Goal: Task Accomplishment & Management: Manage account settings

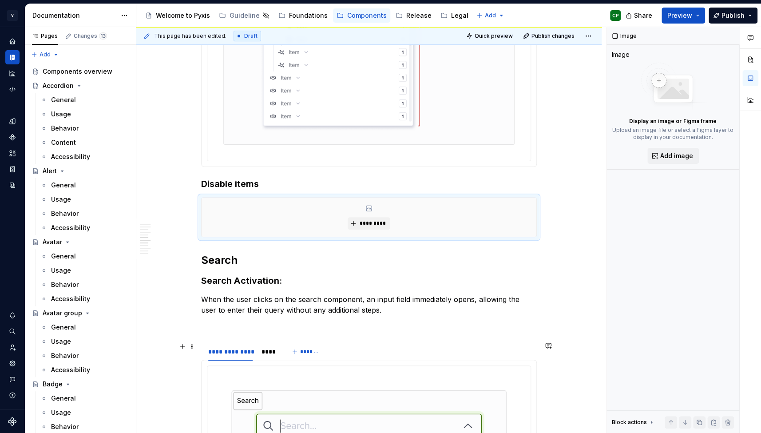
scroll to position [2071, 0]
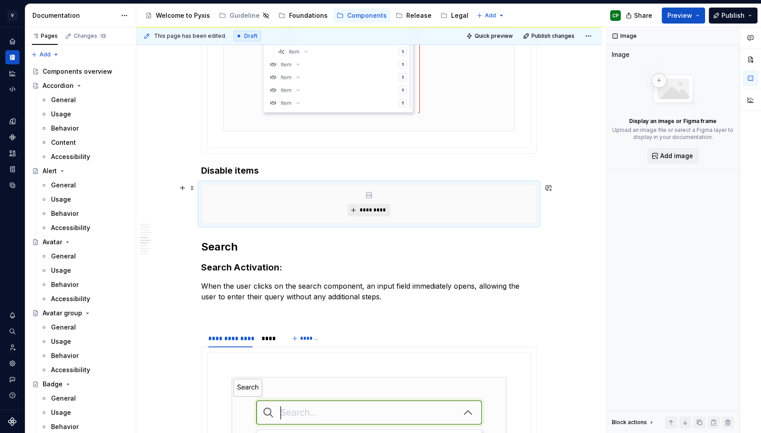
click at [380, 211] on span "*********" at bounding box center [372, 210] width 27 height 7
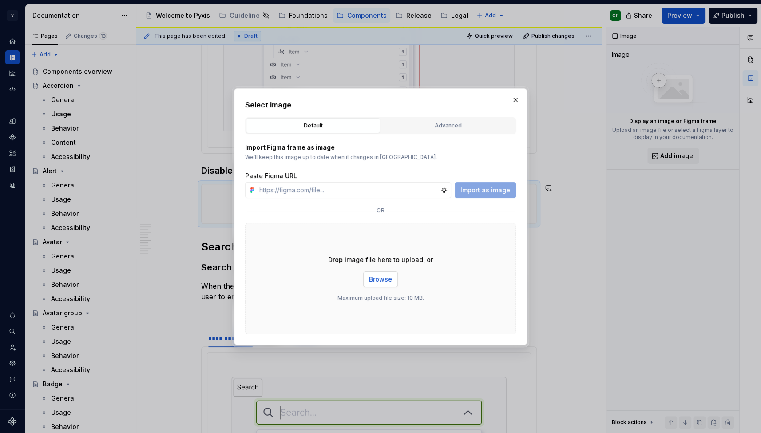
click at [381, 280] on span "Browse" at bounding box center [380, 279] width 23 height 9
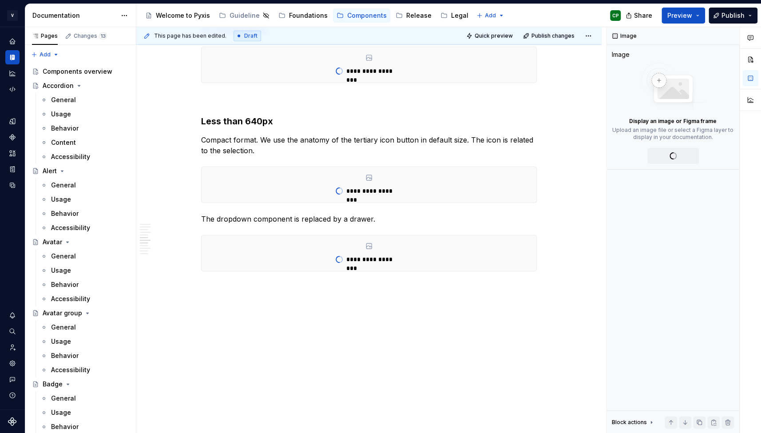
scroll to position [1504, 0]
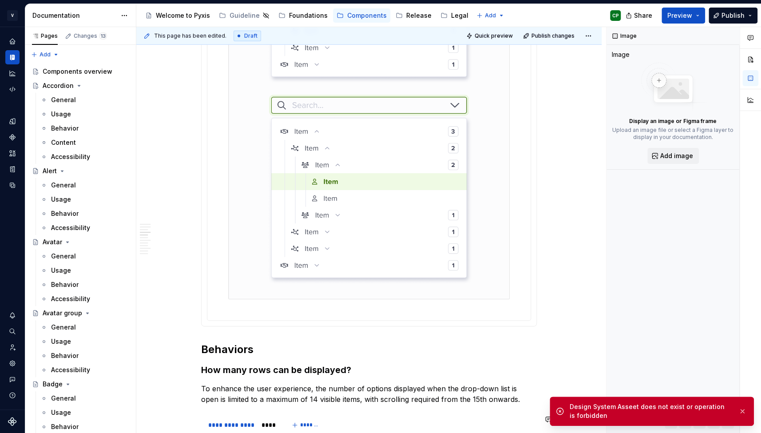
click at [592, 413] on div "Design System Asseet does not exist or operation is forbidden" at bounding box center [651, 411] width 162 height 18
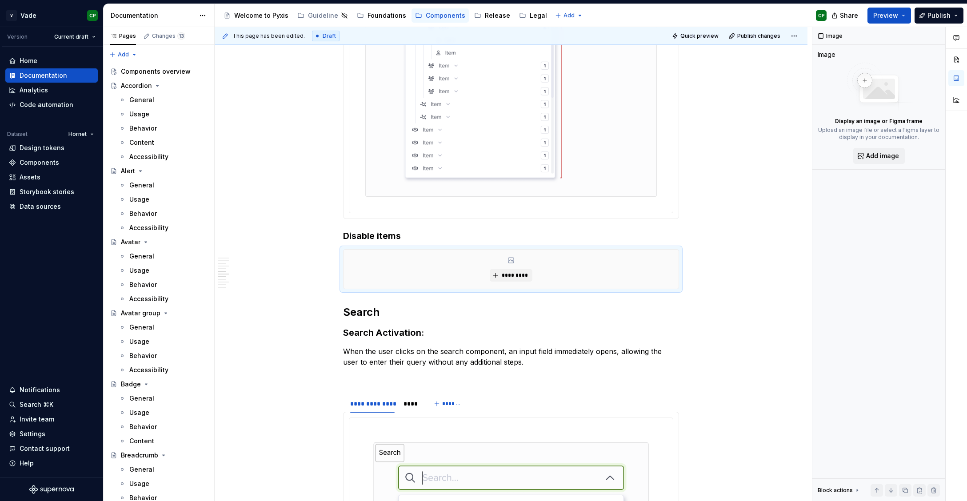
scroll to position [2087, 0]
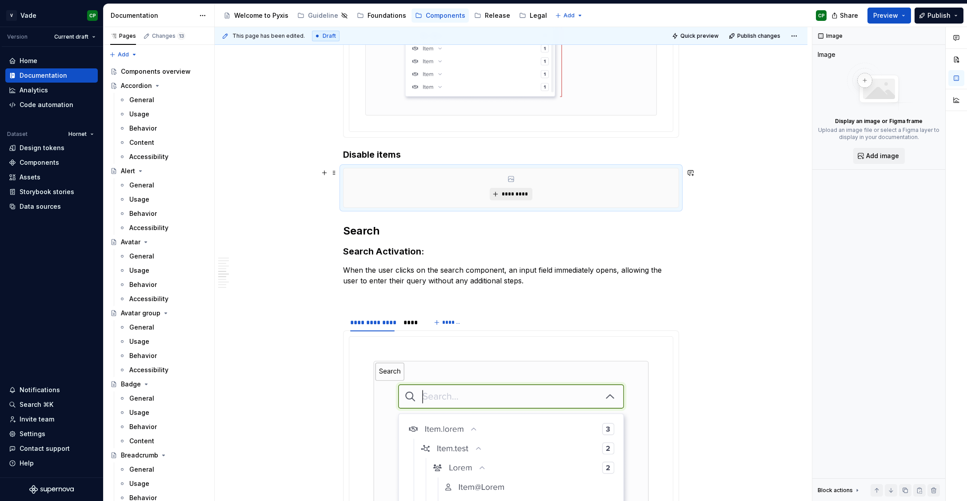
click at [524, 194] on span "*********" at bounding box center [514, 194] width 27 height 7
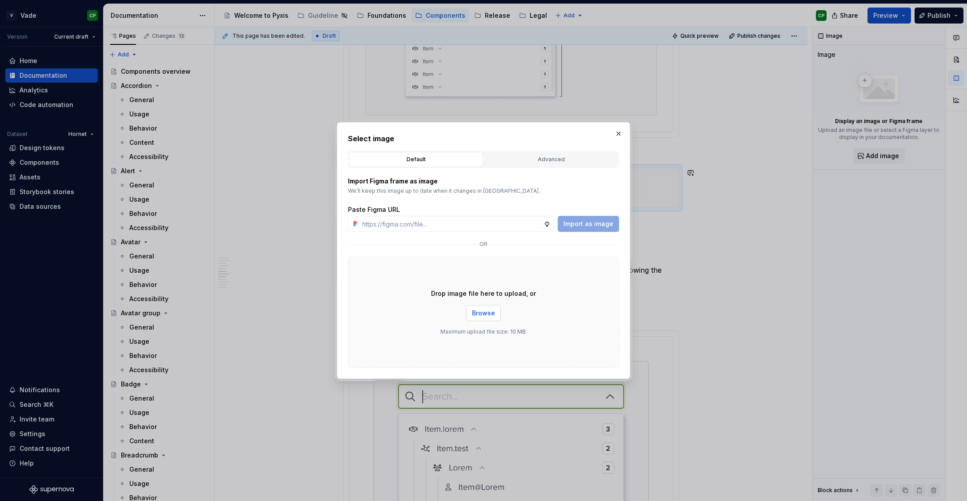
click at [492, 318] on button "Browse" at bounding box center [483, 313] width 35 height 16
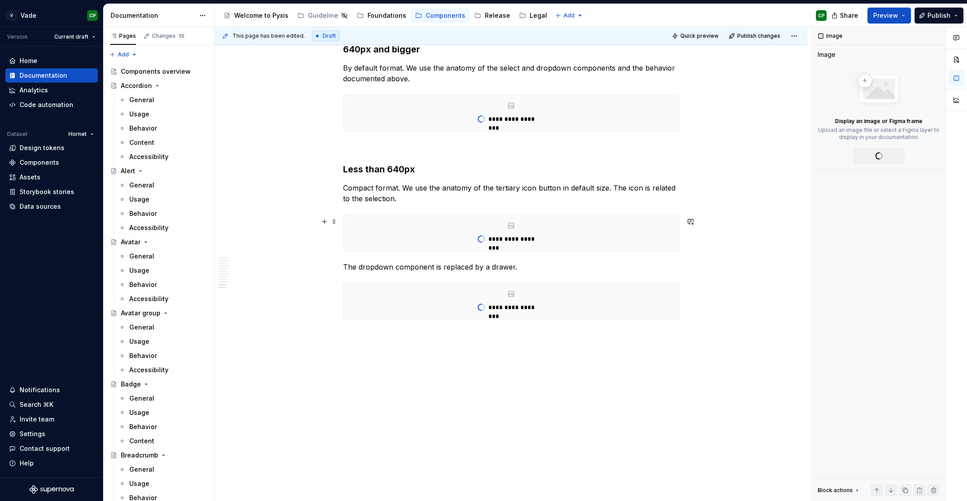
type textarea "*"
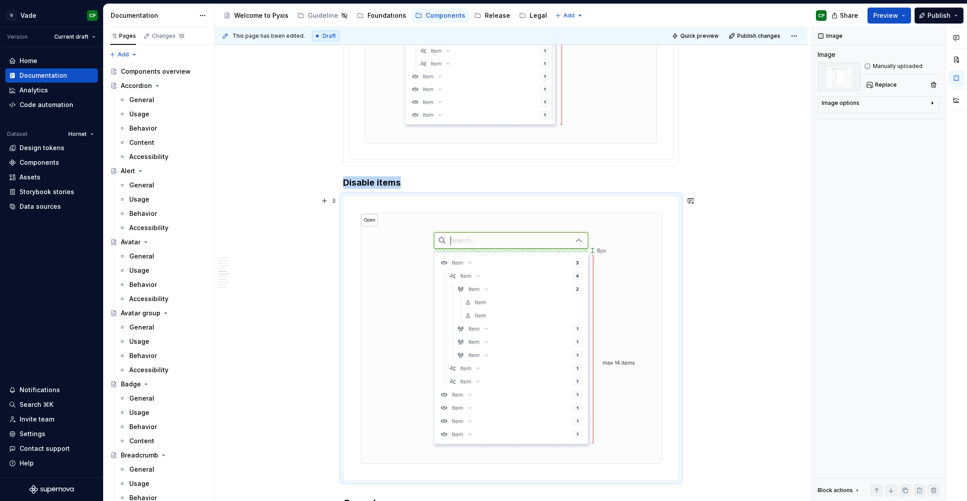
scroll to position [2058, 0]
click at [633, 257] on img at bounding box center [510, 339] width 335 height 284
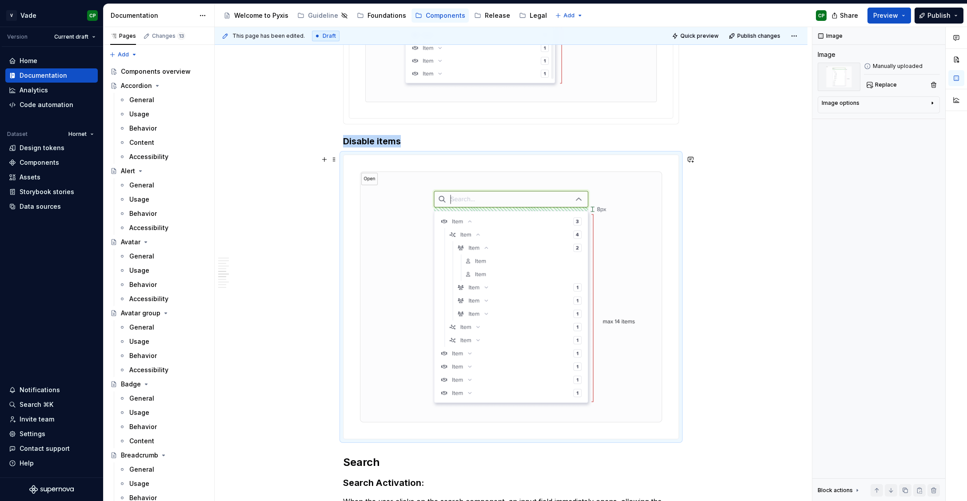
scroll to position [2108, 0]
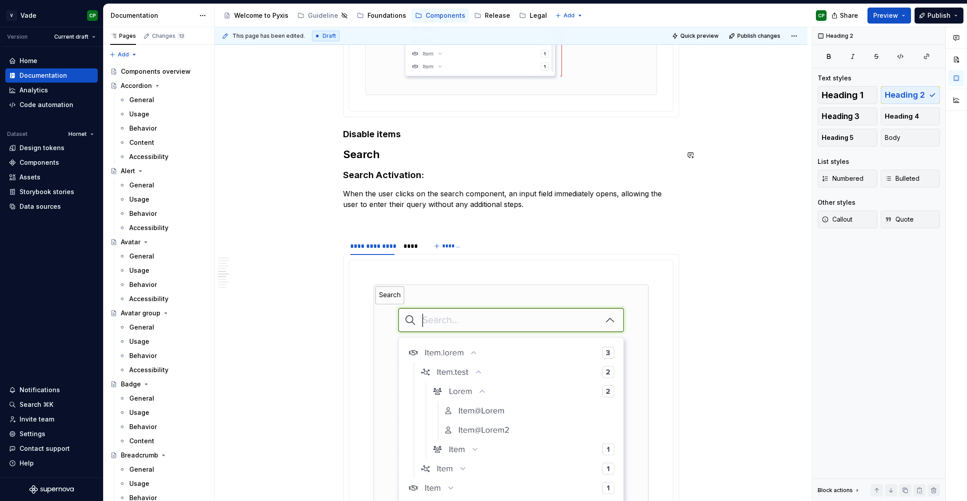
click at [426, 135] on h3 "Disable items" at bounding box center [511, 134] width 336 height 12
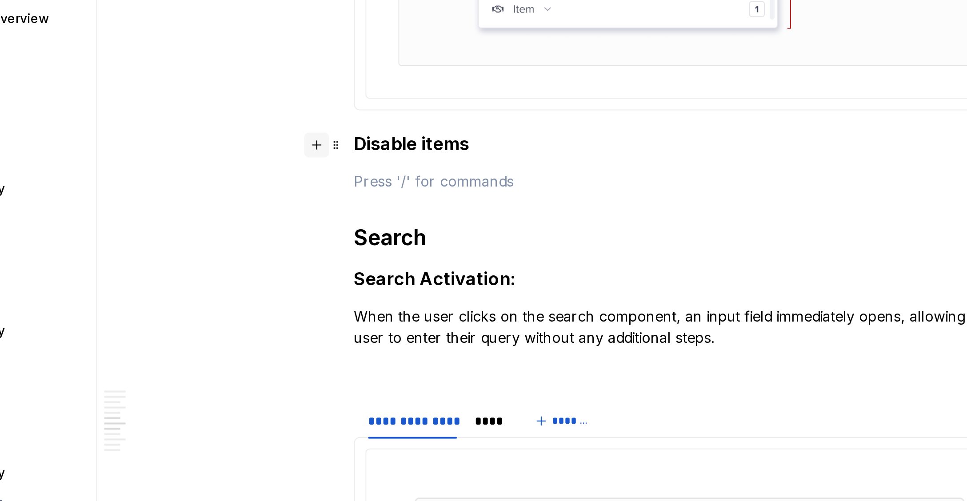
click at [327, 135] on button "button" at bounding box center [324, 134] width 12 height 12
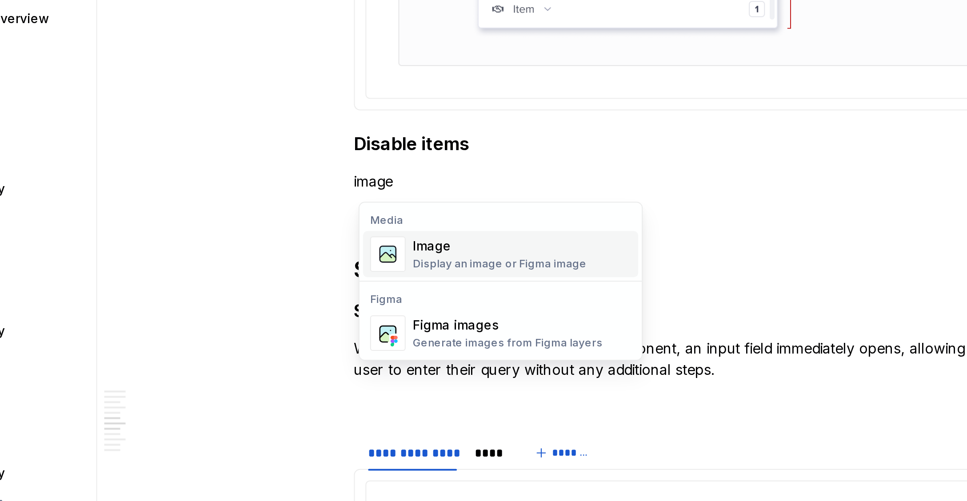
click at [360, 186] on img "Suggestions" at bounding box center [359, 189] width 17 height 18
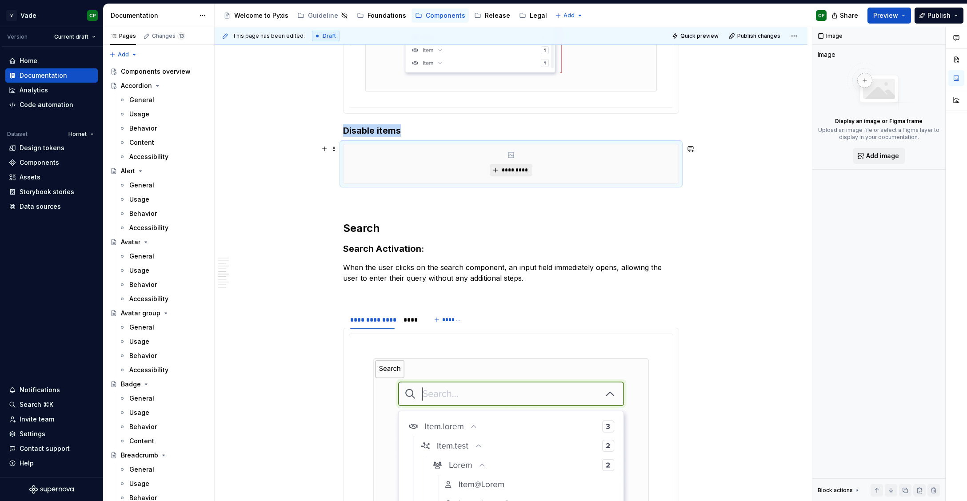
click at [507, 165] on button "*********" at bounding box center [510, 170] width 42 height 12
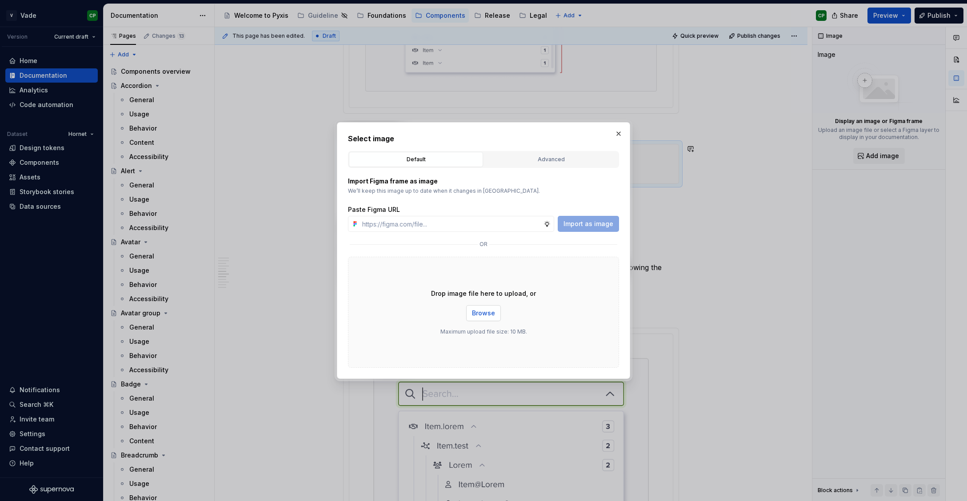
click at [487, 313] on span "Browse" at bounding box center [483, 313] width 23 height 9
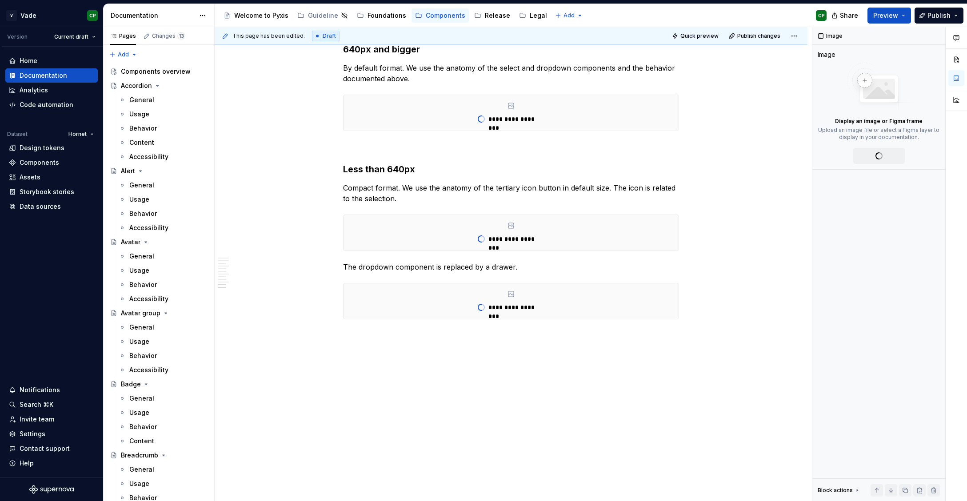
scroll to position [1490, 0]
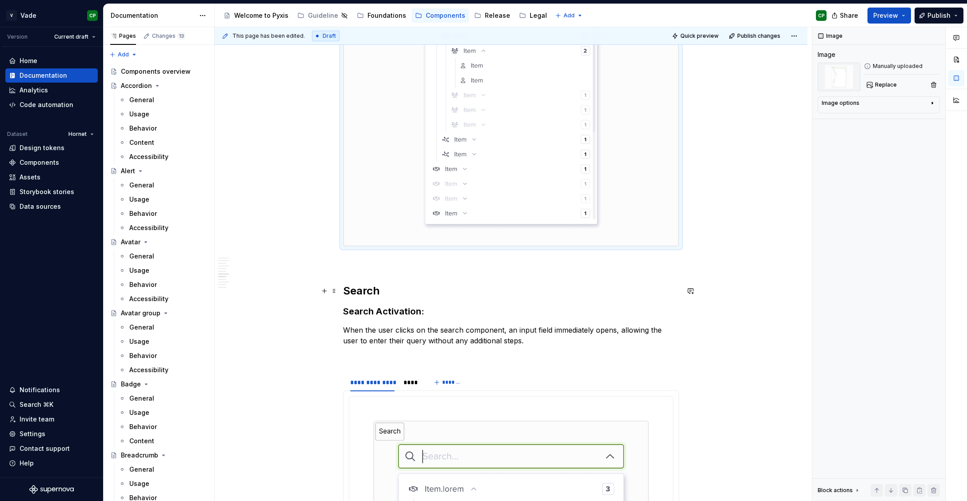
click at [408, 292] on h2 "Search" at bounding box center [511, 291] width 336 height 14
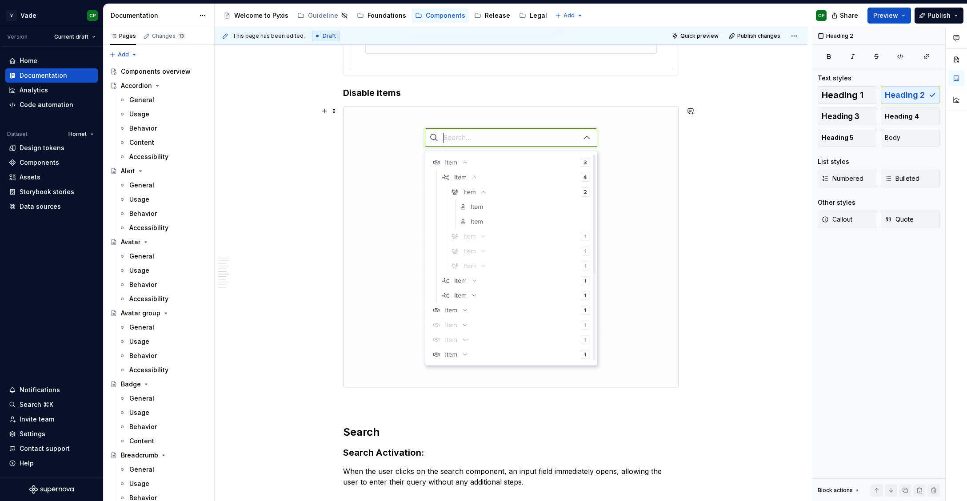
scroll to position [2150, 0]
type textarea "*"
click at [42, 163] on div "Components" at bounding box center [40, 162] width 40 height 9
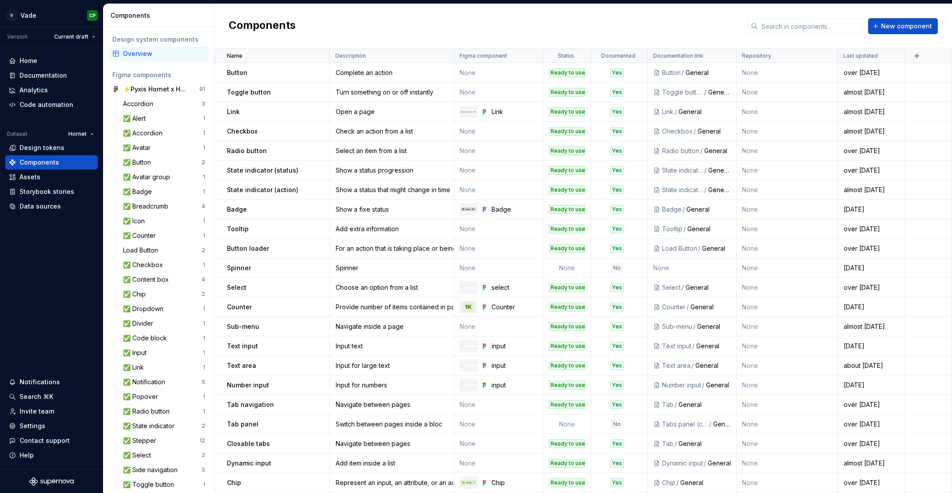
scroll to position [334, 0]
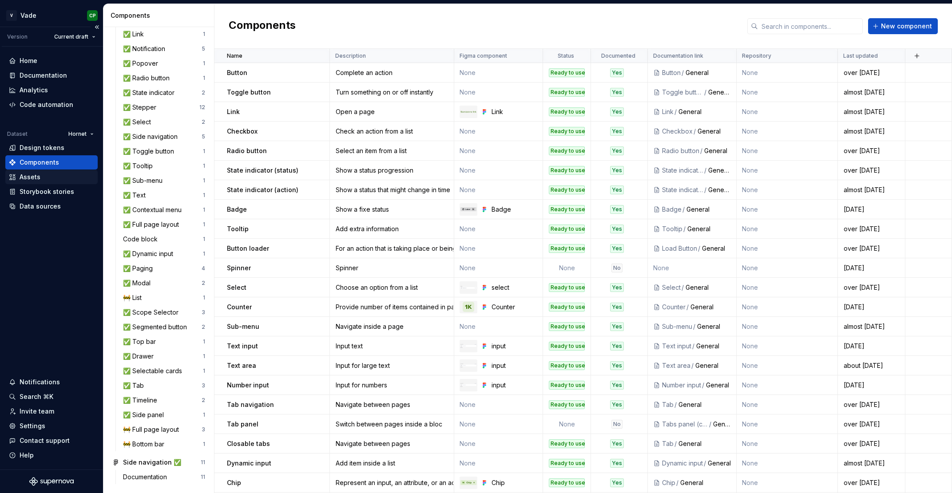
click at [44, 180] on div "Assets" at bounding box center [51, 177] width 85 height 9
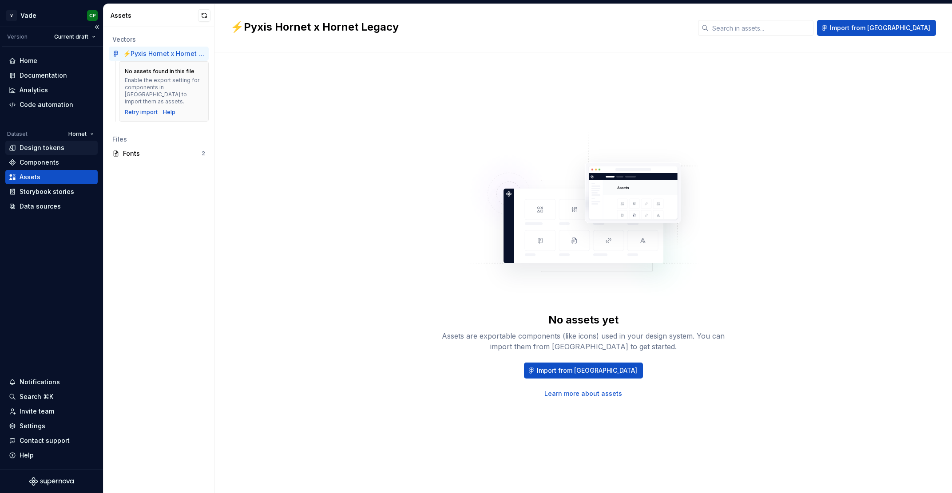
click at [51, 153] on div "Design tokens" at bounding box center [51, 148] width 92 height 14
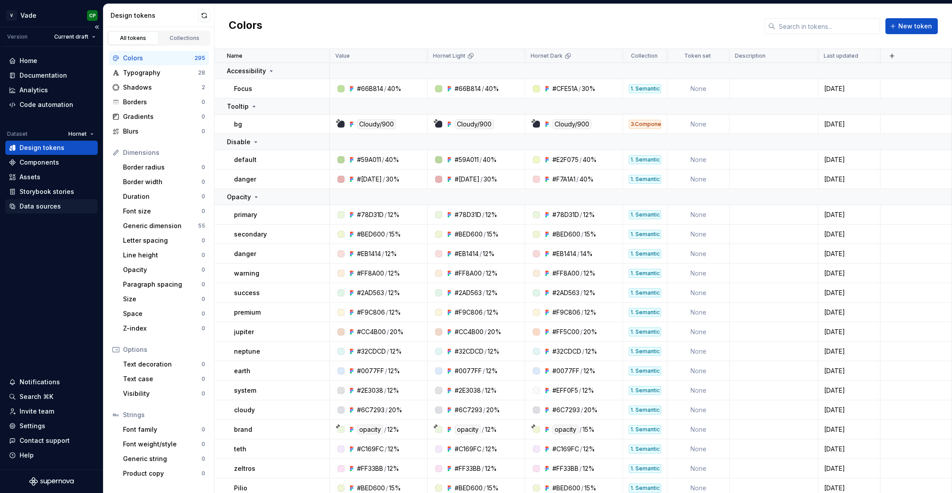
click at [46, 205] on div "Data sources" at bounding box center [40, 206] width 41 height 9
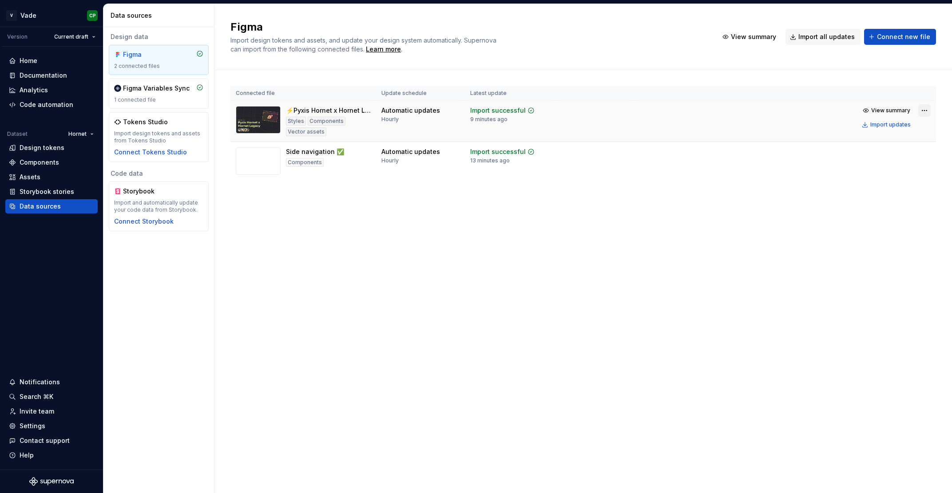
click at [926, 114] on html "V Vade CP Version Current draft Home Documentation Analytics Code automation Da…" at bounding box center [476, 246] width 952 height 493
click at [345, 122] on div "Styles Components Vector assets" at bounding box center [328, 127] width 85 height 20
click at [924, 111] on html "V Vade CP Version Current draft Home Documentation Analytics Code automation Da…" at bounding box center [476, 246] width 952 height 493
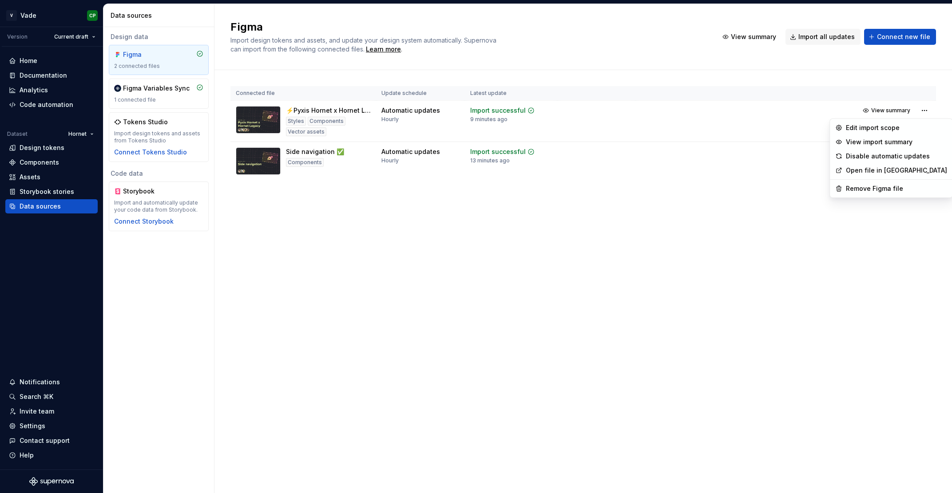
click at [777, 128] on html "V Vade CP Version Current draft Home Documentation Analytics Code automation Da…" at bounding box center [476, 246] width 952 height 493
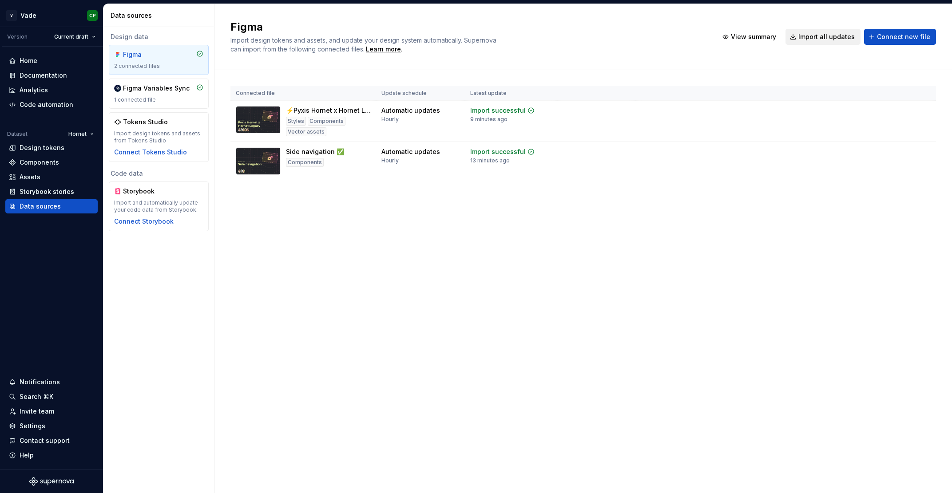
click at [812, 35] on span "Import all updates" at bounding box center [827, 36] width 56 height 9
click at [263, 115] on img at bounding box center [258, 120] width 45 height 28
click at [43, 107] on div "Code automation" at bounding box center [47, 104] width 54 height 9
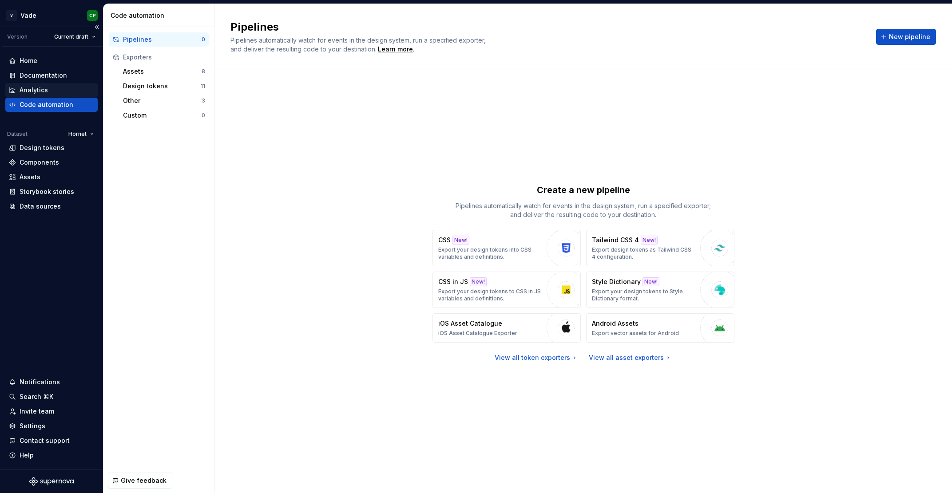
click at [39, 86] on div "Analytics" at bounding box center [34, 90] width 28 height 9
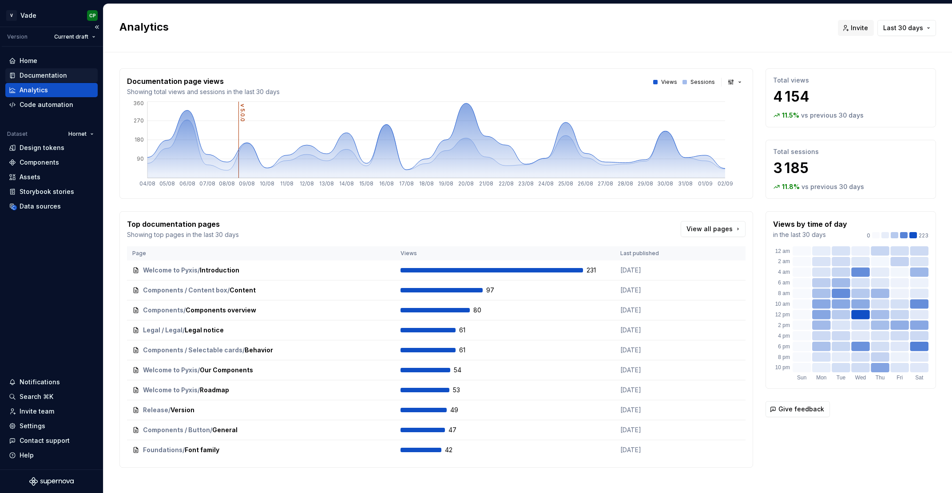
click at [40, 76] on div "Documentation" at bounding box center [44, 75] width 48 height 9
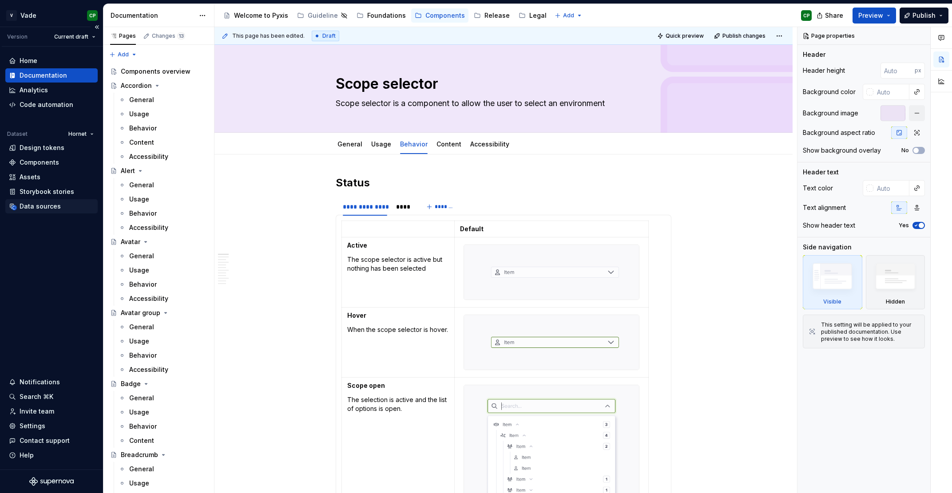
click at [39, 203] on div "Data sources" at bounding box center [40, 206] width 41 height 9
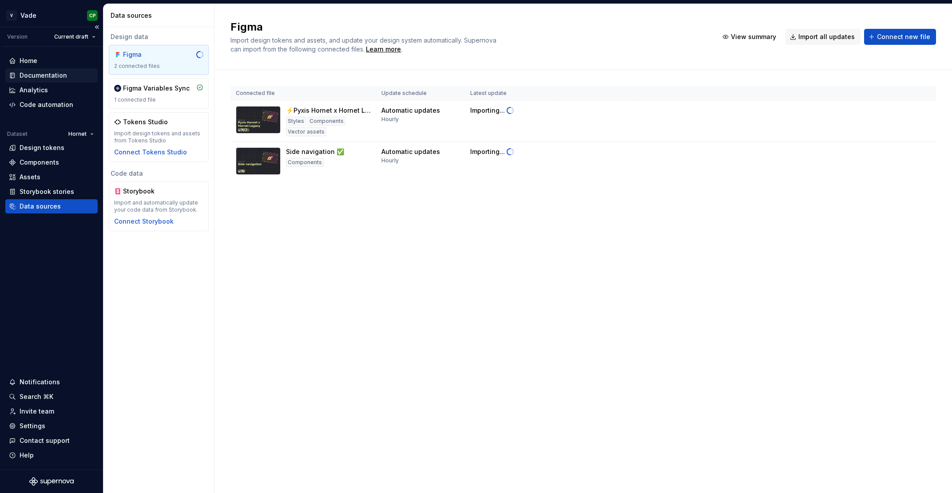
click at [37, 74] on div "Documentation" at bounding box center [44, 75] width 48 height 9
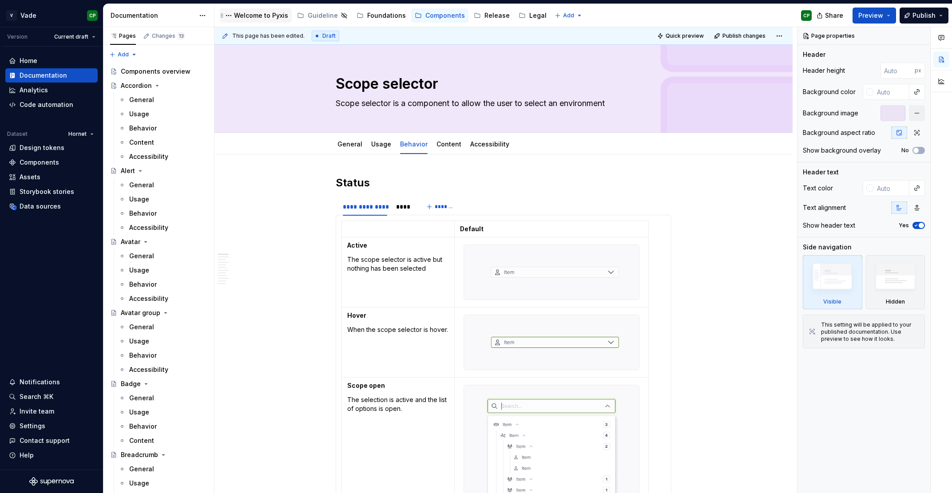
click at [258, 16] on div "Welcome to Pyxis" at bounding box center [261, 15] width 54 height 9
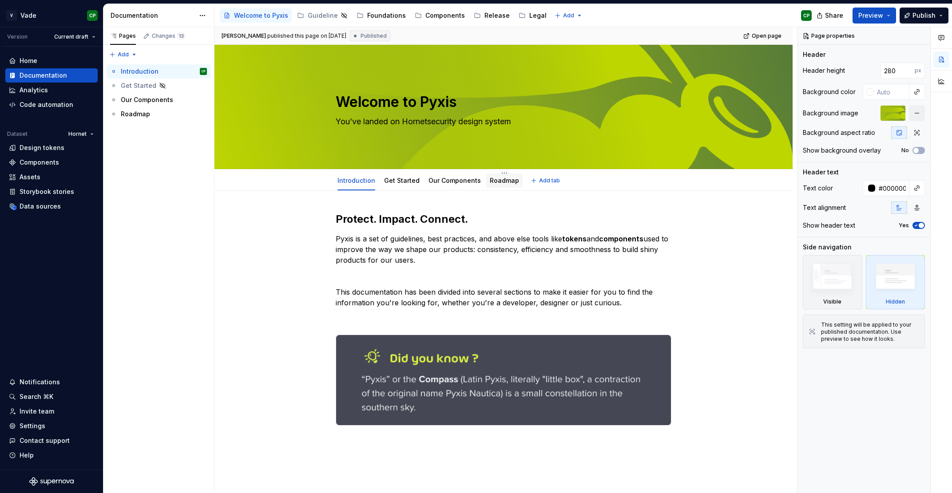
click at [490, 187] on div "Roadmap" at bounding box center [504, 181] width 36 height 14
click at [500, 183] on link "Roadmap" at bounding box center [504, 181] width 29 height 8
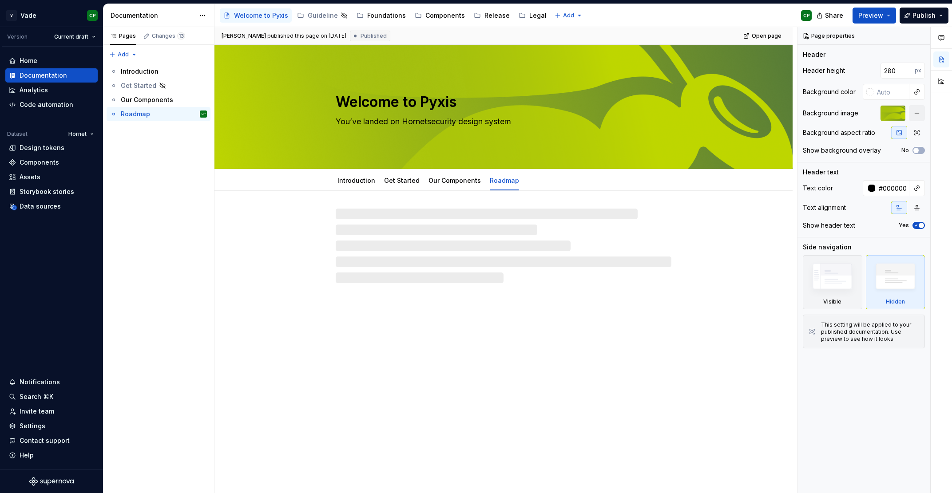
type textarea "*"
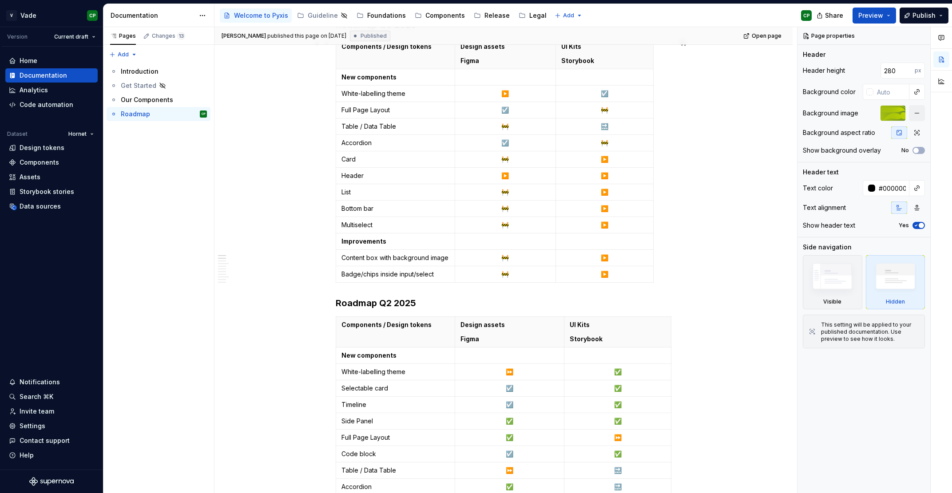
scroll to position [288, 0]
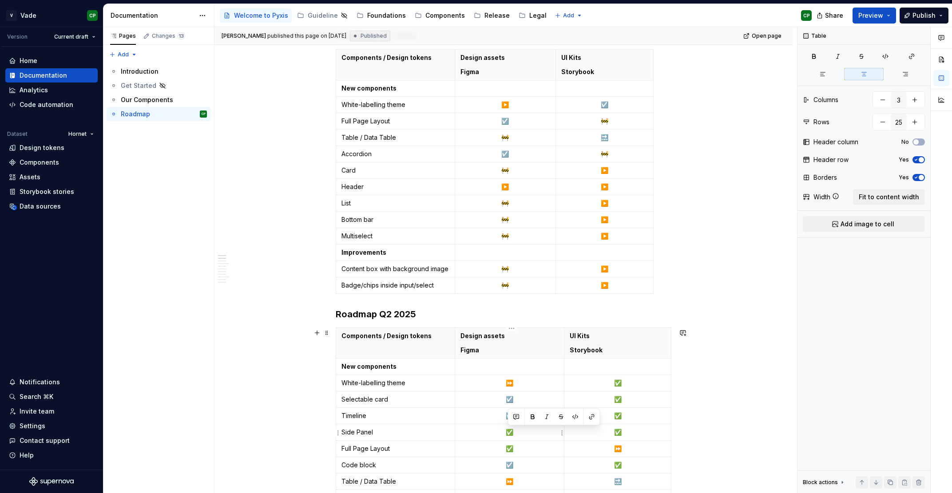
drag, startPoint x: 508, startPoint y: 434, endPoint x: 519, endPoint y: 434, distance: 11.1
click at [519, 434] on p "✅" at bounding box center [510, 432] width 99 height 9
copy p "✅"
type input "14"
click at [509, 207] on p "🚧" at bounding box center [506, 203] width 90 height 9
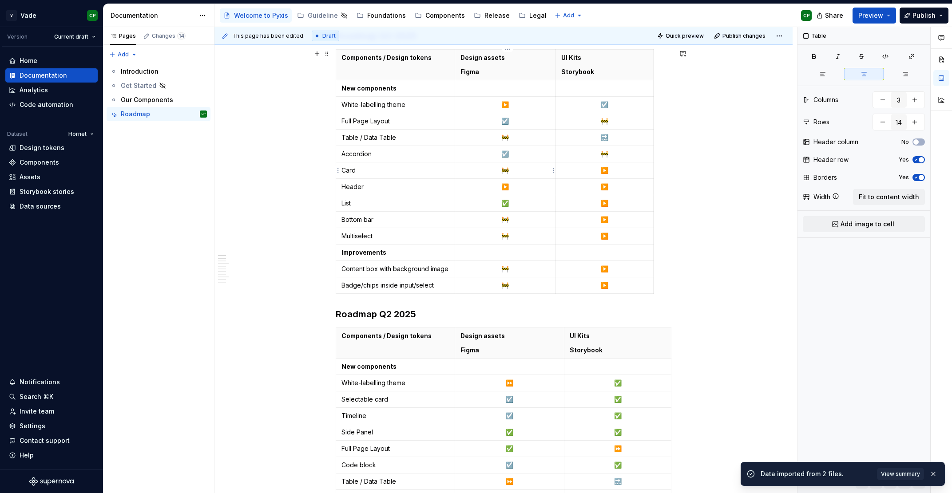
click at [512, 173] on p "🚧" at bounding box center [506, 170] width 90 height 9
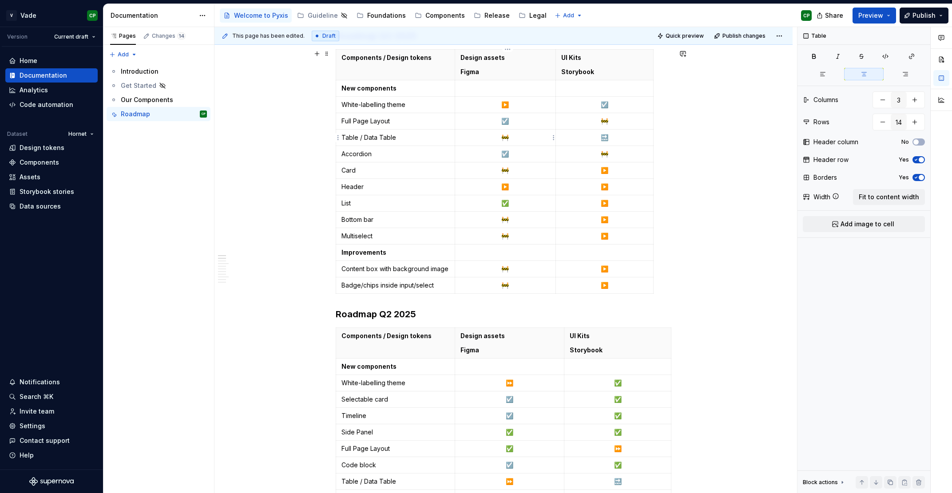
type textarea "*"
click at [515, 139] on p "🚧" at bounding box center [506, 137] width 90 height 9
click at [501, 203] on p "✅" at bounding box center [506, 203] width 90 height 9
click at [370, 100] on td "White-labelling theme" at bounding box center [395, 105] width 119 height 16
click at [347, 239] on p "Multiselect" at bounding box center [396, 236] width 108 height 9
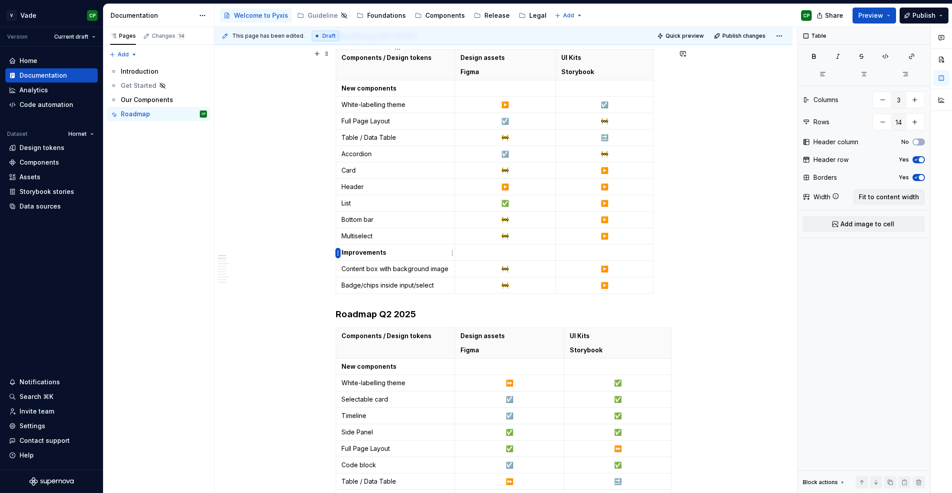
click at [337, 255] on html "V Vade CP Version Current draft Home Documentation Analytics Code automation Da…" at bounding box center [476, 246] width 952 height 493
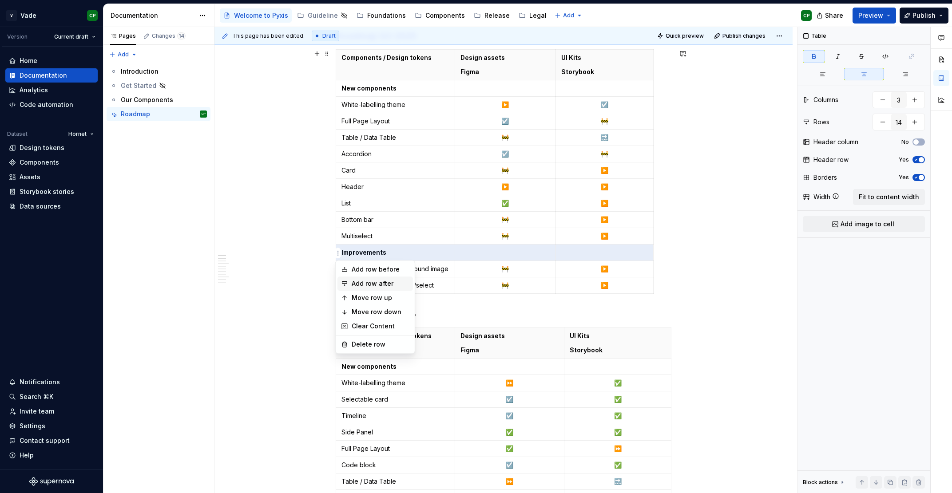
click at [354, 285] on div "Add row after" at bounding box center [381, 283] width 58 height 9
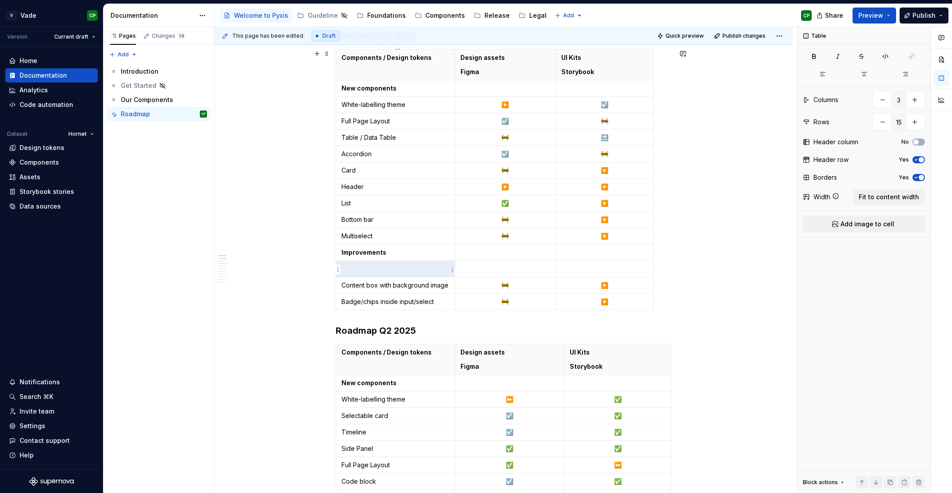
click at [366, 268] on p at bounding box center [396, 269] width 108 height 9
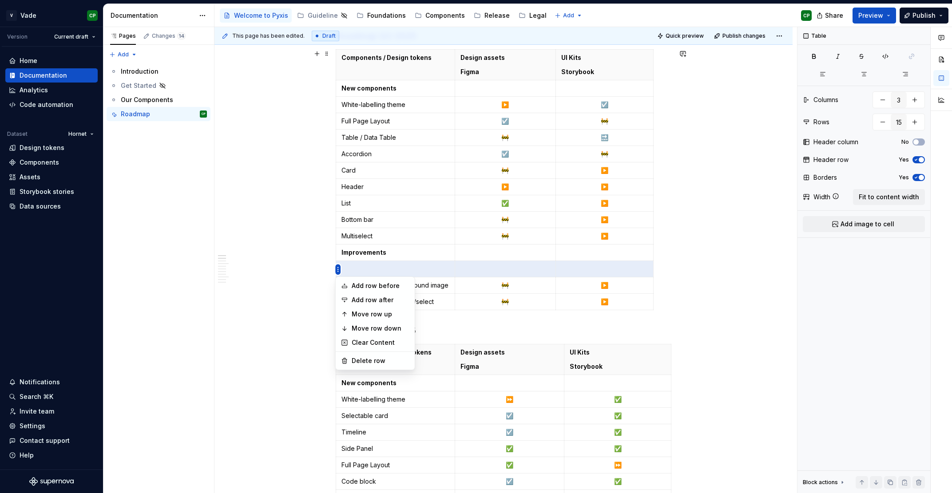
click at [341, 229] on html "V Vade CP Version Current draft Home Documentation Analytics Code automation Da…" at bounding box center [476, 246] width 952 height 493
click at [365, 358] on div "Delete row" at bounding box center [381, 361] width 58 height 9
type input "14"
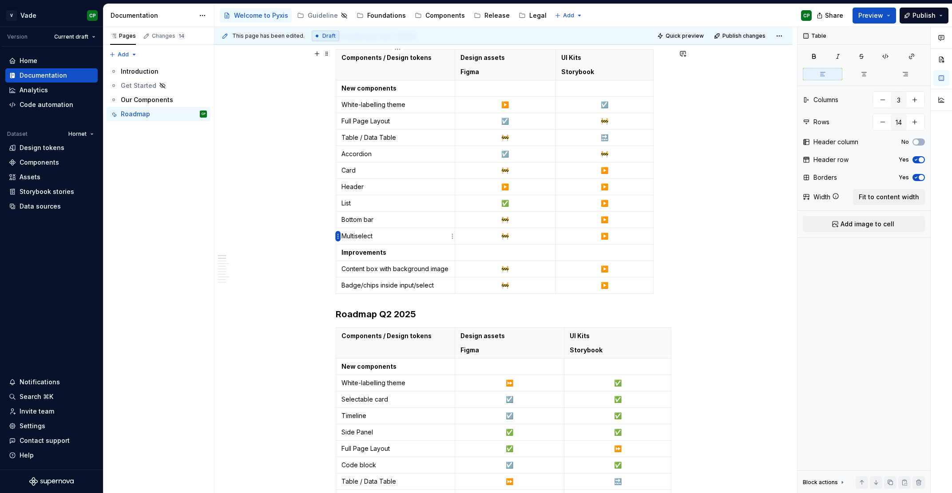
click at [338, 235] on html "V Vade CP Version Current draft Home Documentation Analytics Code automation Da…" at bounding box center [476, 246] width 952 height 493
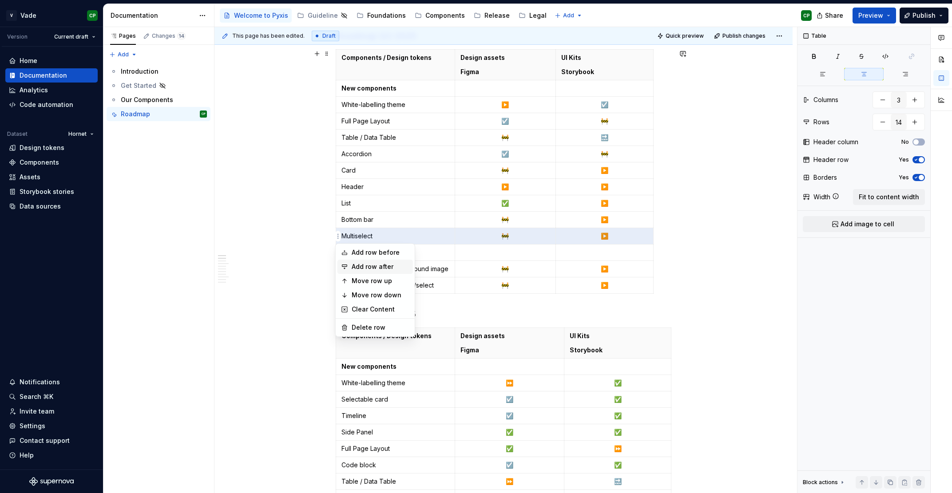
type textarea "*"
click at [362, 267] on div "Add row after" at bounding box center [381, 267] width 58 height 9
type input "15"
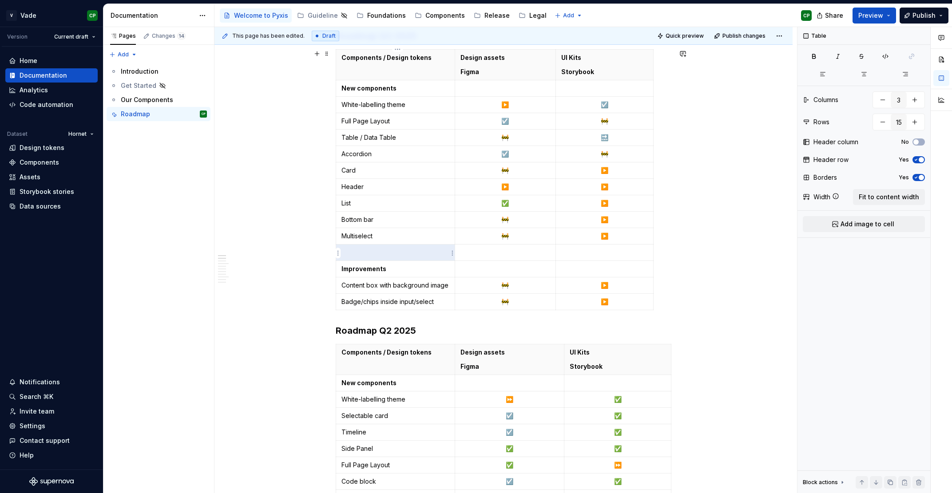
click at [360, 254] on p at bounding box center [396, 252] width 108 height 9
drag, startPoint x: 505, startPoint y: 157, endPoint x: 510, endPoint y: 157, distance: 5.8
click at [510, 157] on p "☑️" at bounding box center [506, 154] width 90 height 9
copy p "☑️"
click at [507, 253] on p at bounding box center [506, 252] width 90 height 9
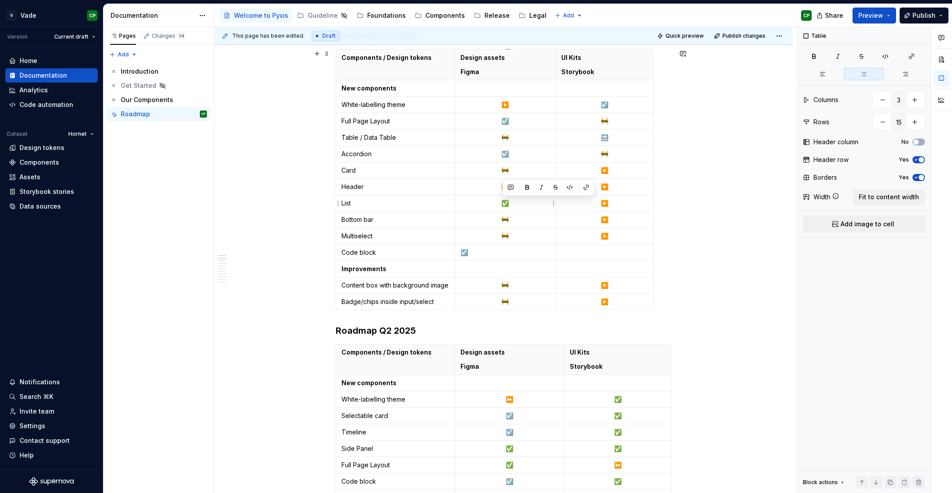
drag, startPoint x: 501, startPoint y: 208, endPoint x: 492, endPoint y: 205, distance: 10.3
click at [492, 205] on td "✅" at bounding box center [505, 203] width 101 height 16
copy p "✅"
click at [617, 259] on td at bounding box center [605, 253] width 98 height 16
click at [612, 203] on p "▶️" at bounding box center [604, 203] width 87 height 9
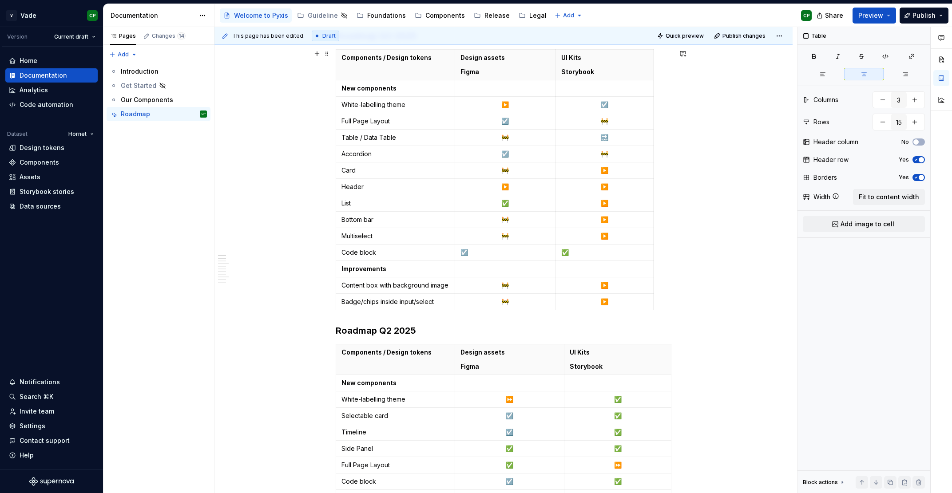
scroll to position [274, 0]
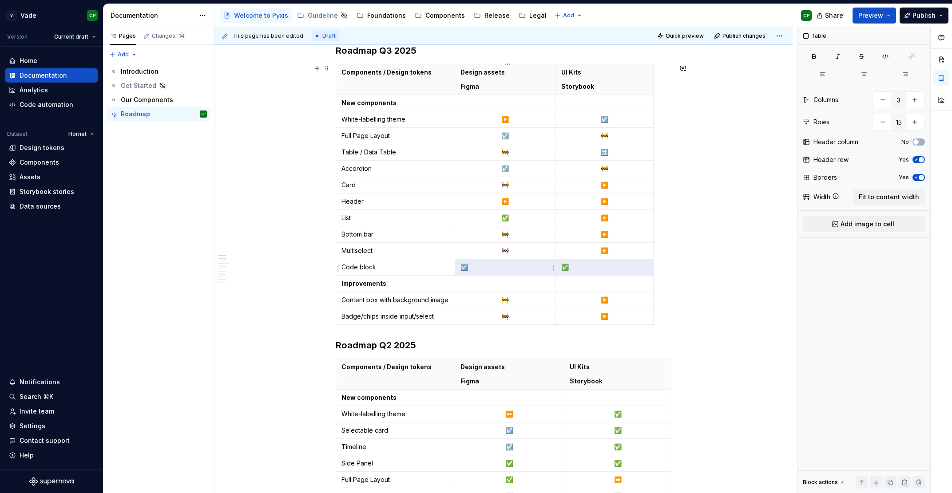
drag, startPoint x: 595, startPoint y: 270, endPoint x: 517, endPoint y: 270, distance: 77.7
click at [517, 270] on tr "Code block ☑️ ✅" at bounding box center [495, 267] width 318 height 16
click at [867, 76] on icon "button" at bounding box center [864, 74] width 7 height 7
click at [537, 237] on p "🚧" at bounding box center [506, 234] width 90 height 9
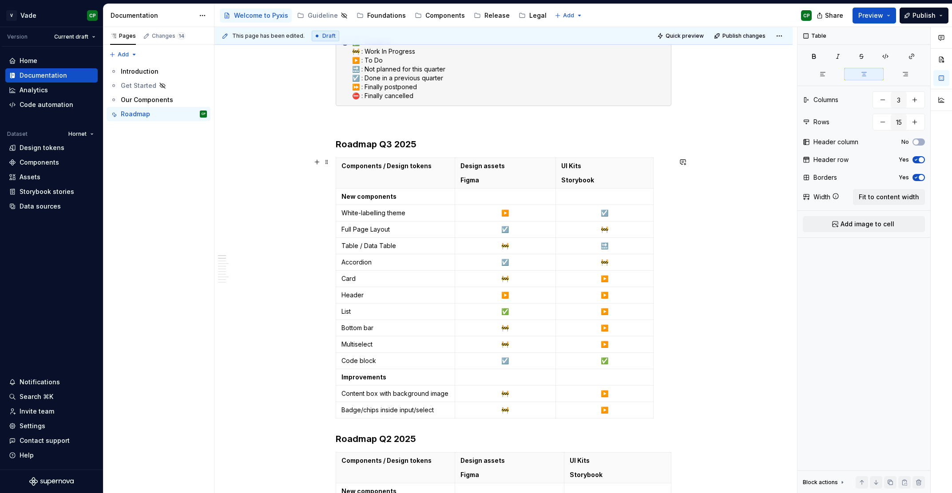
scroll to position [179, 0]
click at [522, 298] on p "▶️" at bounding box center [506, 295] width 90 height 9
drag, startPoint x: 501, startPoint y: 278, endPoint x: 511, endPoint y: 278, distance: 9.8
click at [511, 278] on p "🚧" at bounding box center [506, 279] width 90 height 9
copy p "🚧"
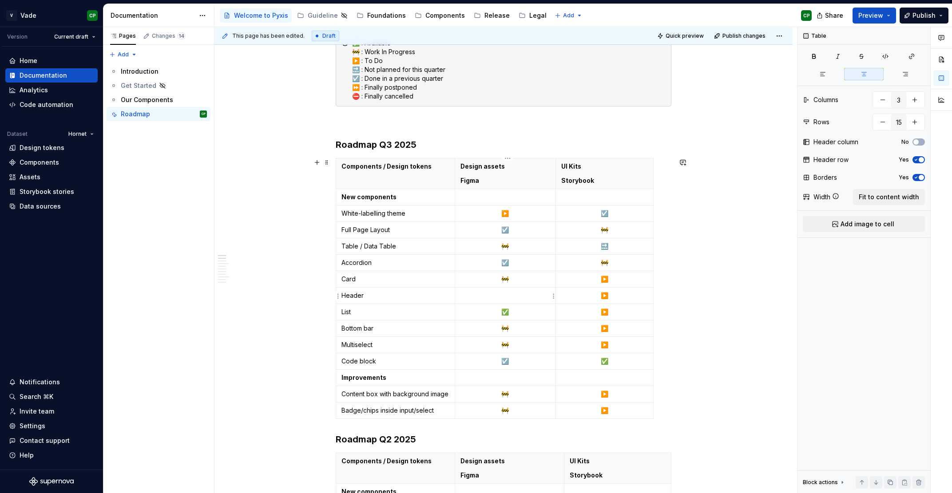
click at [509, 294] on p at bounding box center [506, 295] width 90 height 9
click at [515, 313] on p "✅" at bounding box center [506, 312] width 90 height 9
click at [615, 261] on p "🚧" at bounding box center [604, 263] width 87 height 9
drag, startPoint x: 611, startPoint y: 362, endPoint x: 602, endPoint y: 362, distance: 8.4
click at [602, 362] on p "✅" at bounding box center [604, 361] width 87 height 9
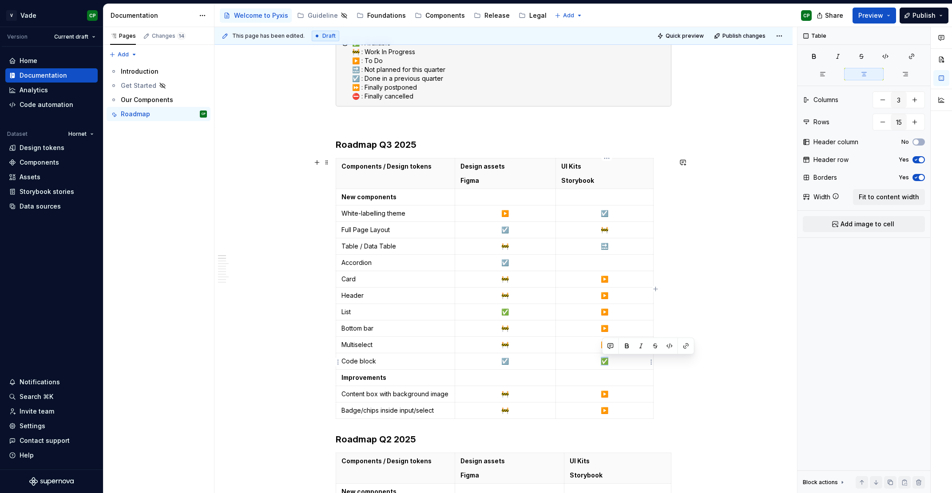
copy p "✅"
click at [607, 265] on p at bounding box center [604, 263] width 87 height 9
click at [622, 242] on td "🔜" at bounding box center [605, 247] width 98 height 16
click at [618, 231] on p "🚧" at bounding box center [604, 230] width 87 height 9
click at [519, 346] on p "🚧" at bounding box center [506, 345] width 90 height 9
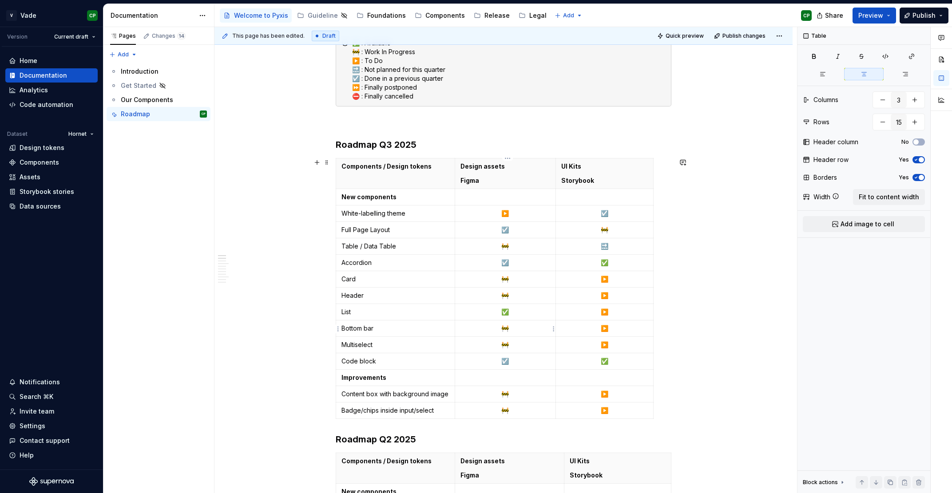
click at [511, 332] on p "🚧" at bounding box center [506, 328] width 90 height 9
click at [510, 401] on td "🚧" at bounding box center [505, 394] width 101 height 16
click at [514, 398] on p "🚧" at bounding box center [506, 394] width 90 height 9
click at [514, 418] on td "🚧" at bounding box center [505, 411] width 101 height 16
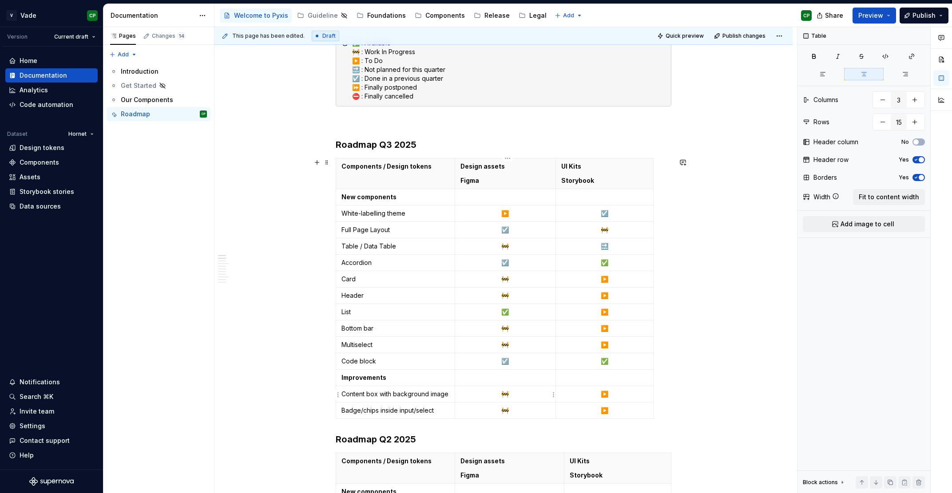
click at [514, 398] on p "🚧" at bounding box center [506, 394] width 90 height 9
click at [514, 419] on td "🚧" at bounding box center [505, 411] width 101 height 16
click at [514, 403] on td "🚧" at bounding box center [505, 394] width 101 height 16
click at [514, 419] on td "🚧" at bounding box center [505, 411] width 101 height 16
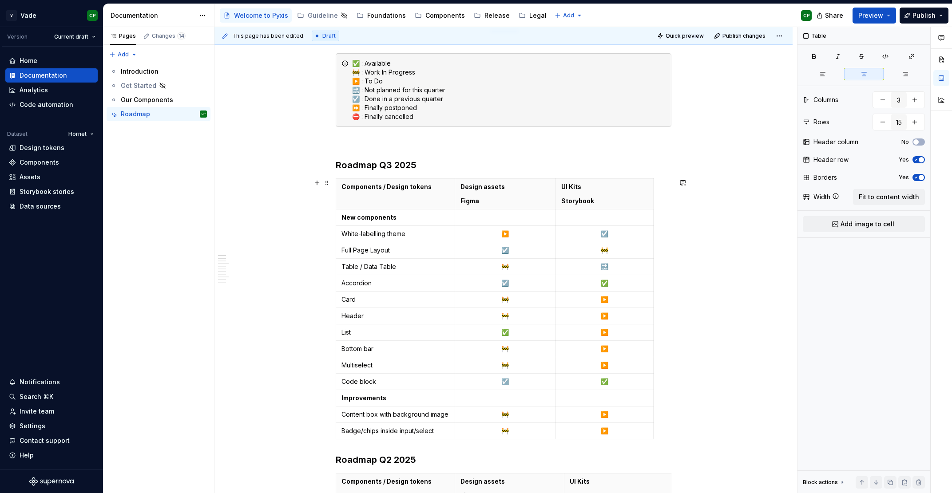
scroll to position [158, 0]
click at [612, 337] on p "▶️" at bounding box center [604, 333] width 87 height 9
click at [573, 334] on p "✅" at bounding box center [604, 333] width 87 height 9
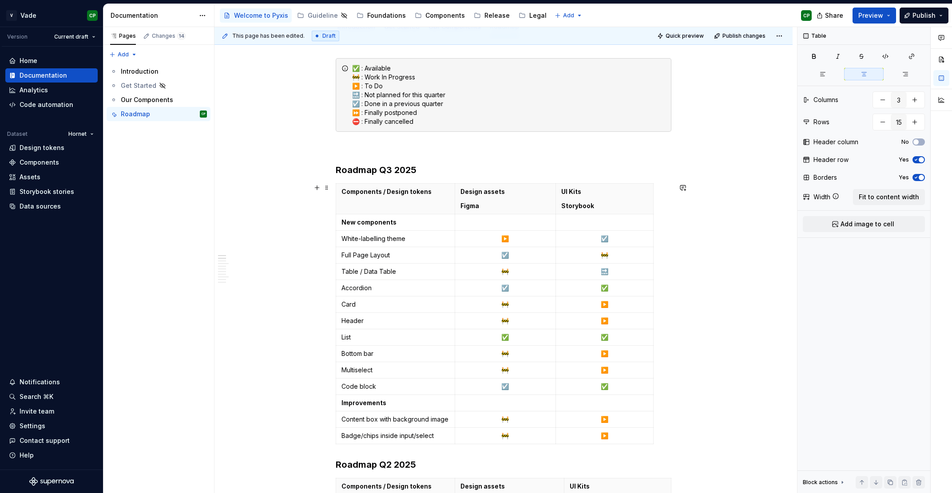
scroll to position [150, 0]
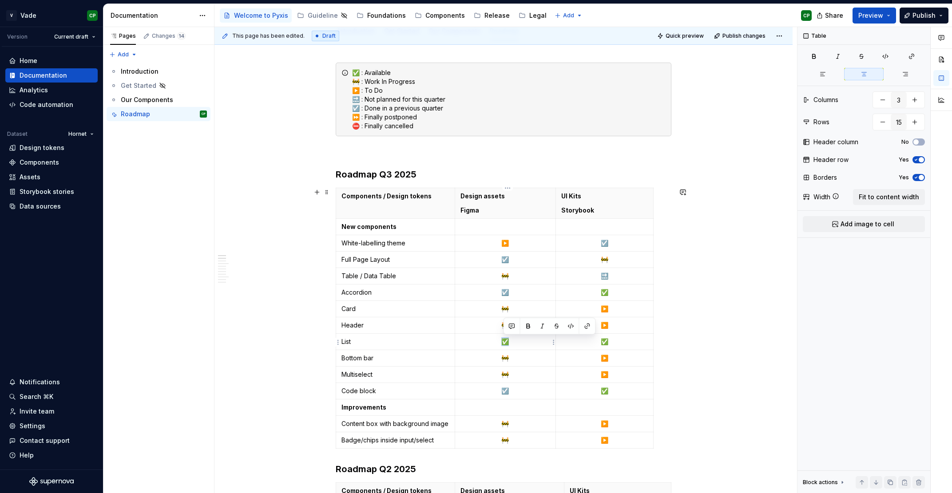
drag, startPoint x: 502, startPoint y: 345, endPoint x: 509, endPoint y: 345, distance: 7.6
click at [509, 345] on p "✅" at bounding box center [506, 342] width 90 height 9
copy p "✅"
click at [516, 306] on p "🚧" at bounding box center [506, 309] width 90 height 9
click at [357, 358] on p "Bottom bar" at bounding box center [396, 358] width 108 height 9
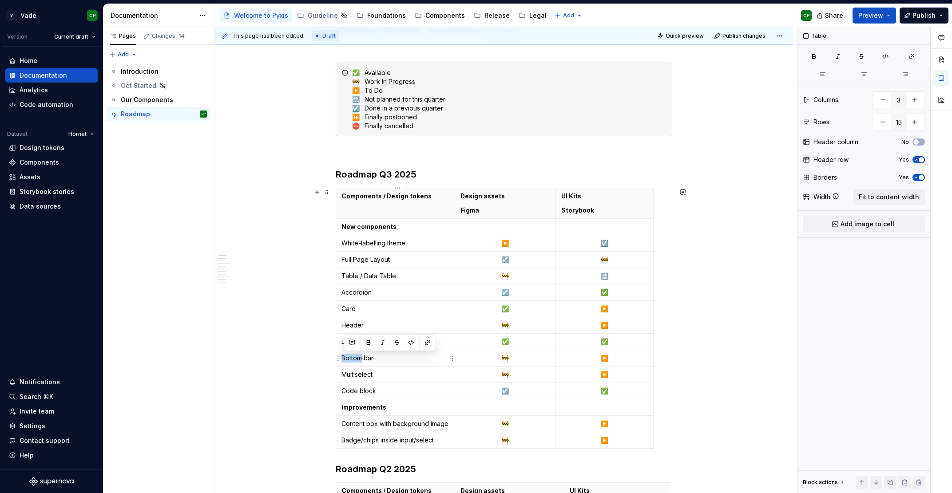
click at [357, 358] on p "Bottom bar" at bounding box center [396, 358] width 108 height 9
click at [523, 356] on p "🚧" at bounding box center [506, 358] width 90 height 9
click at [520, 378] on p "🚧" at bounding box center [506, 374] width 90 height 9
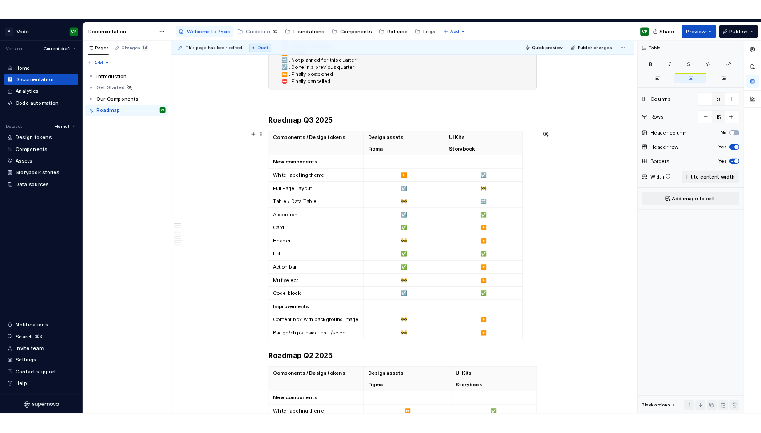
scroll to position [212, 0]
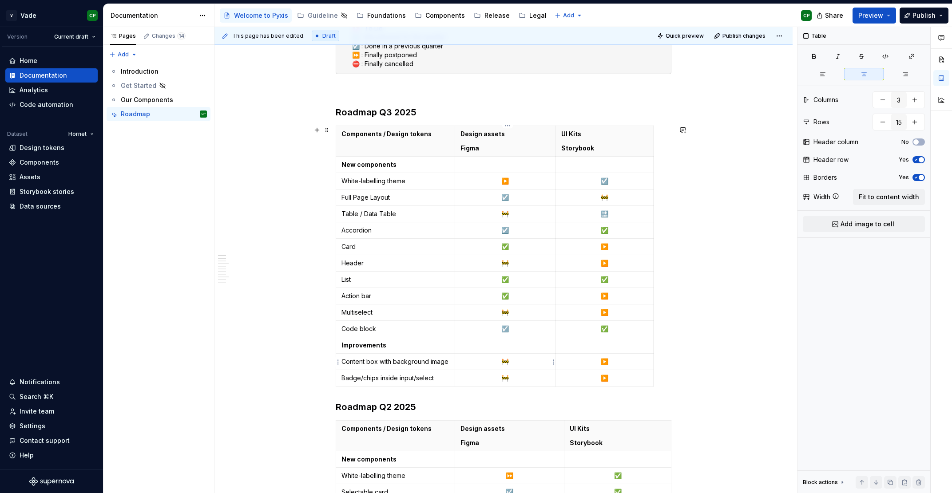
click at [521, 361] on p "🚧" at bounding box center [506, 362] width 90 height 9
click at [521, 378] on p "🚧" at bounding box center [506, 378] width 90 height 9
click at [521, 355] on td "🚧" at bounding box center [505, 362] width 101 height 16
click at [521, 372] on td "🚧" at bounding box center [505, 378] width 101 height 16
click at [513, 379] on p "🚧" at bounding box center [506, 378] width 90 height 9
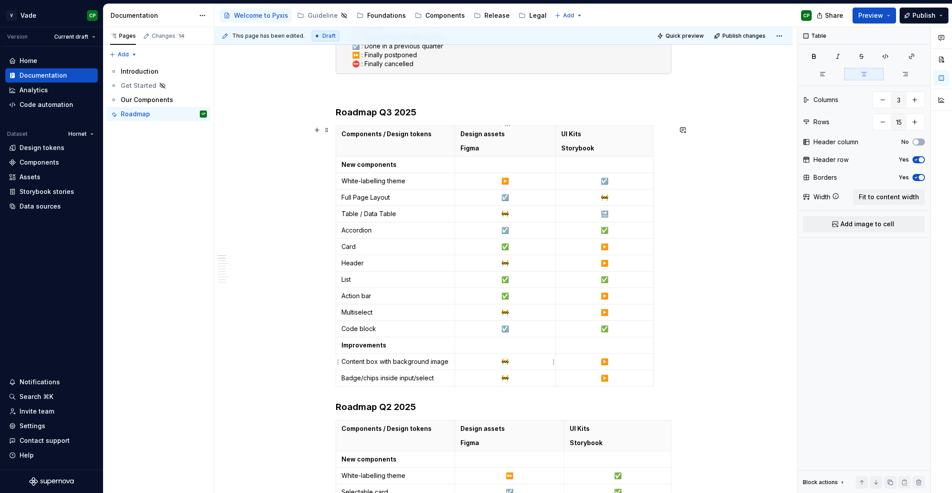
click at [520, 367] on td "🚧" at bounding box center [505, 362] width 101 height 16
click at [519, 380] on p "🚧" at bounding box center [506, 378] width 90 height 9
click at [519, 366] on p "🚧" at bounding box center [506, 362] width 90 height 9
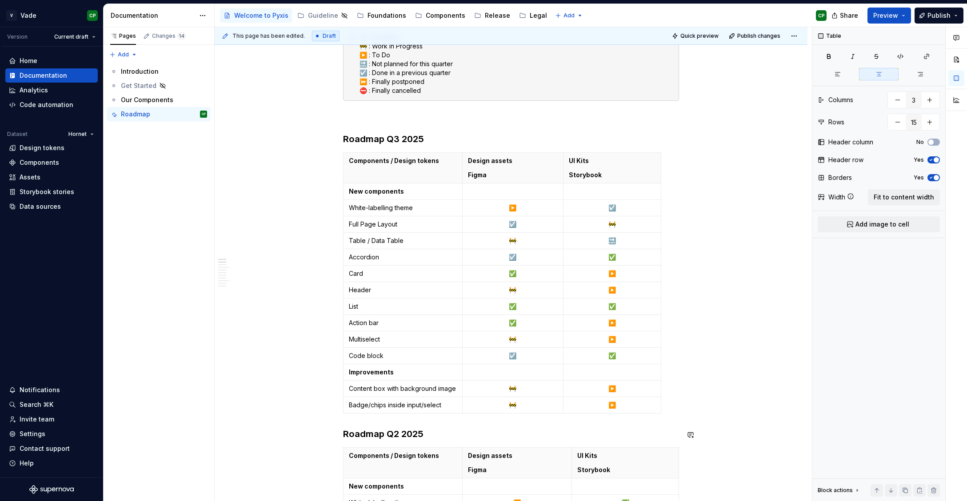
scroll to position [192, 0]
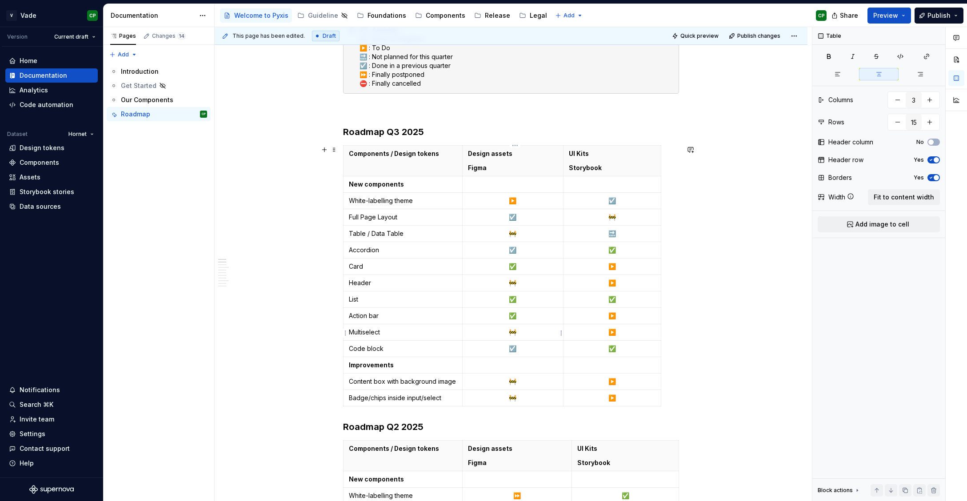
click at [522, 333] on p "🚧" at bounding box center [513, 332] width 90 height 9
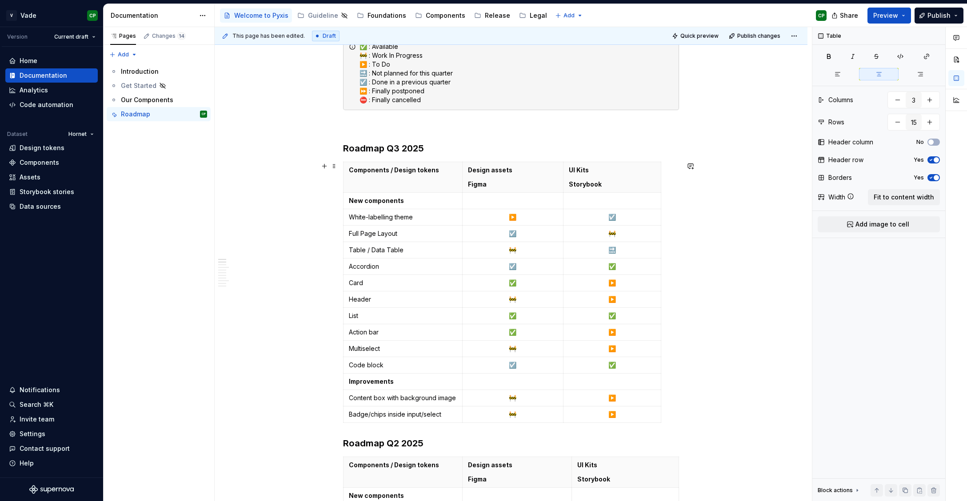
scroll to position [0, 0]
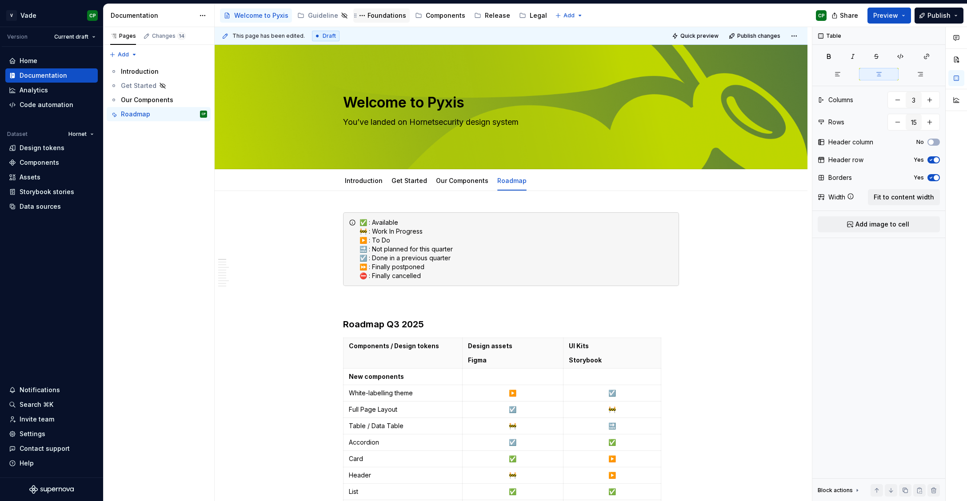
click at [372, 18] on div "Foundations" at bounding box center [386, 15] width 39 height 9
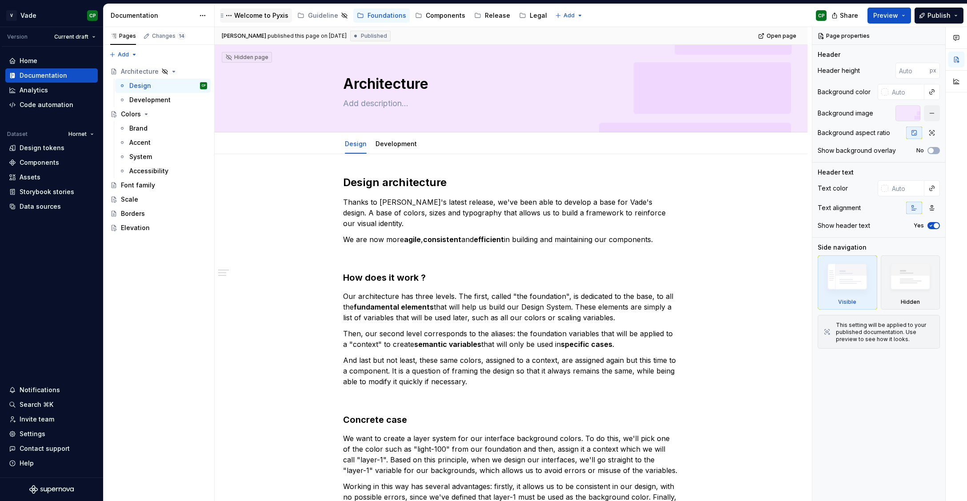
click at [247, 16] on div "Welcome to Pyxis" at bounding box center [261, 15] width 54 height 9
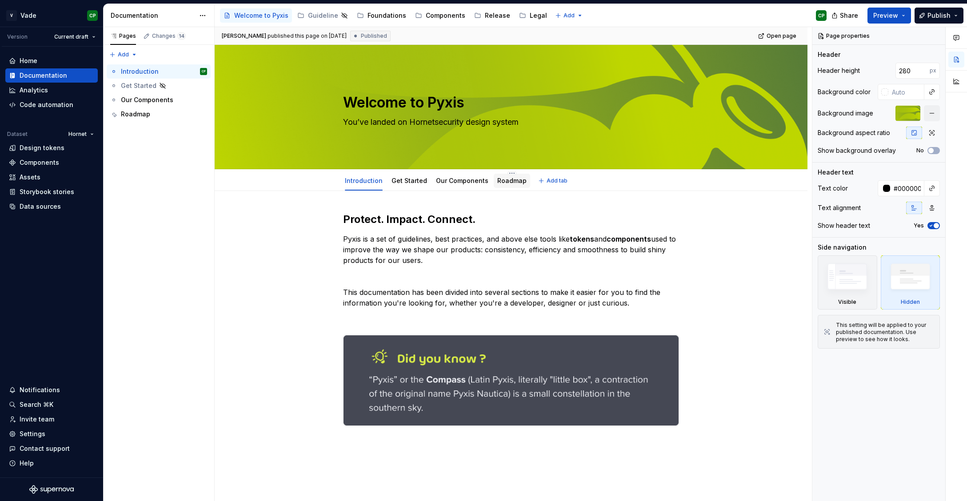
click at [506, 186] on div "Roadmap" at bounding box center [511, 181] width 36 height 14
click at [497, 180] on link "Roadmap" at bounding box center [511, 181] width 29 height 8
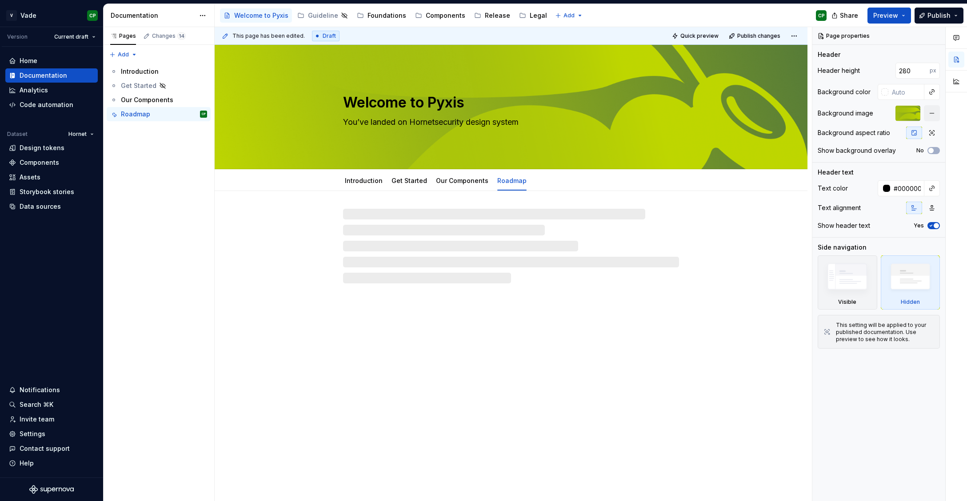
type textarea "*"
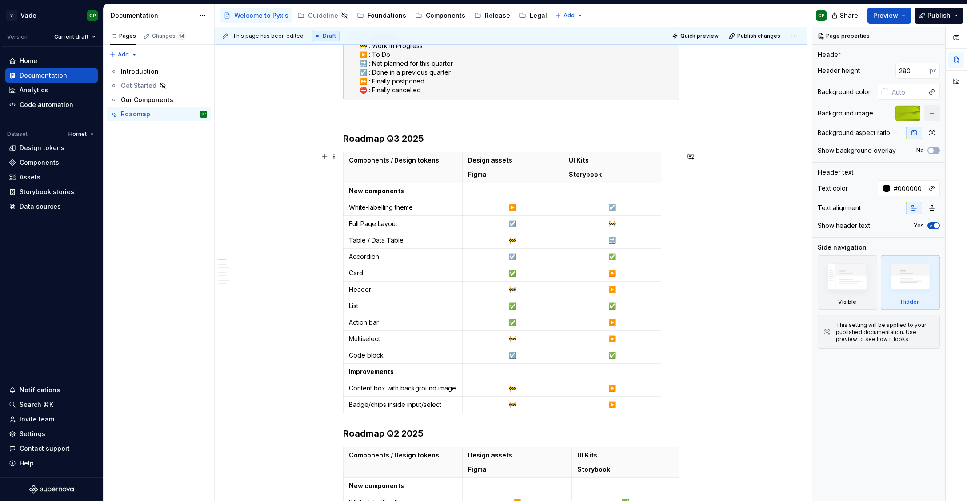
scroll to position [187, 0]
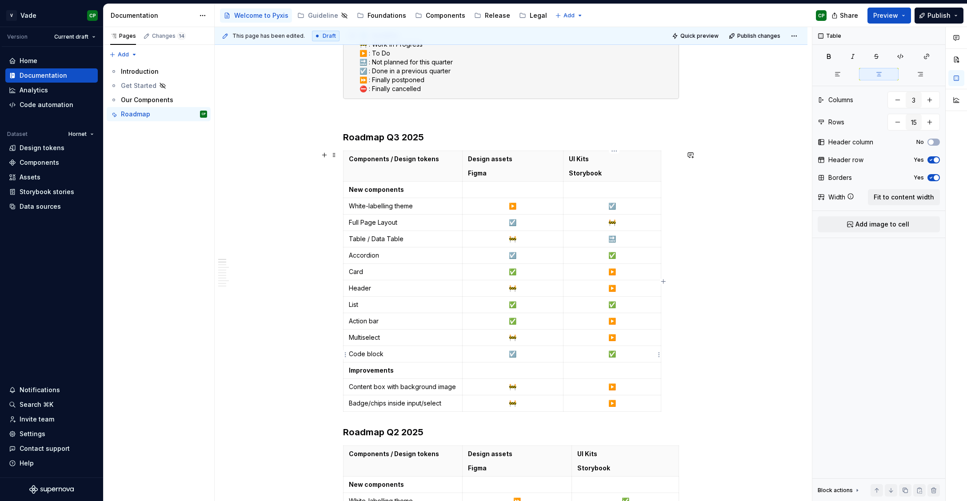
click at [622, 354] on p "✅" at bounding box center [612, 354] width 87 height 9
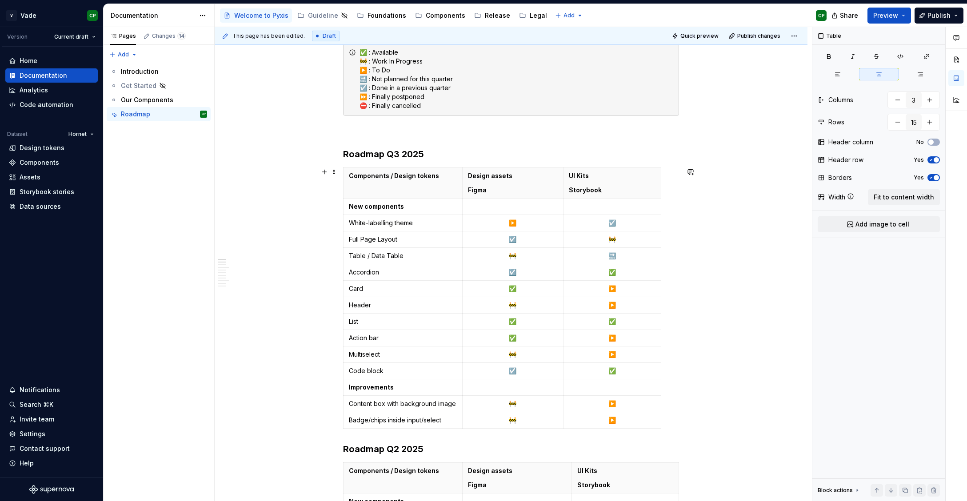
scroll to position [0, 0]
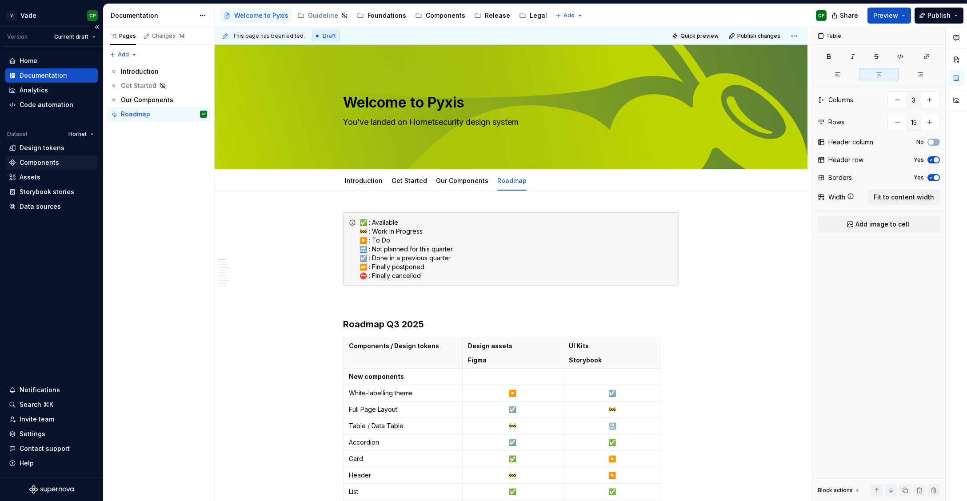
click at [50, 168] on div "Components" at bounding box center [51, 162] width 92 height 14
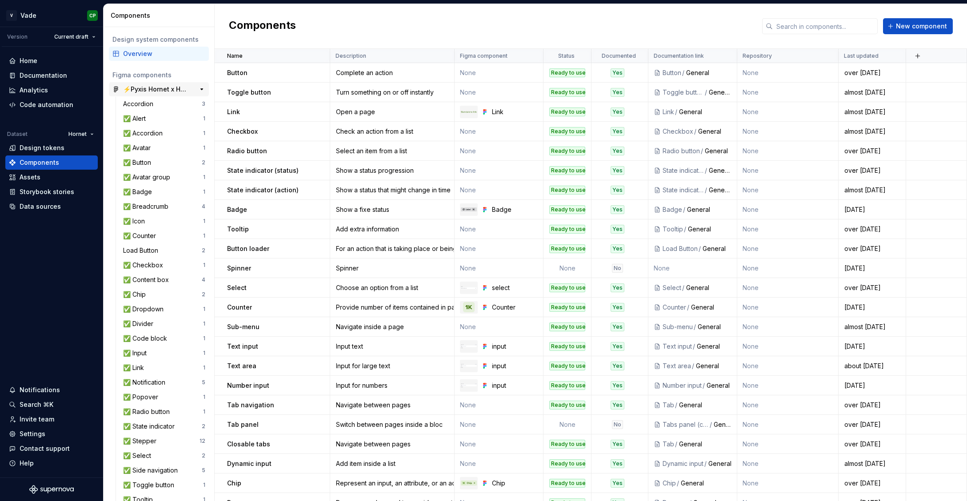
click at [154, 87] on div "⚡️Pyxis Hornet x Hornet Legacy" at bounding box center [156, 89] width 66 height 9
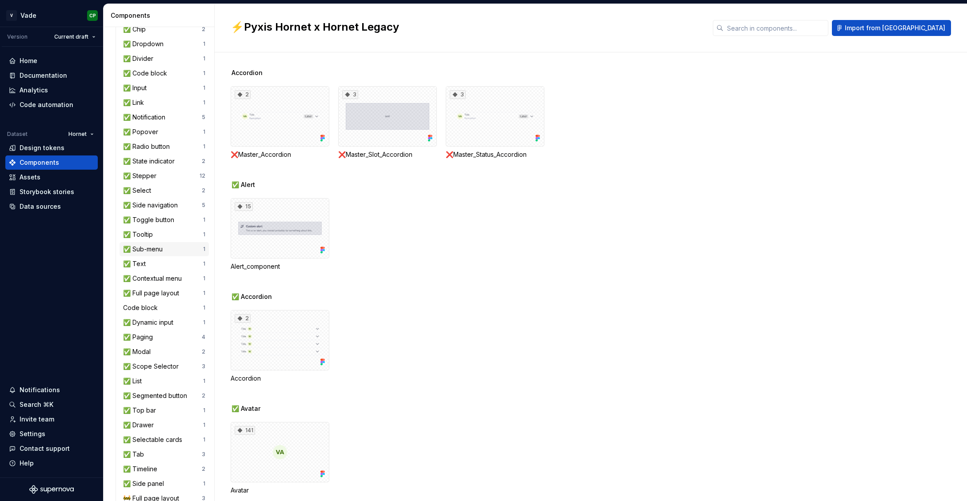
scroll to position [267, 0]
click at [143, 381] on div "✅ List" at bounding box center [134, 378] width 22 height 9
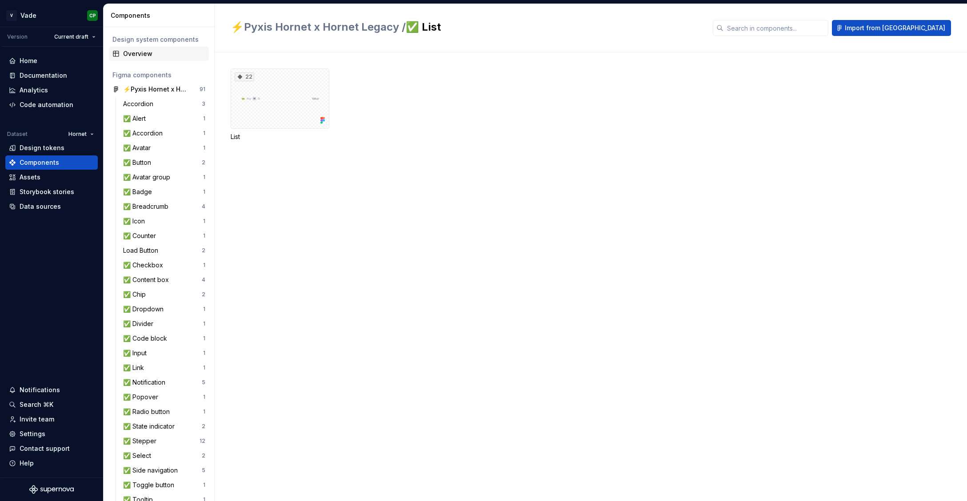
click at [137, 49] on div "Overview" at bounding box center [159, 54] width 100 height 14
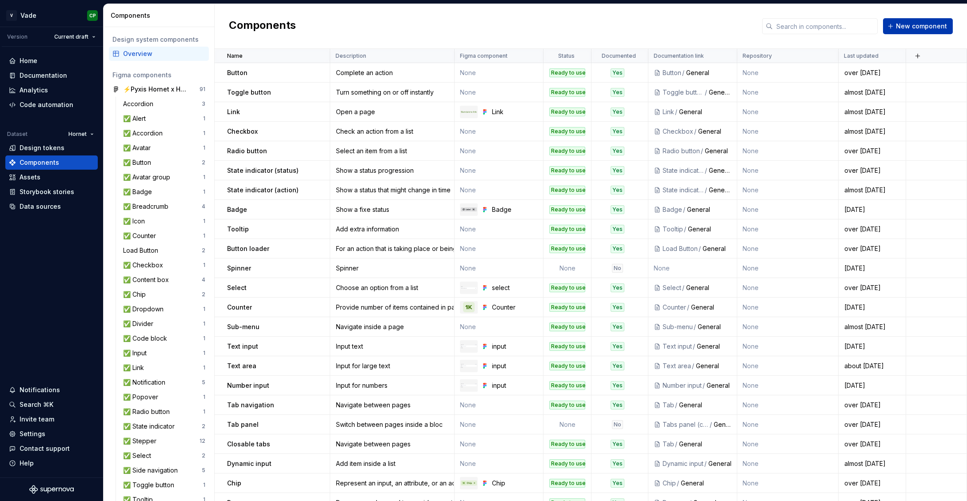
click at [910, 31] on button "New component" at bounding box center [918, 26] width 70 height 16
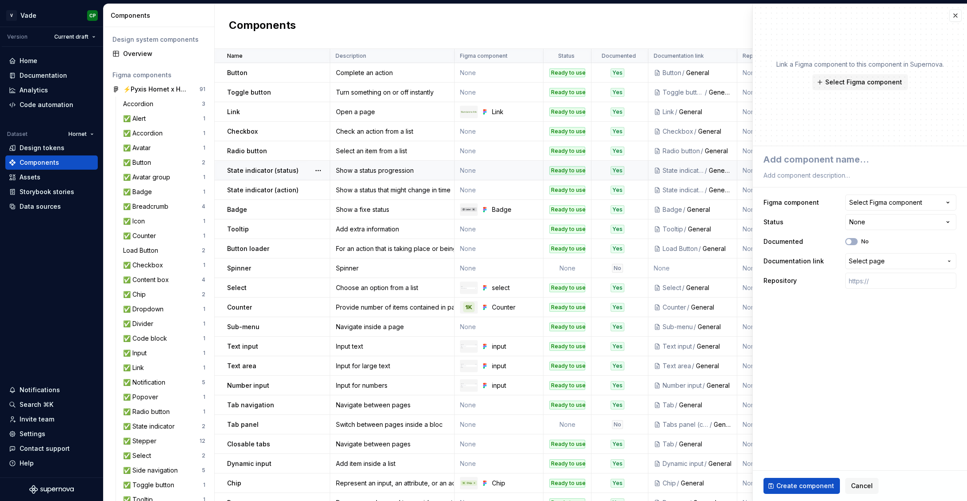
type textarea "*"
type textarea "L"
type textarea "*"
type textarea "Li"
type textarea "*"
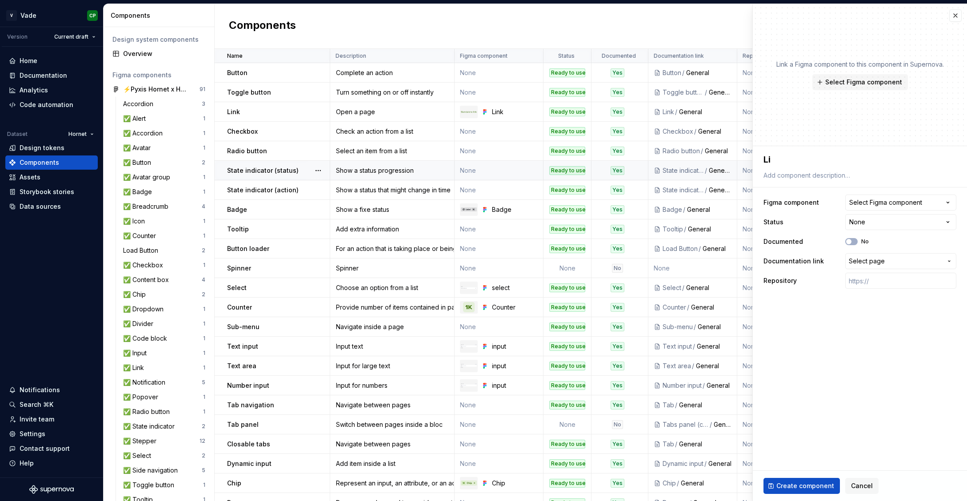
type textarea "Lis"
type textarea "*"
type textarea "List"
click at [874, 207] on div "Select Figma component" at bounding box center [885, 202] width 73 height 9
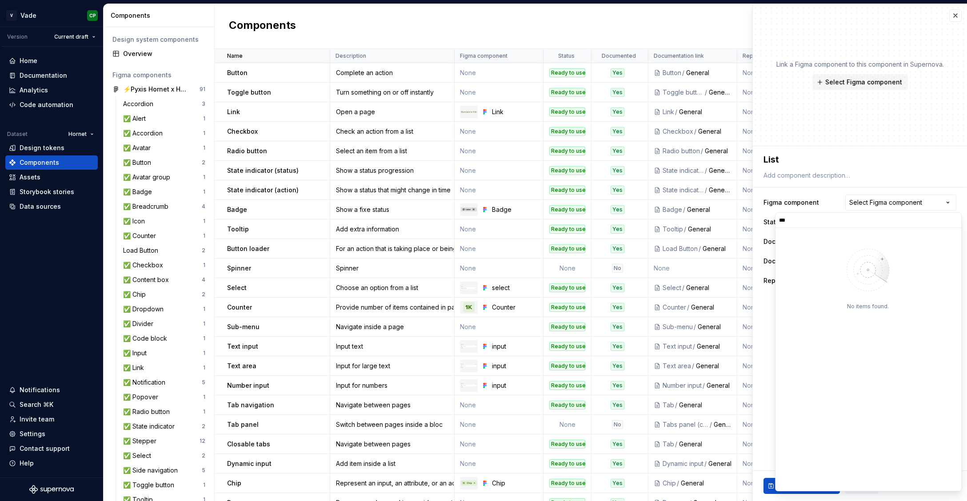
type input "***"
click at [796, 274] on div at bounding box center [806, 268] width 55 height 53
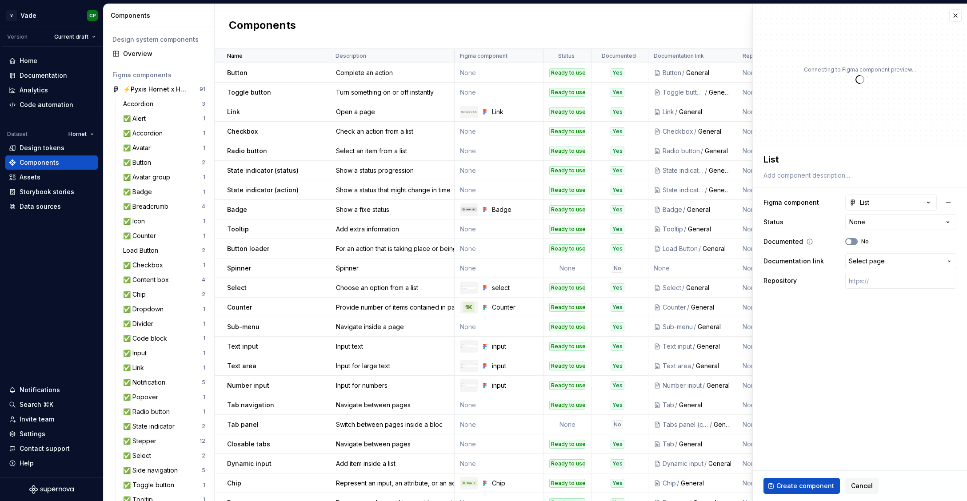
type textarea "*"
click at [867, 223] on html "V Vade CP Version Current draft Home Documentation Analytics Code automation Da…" at bounding box center [483, 250] width 967 height 501
select select "**********"
click at [851, 242] on span "button" at bounding box center [848, 241] width 5 height 5
type textarea "*"
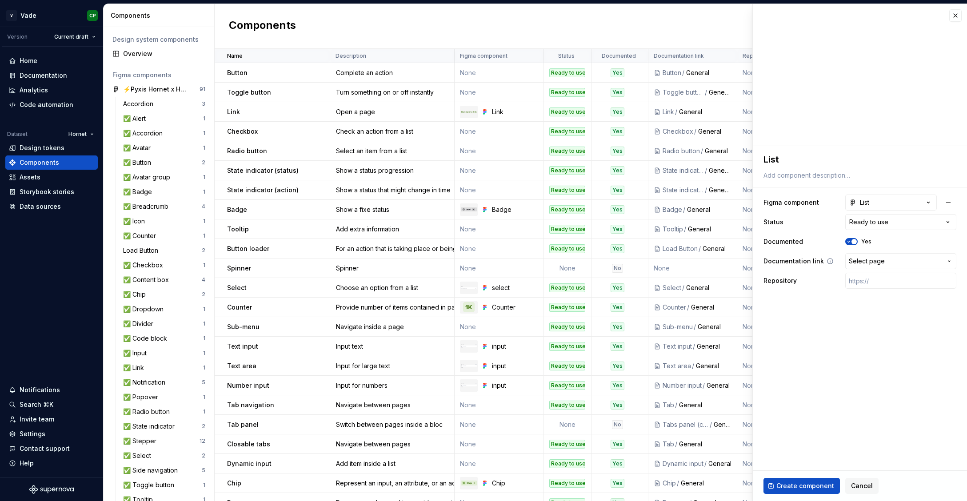
click at [860, 262] on span "Select page" at bounding box center [866, 261] width 36 height 9
type input "list"
click at [835, 313] on div "List" at bounding box center [885, 311] width 152 height 9
click at [806, 488] on span "Create component" at bounding box center [805, 485] width 58 height 9
type textarea "*"
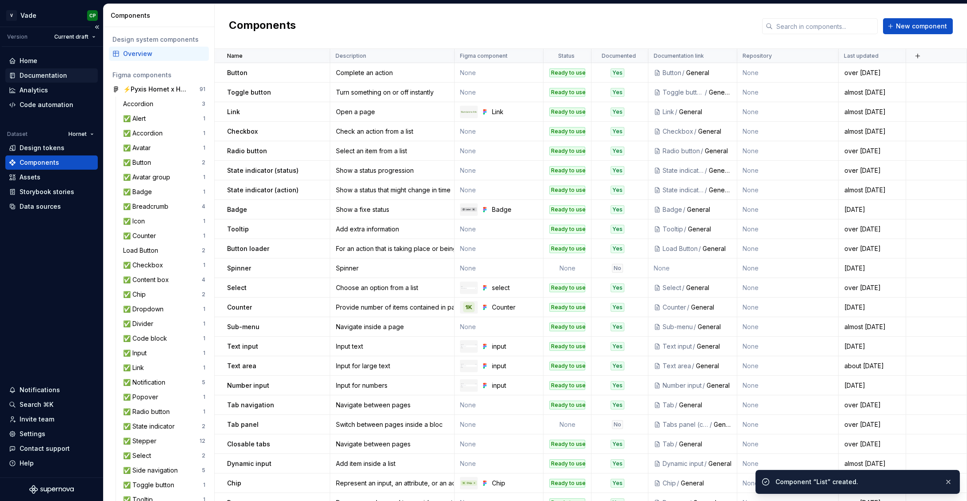
click at [25, 74] on div "Documentation" at bounding box center [44, 75] width 48 height 9
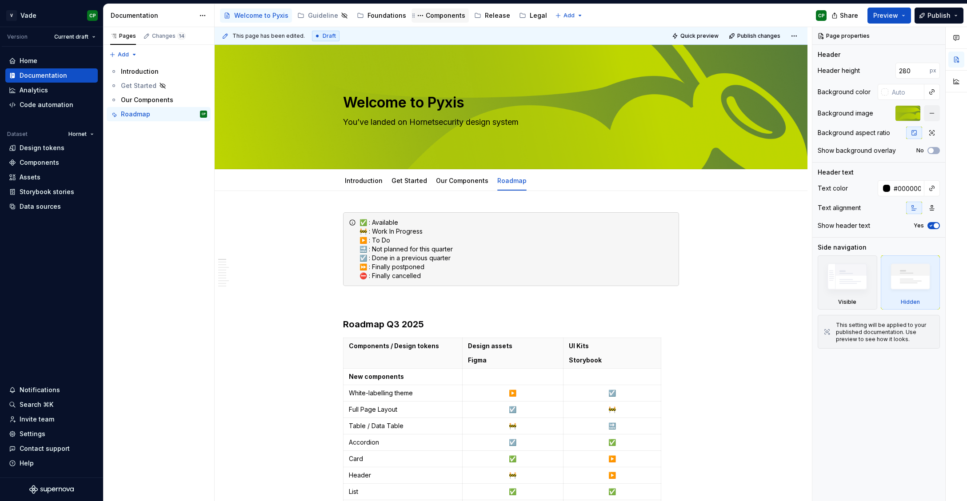
click at [437, 18] on div "Components" at bounding box center [446, 15] width 40 height 9
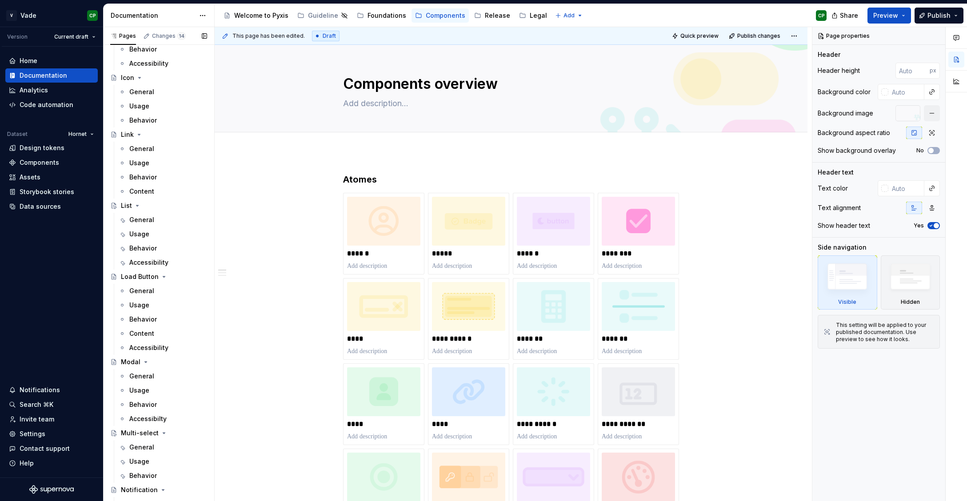
scroll to position [1357, 0]
click at [139, 223] on div "General" at bounding box center [141, 221] width 25 height 9
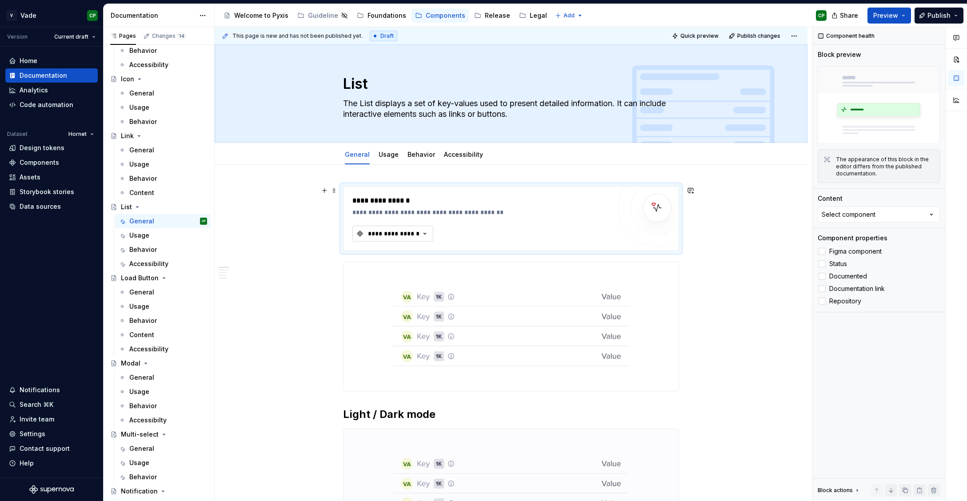
type textarea "*"
click at [390, 235] on div "**********" at bounding box center [393, 233] width 53 height 9
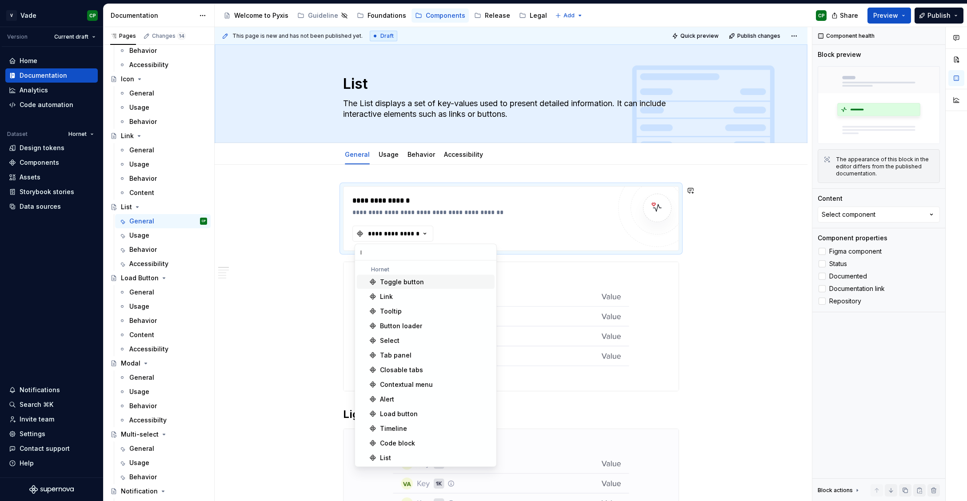
type input "li"
type textarea "*"
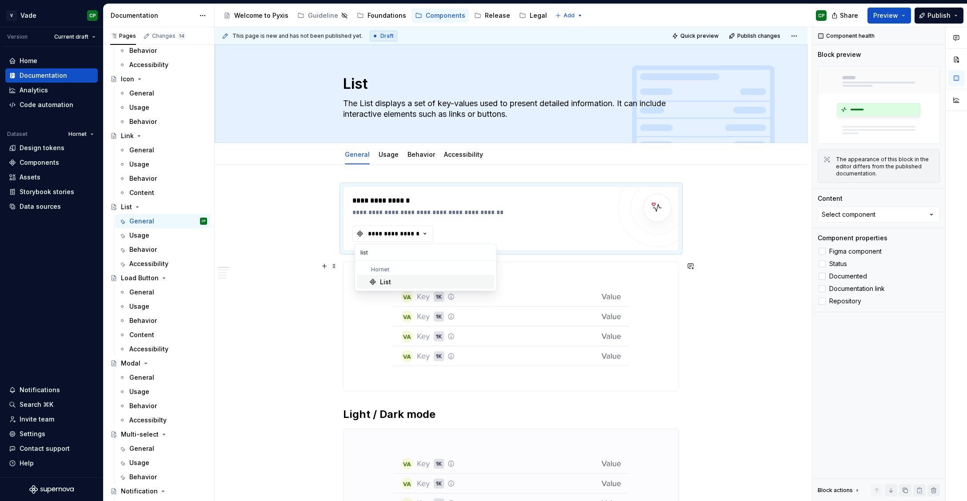
type input "list"
click at [398, 284] on div "List" at bounding box center [435, 282] width 111 height 9
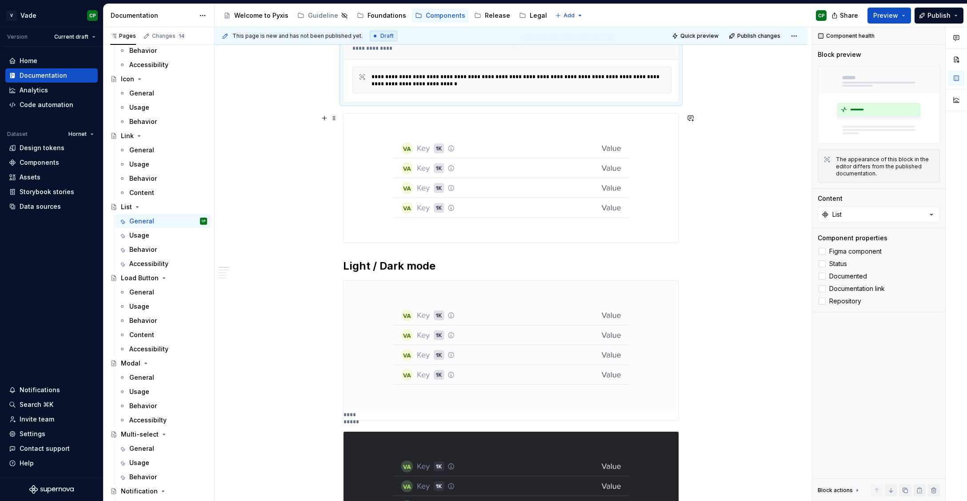
scroll to position [217, 0]
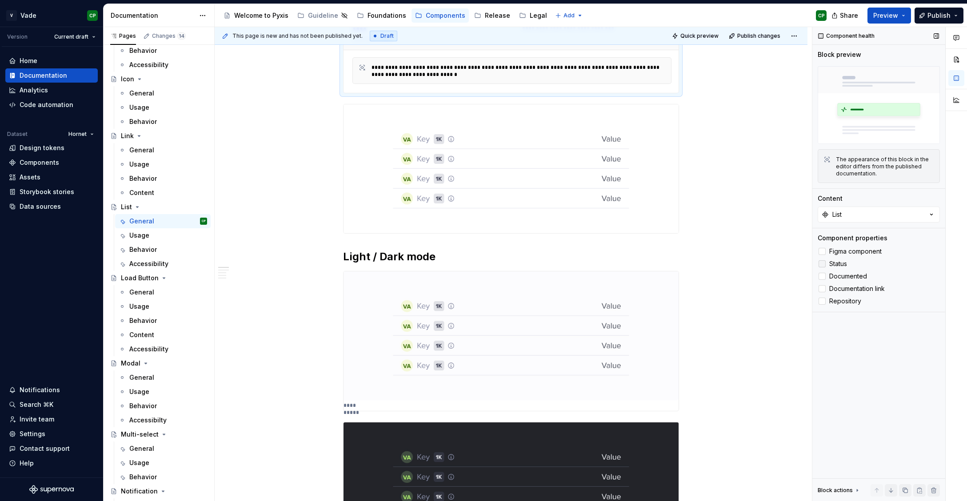
click at [828, 263] on label "Status" at bounding box center [878, 264] width 122 height 11
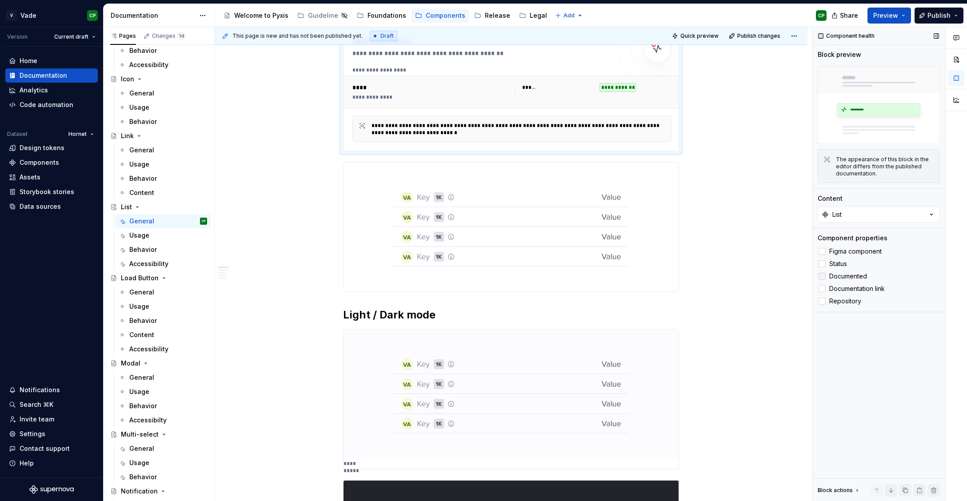
click at [830, 276] on span "Documented" at bounding box center [848, 276] width 38 height 7
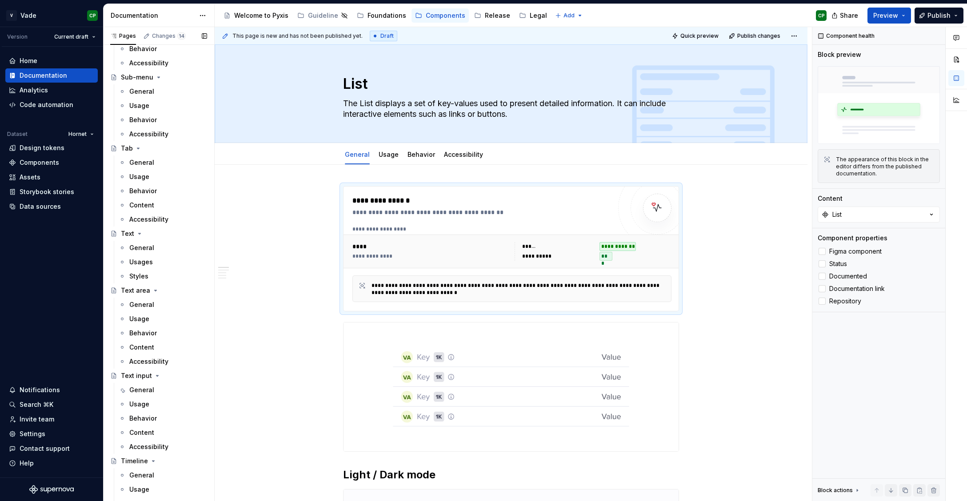
scroll to position [3129, 0]
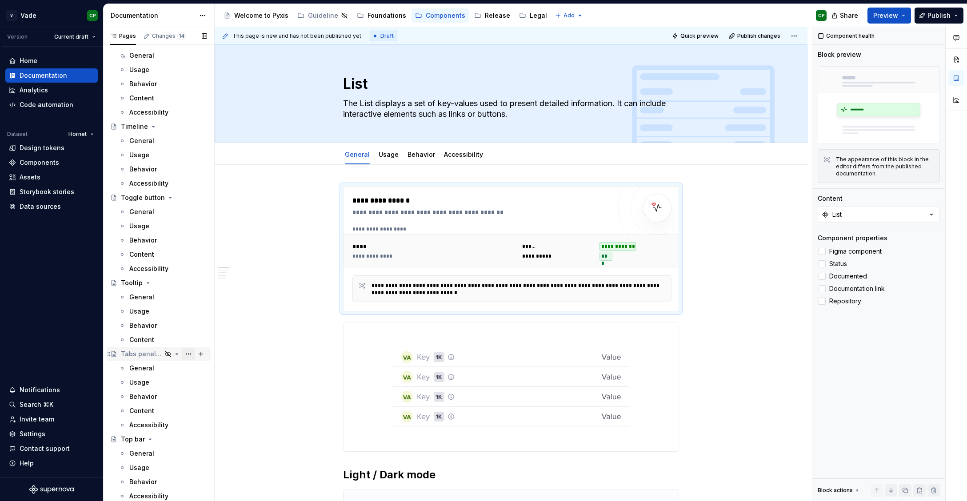
click at [191, 355] on button "Page tree" at bounding box center [188, 354] width 12 height 12
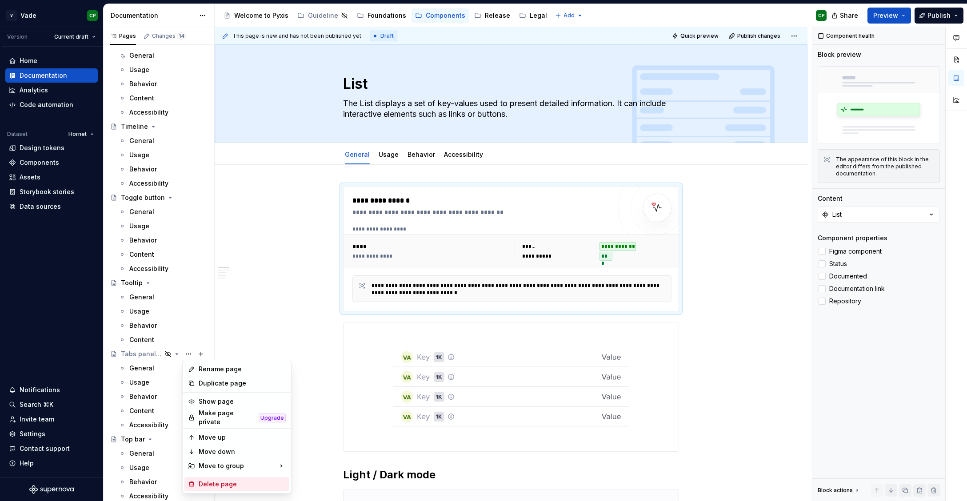
click at [211, 483] on div "Delete page" at bounding box center [242, 484] width 87 height 9
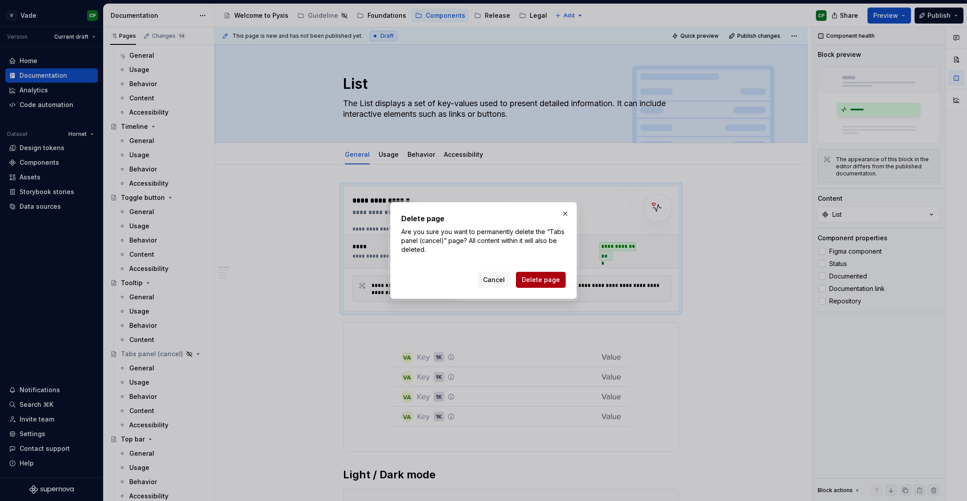
click at [553, 278] on span "Delete page" at bounding box center [540, 279] width 38 height 9
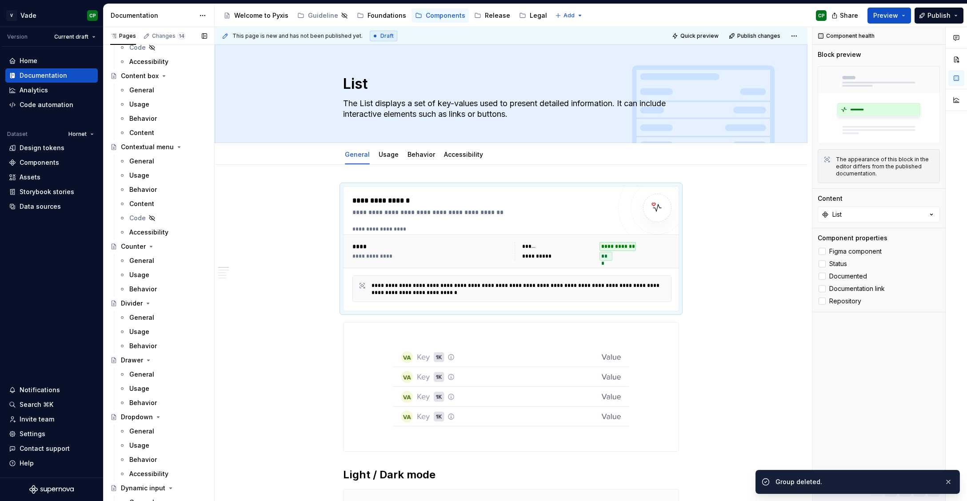
scroll to position [0, 0]
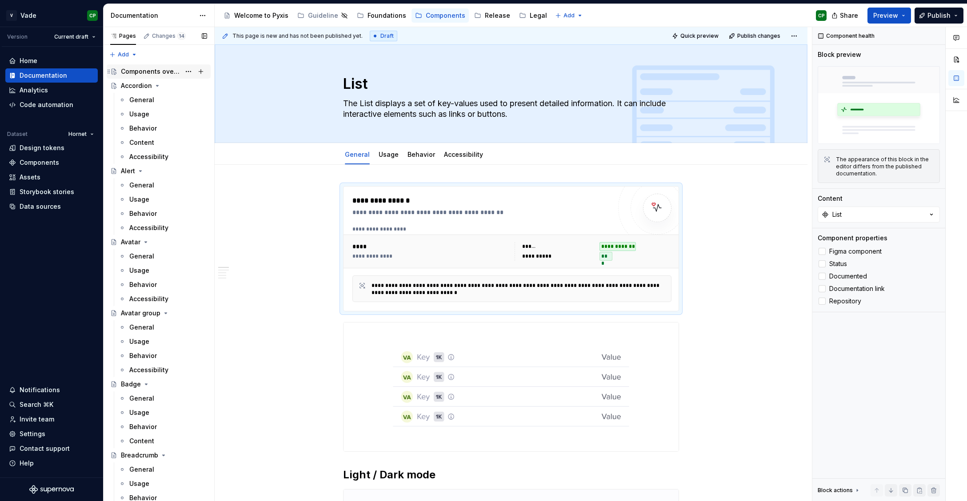
click at [141, 72] on div "Components overview" at bounding box center [151, 71] width 60 height 9
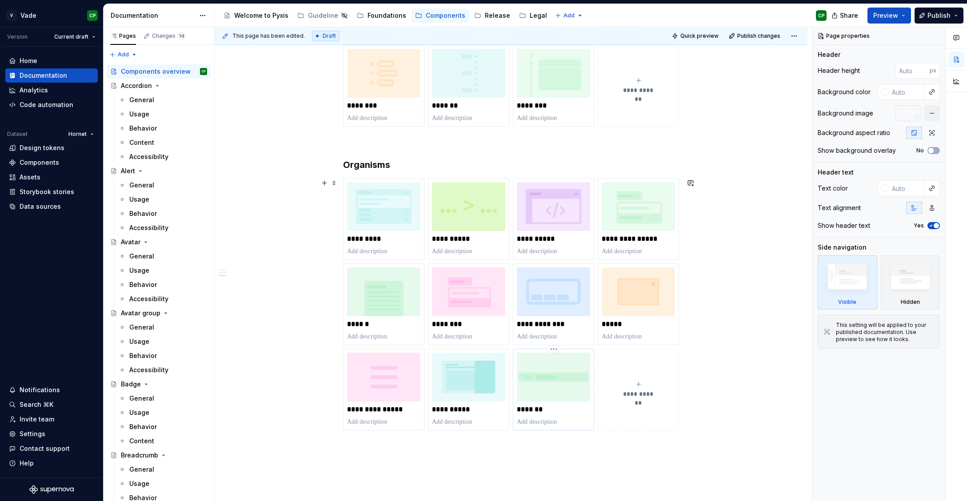
scroll to position [834, 0]
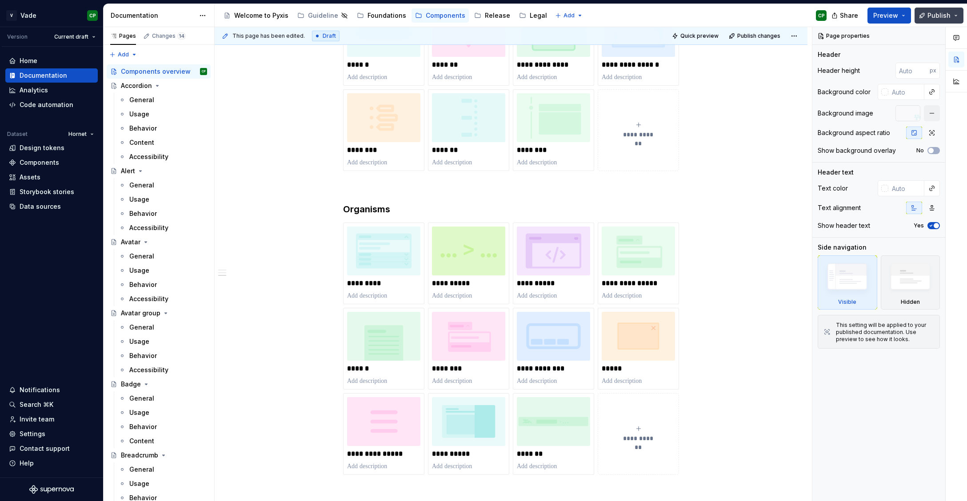
click at [934, 14] on span "Publish" at bounding box center [938, 15] width 23 height 9
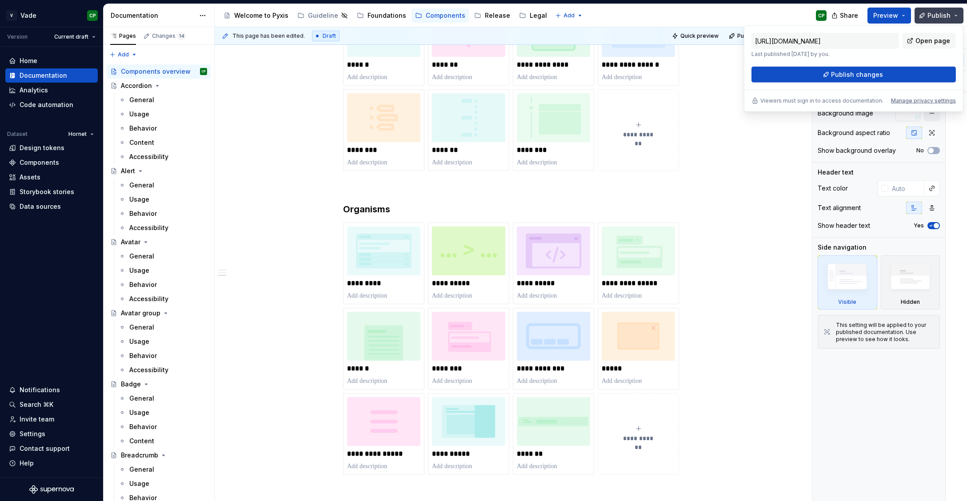
click at [934, 14] on span "Publish" at bounding box center [938, 15] width 23 height 9
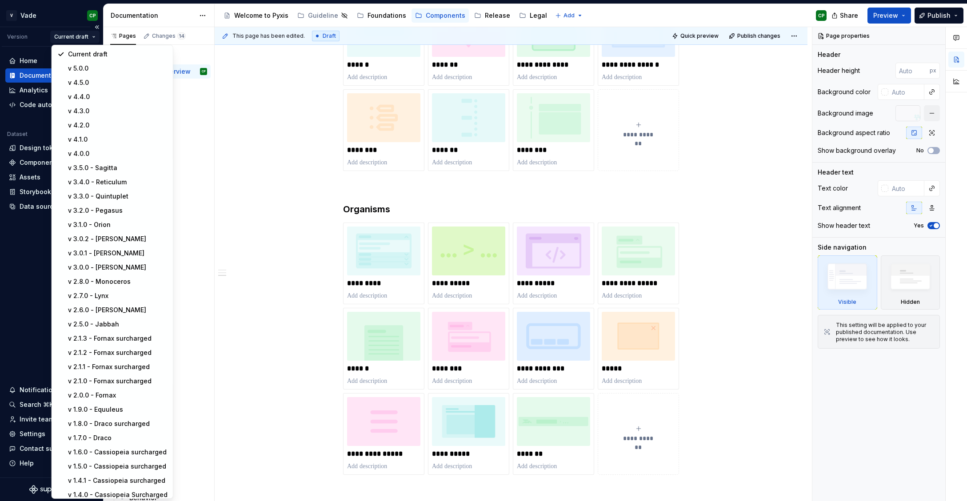
click at [88, 42] on html "V Vade CP Version Current draft Home Documentation Analytics Code automation Da…" at bounding box center [483, 250] width 967 height 501
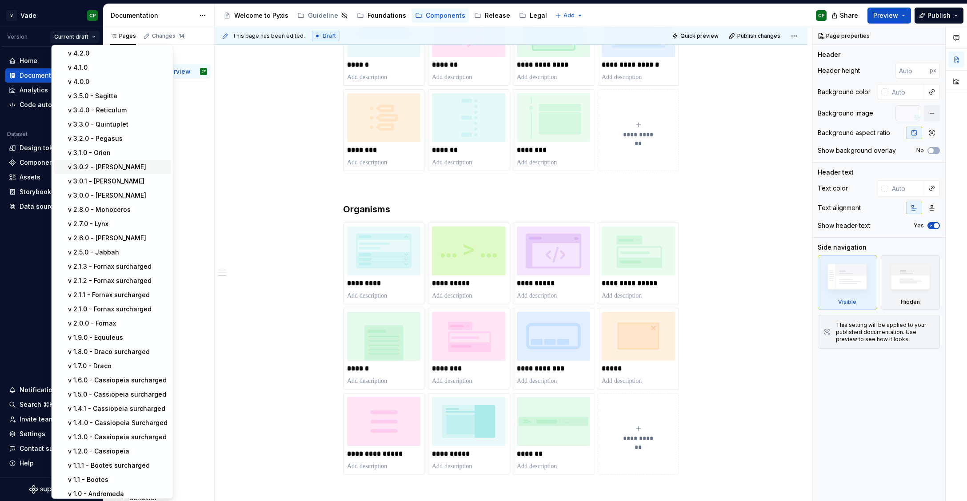
scroll to position [95, 0]
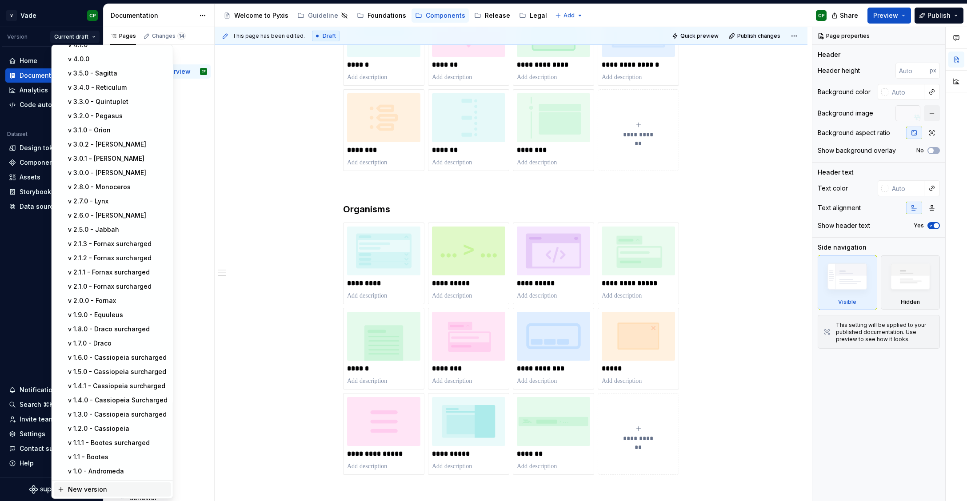
click at [74, 489] on div "New version" at bounding box center [117, 489] width 99 height 9
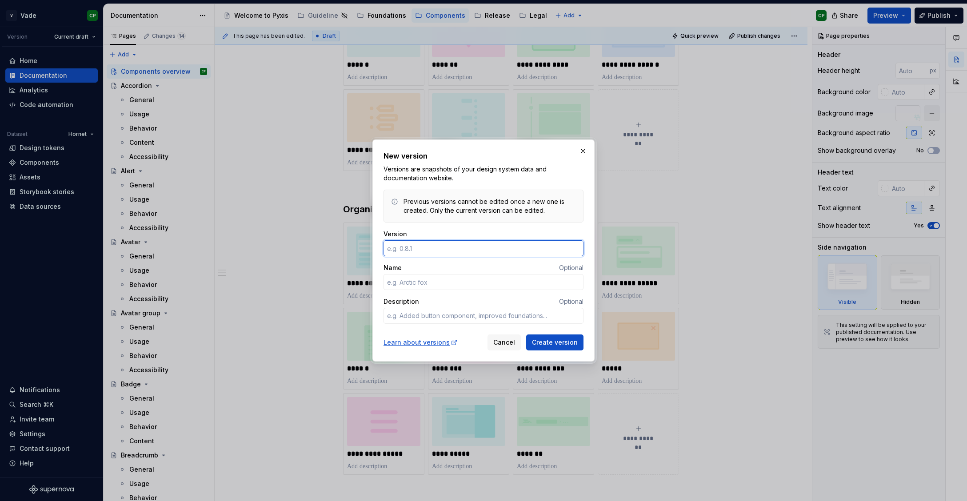
click at [405, 246] on input "Version" at bounding box center [483, 248] width 200 height 16
type textarea "*"
type input "5.1.0"
click at [426, 279] on input "Name" at bounding box center [483, 282] width 200 height 16
click at [420, 315] on textarea "Description" at bounding box center [483, 316] width 200 height 16
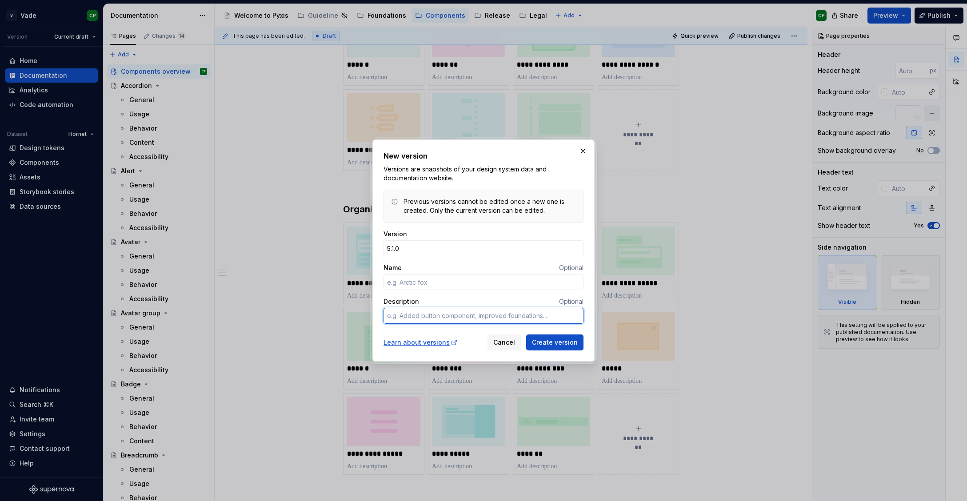
type textarea "*"
type textarea "A"
type textarea "*"
type textarea "Ac"
type textarea "*"
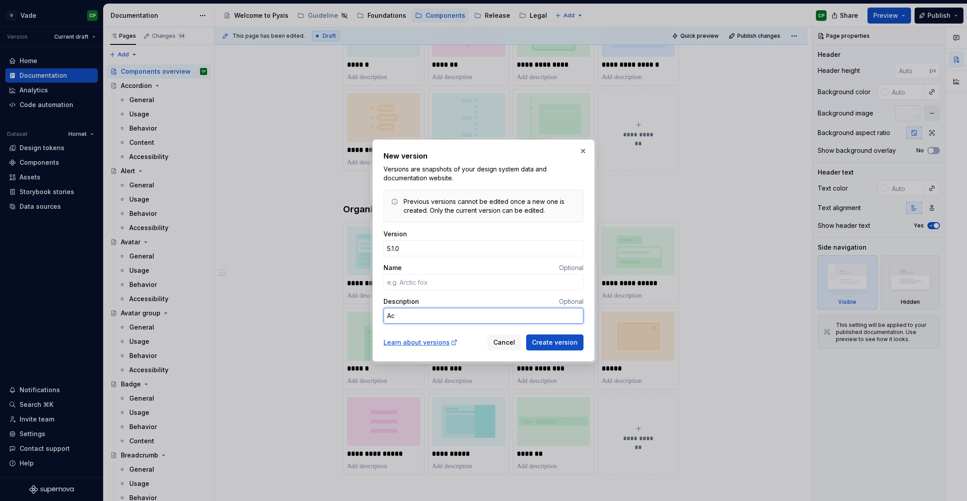
type textarea "Acc"
type textarea "*"
type textarea "Acco"
type textarea "*"
type textarea "Accor"
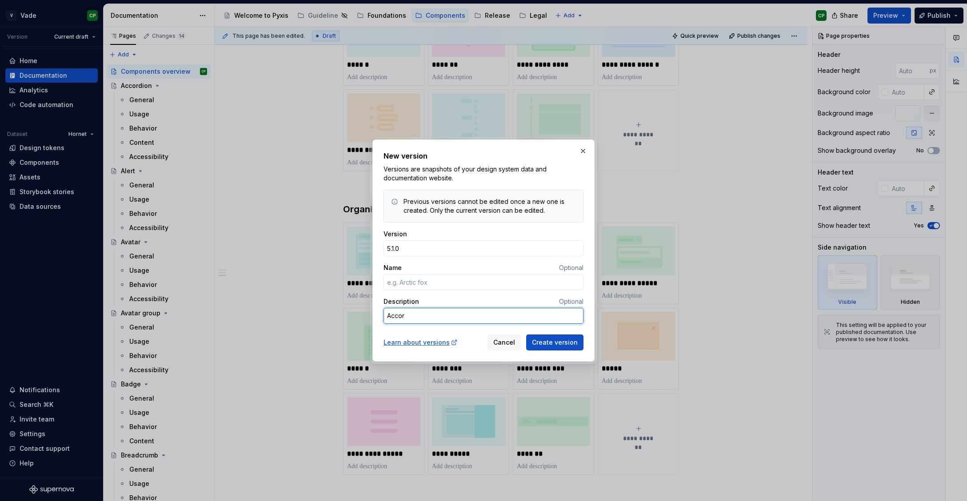
type textarea "*"
type textarea "Accord"
type textarea "*"
type textarea "Accordi"
type textarea "*"
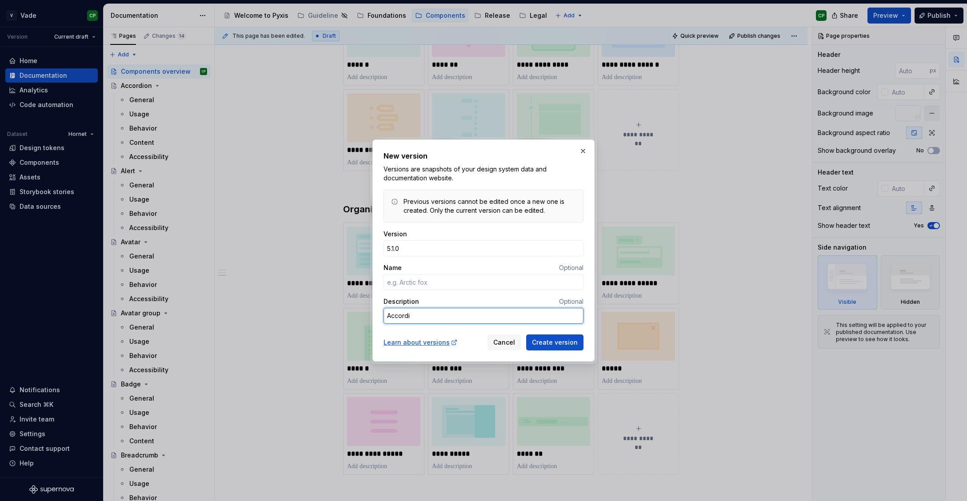
type textarea "Accordio"
type textarea "*"
type textarea "Accordion"
type textarea "*"
type textarea "Accordion"
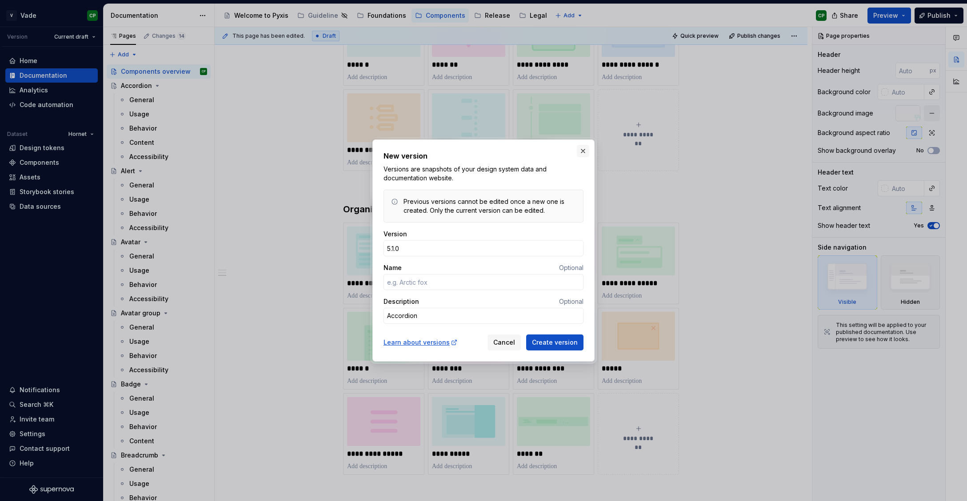
click at [584, 153] on button "button" at bounding box center [583, 151] width 12 height 12
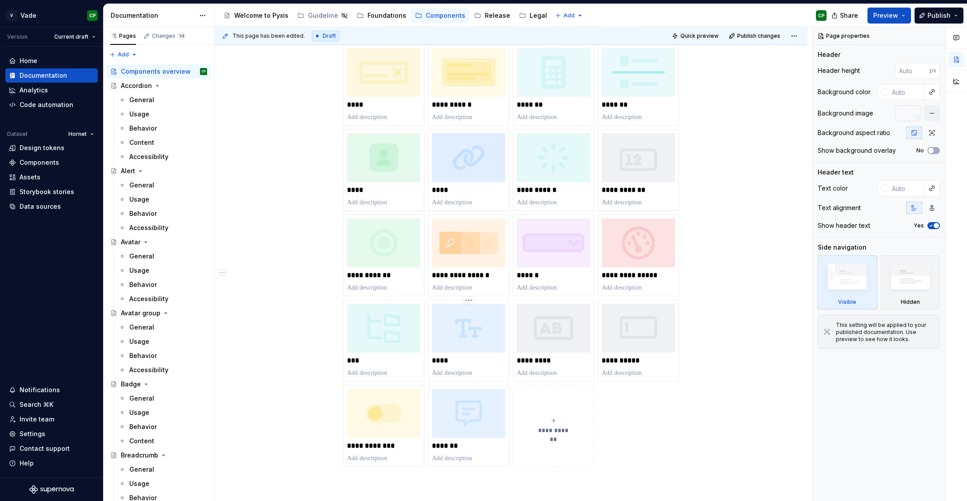
scroll to position [121, 0]
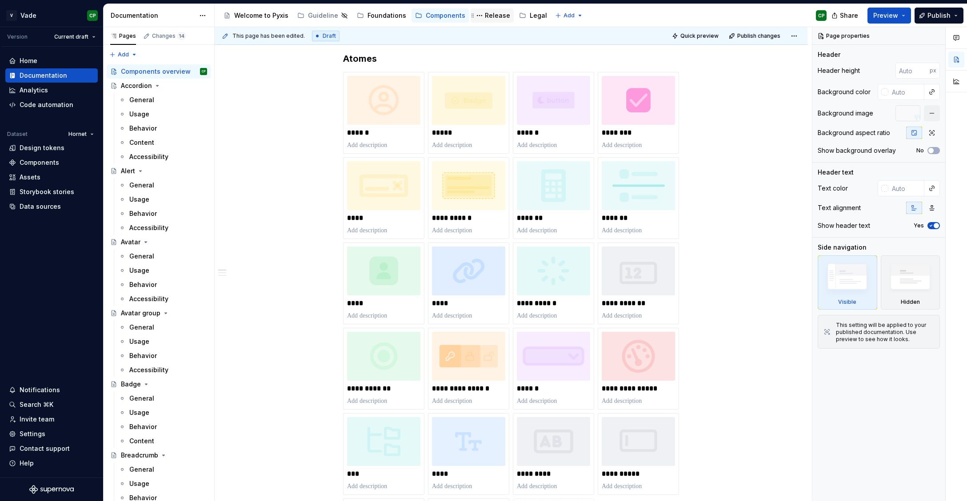
click at [487, 14] on div "Release" at bounding box center [497, 15] width 25 height 9
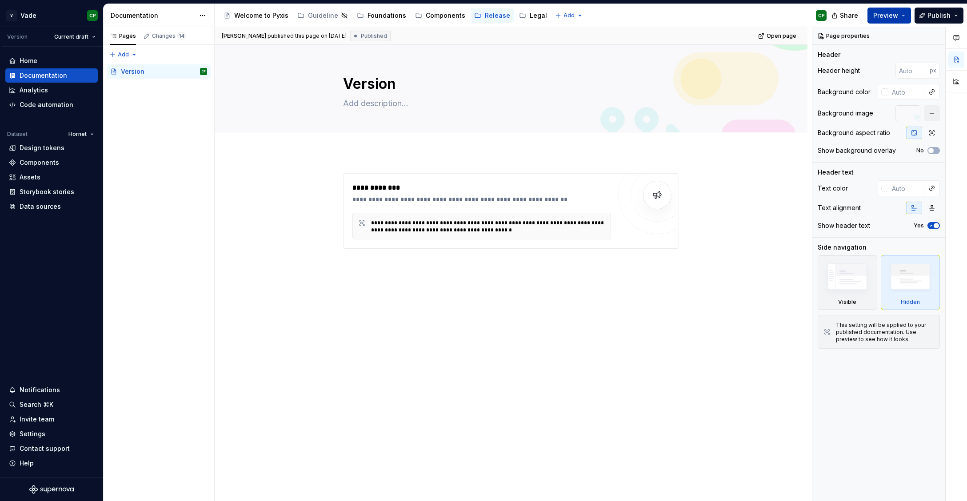
click at [892, 16] on span "Preview" at bounding box center [885, 15] width 25 height 9
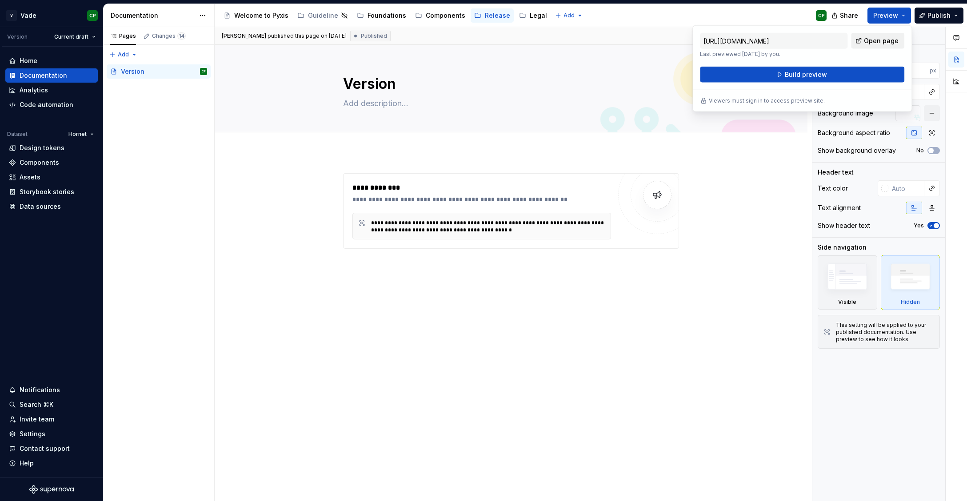
click at [867, 43] on span "Open page" at bounding box center [881, 40] width 35 height 9
click at [762, 79] on button "Build preview" at bounding box center [802, 75] width 204 height 16
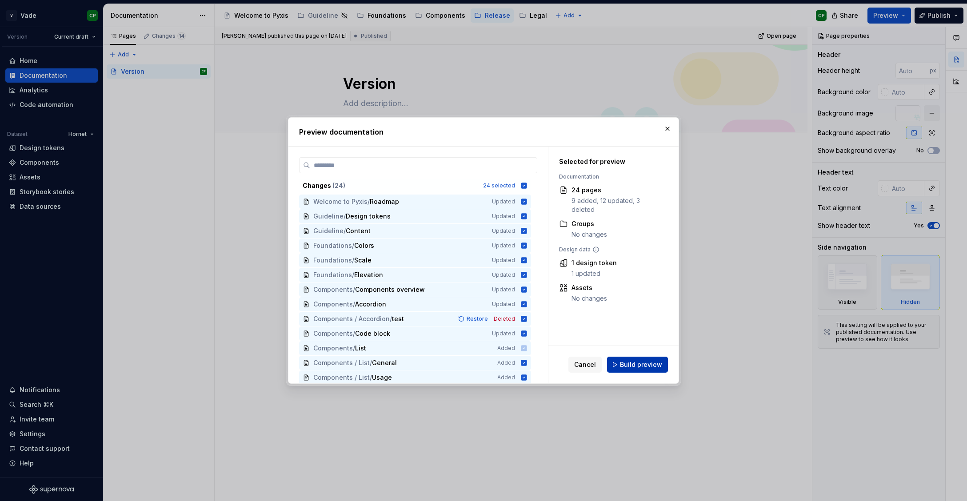
click at [641, 363] on span "Build preview" at bounding box center [641, 364] width 42 height 9
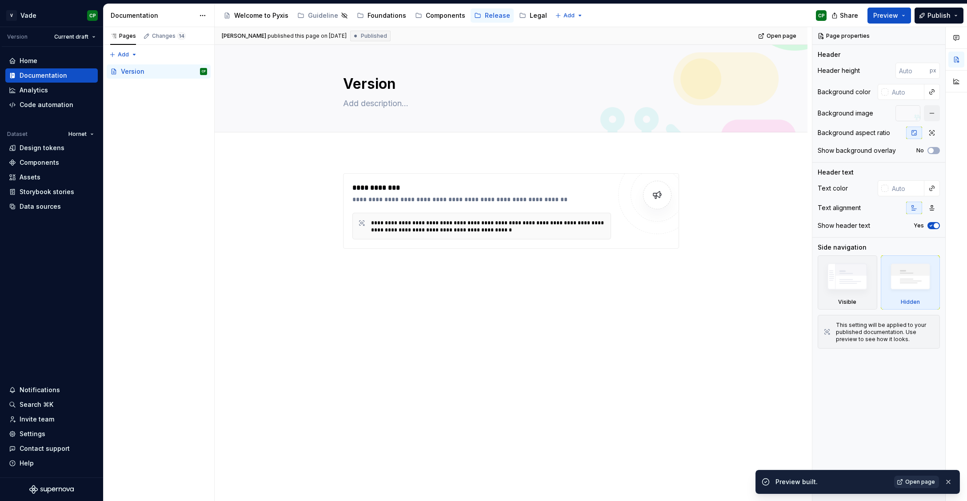
click at [929, 482] on span "Open page" at bounding box center [920, 481] width 30 height 7
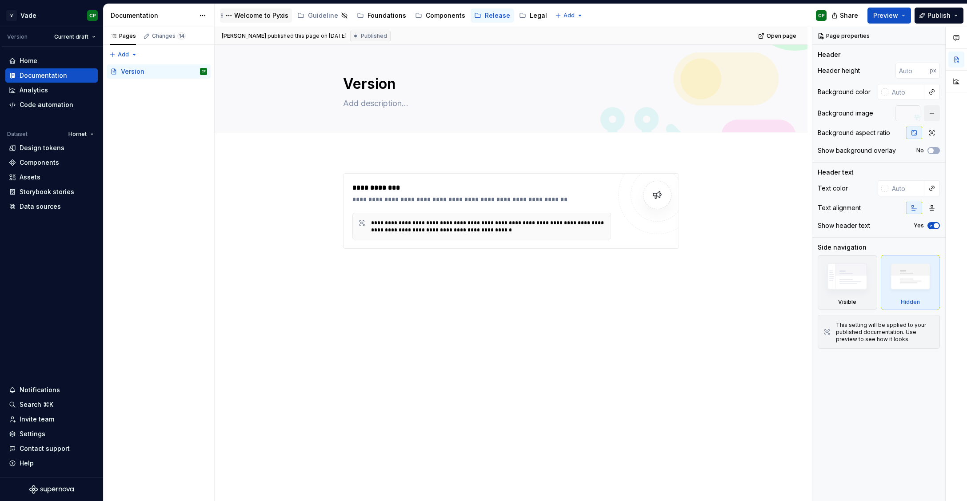
click at [259, 13] on div "Welcome to Pyxis" at bounding box center [261, 15] width 54 height 9
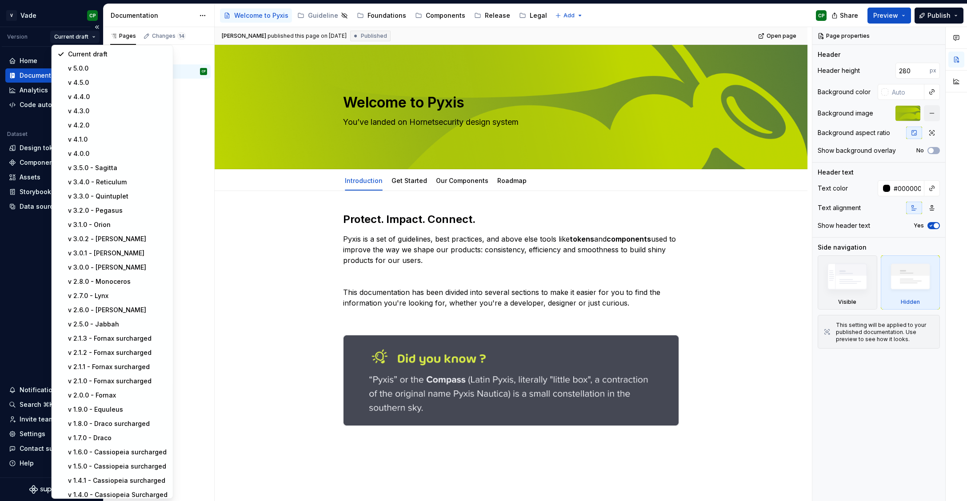
click at [80, 38] on html "V Vade CP Version Current draft Home Documentation Analytics Code automation Da…" at bounding box center [483, 250] width 967 height 501
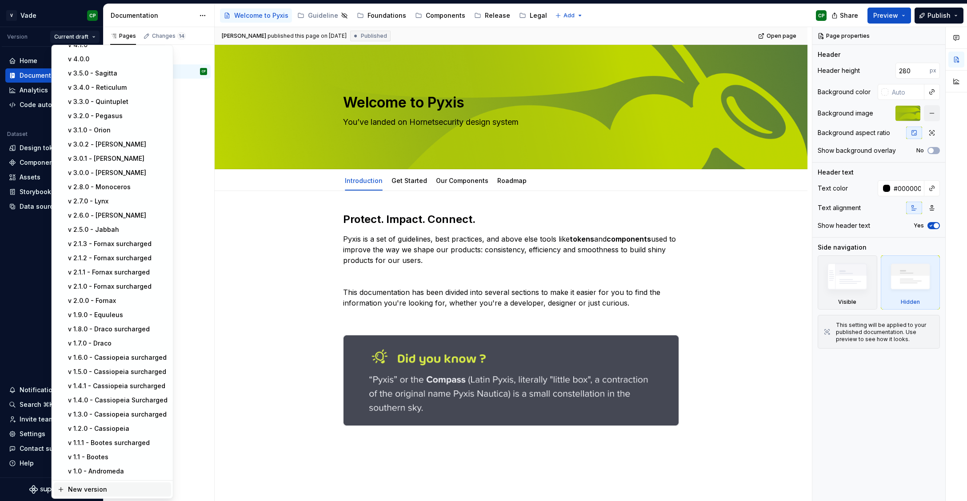
click at [74, 485] on div "New version" at bounding box center [112, 489] width 117 height 14
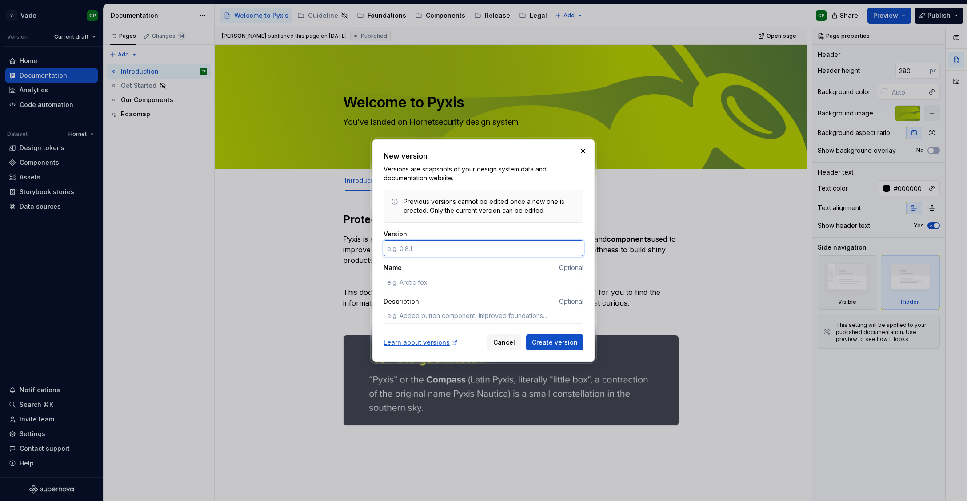
click at [408, 245] on input "Version" at bounding box center [483, 248] width 200 height 16
type textarea "*"
type input "5.1.0"
click at [423, 321] on textarea "Description" at bounding box center [483, 316] width 200 height 16
type textarea "*"
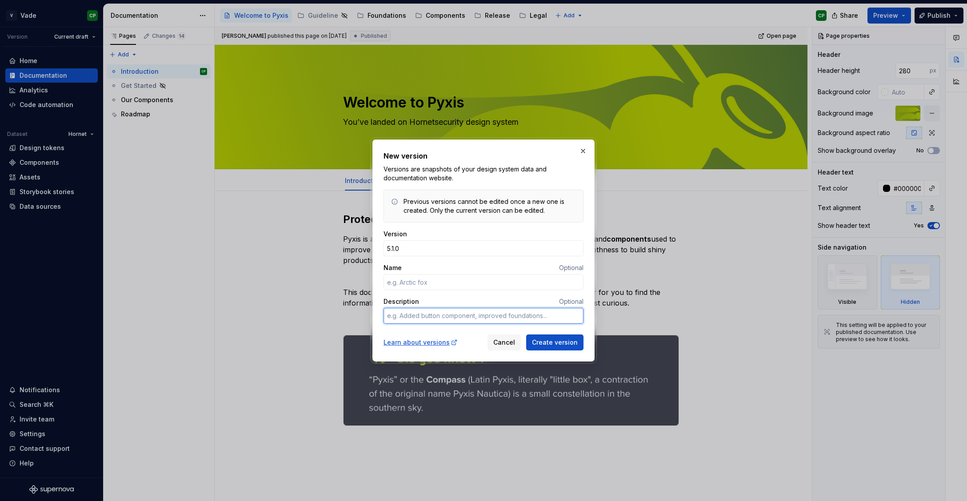
type textarea "A"
type textarea "*"
type textarea "Ac"
type textarea "*"
type textarea "Acc"
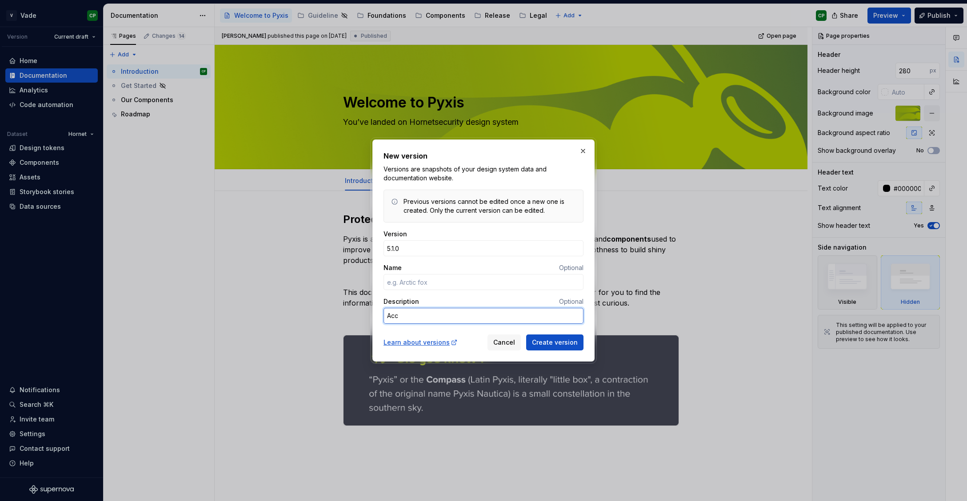
type textarea "*"
type textarea "Acco"
type textarea "*"
type textarea "Accor"
type textarea "*"
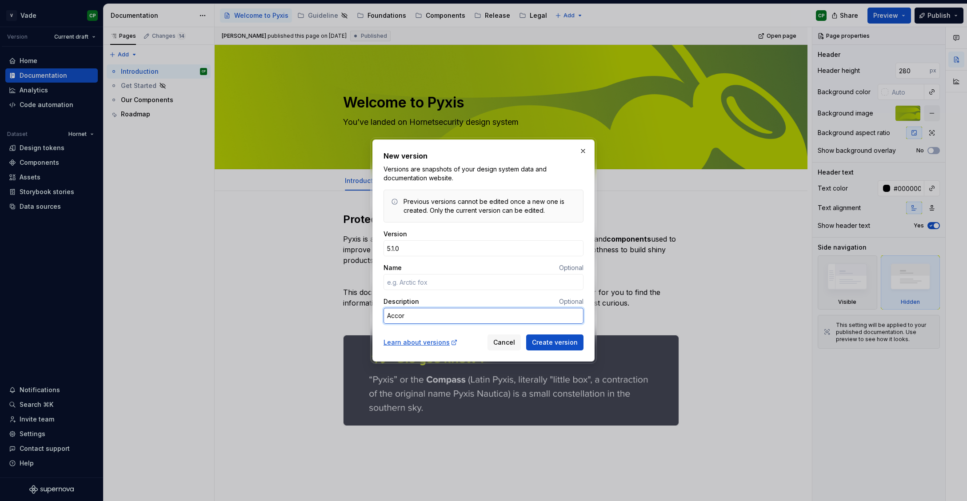
type textarea "Accord"
type textarea "*"
type textarea "Accordi"
type textarea "*"
type textarea "Accordio"
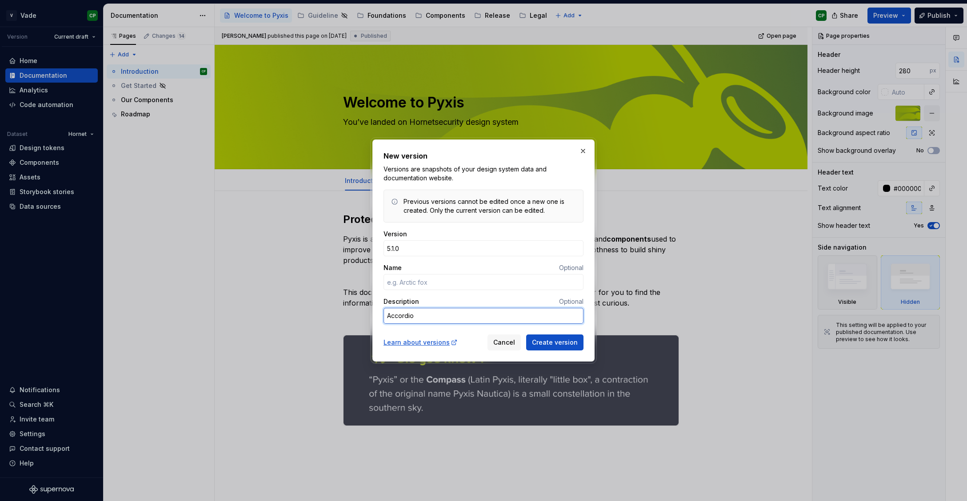
type textarea "*"
type textarea "Accordion"
type textarea "*"
type textarea "Accordion"
type textarea "*"
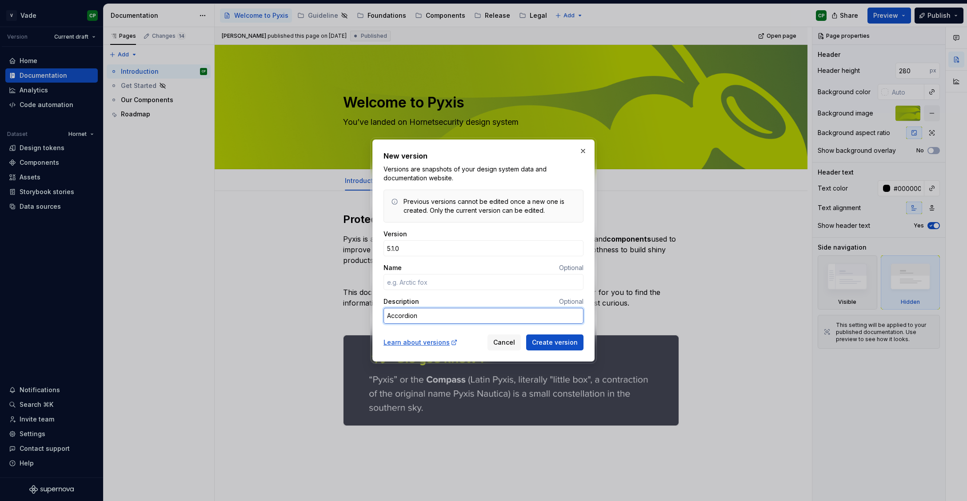
type textarea "Accordion ("
type textarea "*"
type textarea "Accordion (N"
type textarea "*"
type textarea "Accordion (Ne"
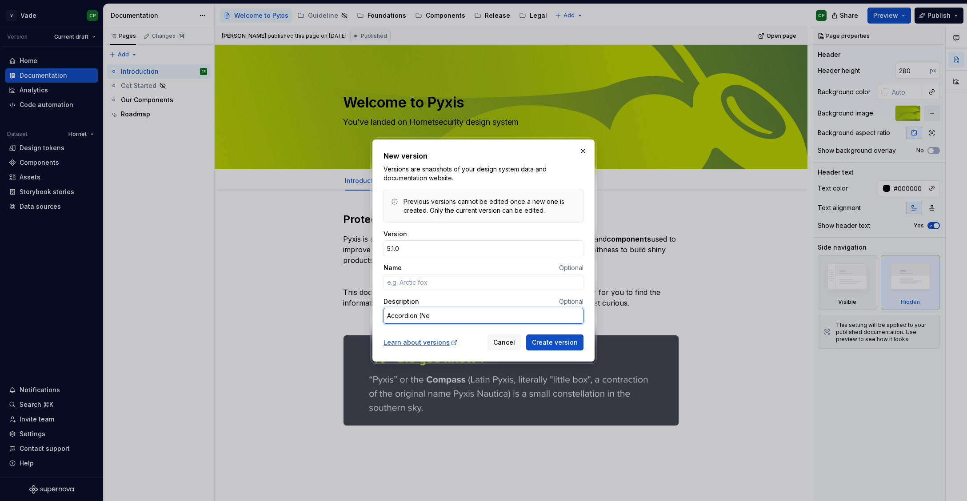
type textarea "*"
type textarea "Accordion (New"
type textarea "*"
type textarea "Accordion (New"
type textarea "*"
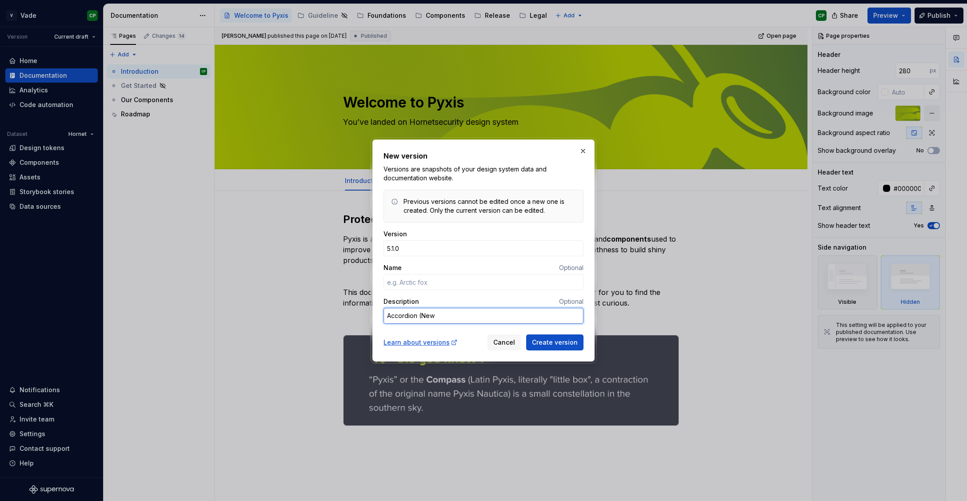
type textarea "Accordion (New c"
type textarea "*"
type textarea "Accordion (New co"
type textarea "*"
type textarea "Accordion (New com"
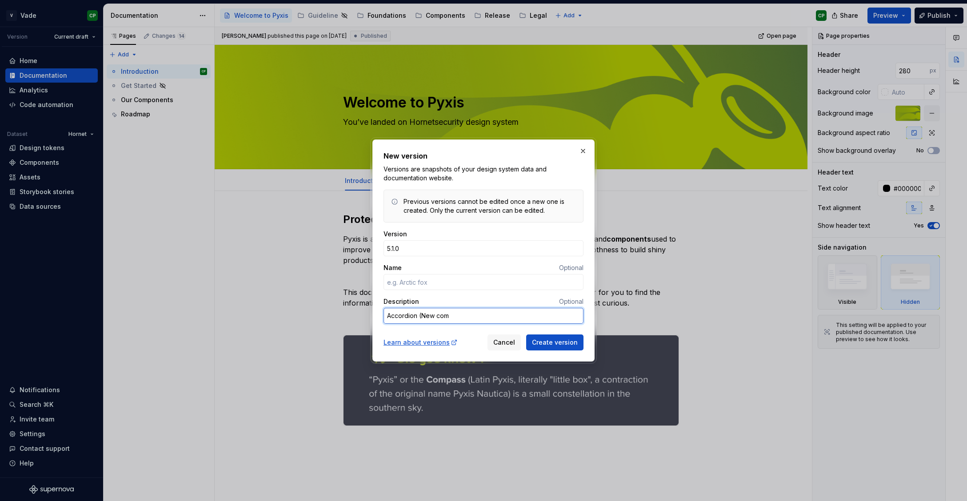
type textarea "*"
type textarea "Accordion (New comp"
type textarea "*"
type textarea "Accordion (New compo"
type textarea "*"
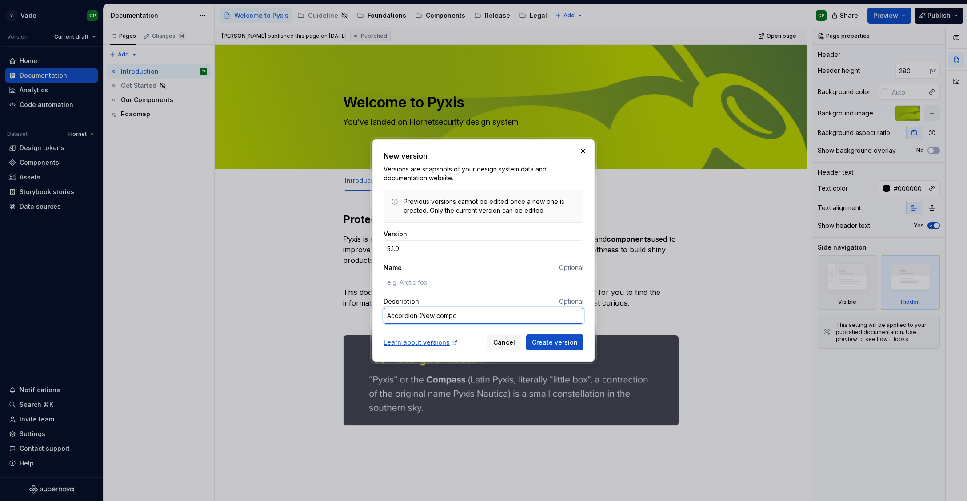
type textarea "Accordion (New compon"
type textarea "*"
type textarea "Accordion (New compone"
type textarea "*"
type textarea "Accordion (New componen"
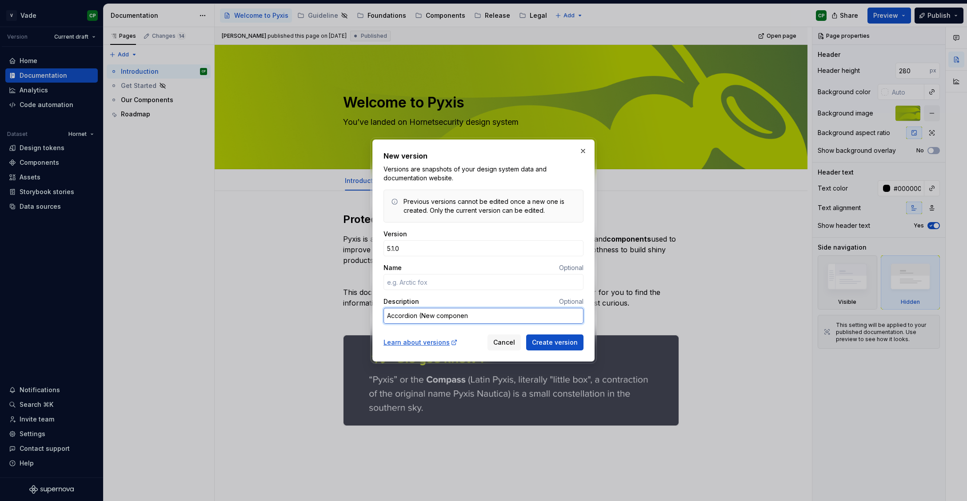
type textarea "*"
type textarea "Accordion (New component"
type textarea "*"
click at [421, 320] on textarea "Accordion (New component" at bounding box center [483, 316] width 200 height 16
type textarea "Accordion (New component"
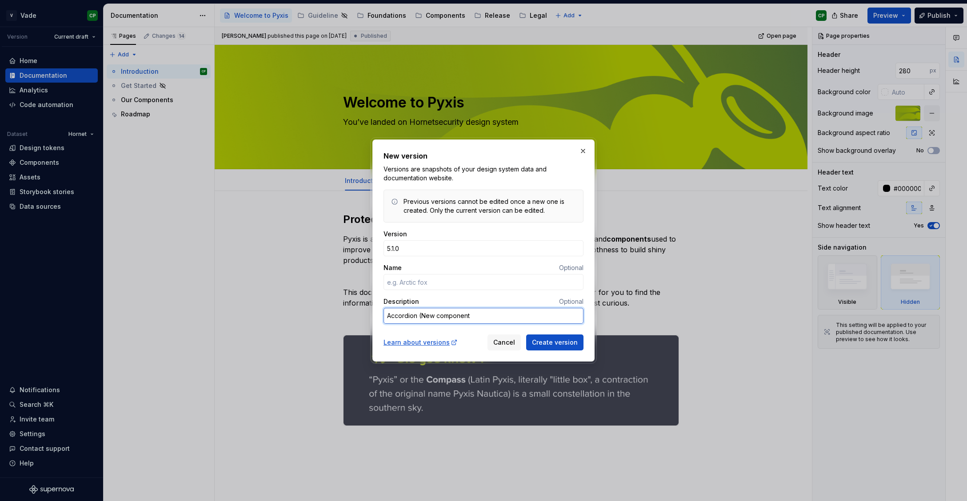
click at [471, 317] on textarea "Accordion (New component" at bounding box center [483, 316] width 200 height 16
paste textarea "✨"
type textarea "*"
type textarea "Accordion (New component ✨"
type textarea "*"
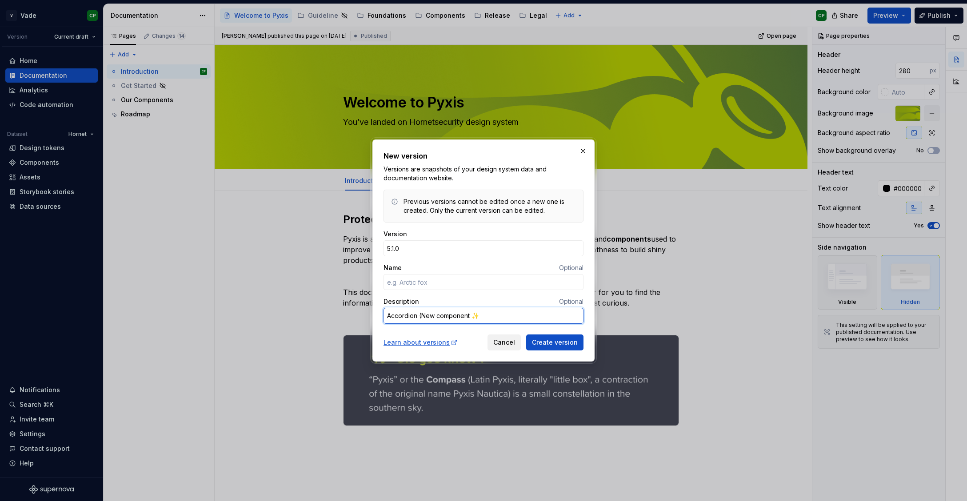
type textarea "Accordion (New component ✨)"
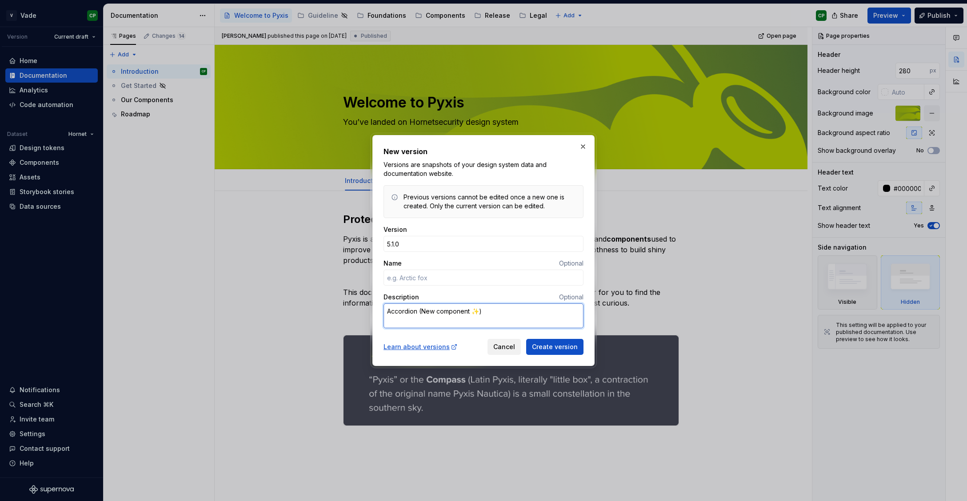
type textarea "*"
type textarea "Accordion (New component ✨)"
type textarea "*"
type textarea "Accordion (New component ✨) C"
type textarea "*"
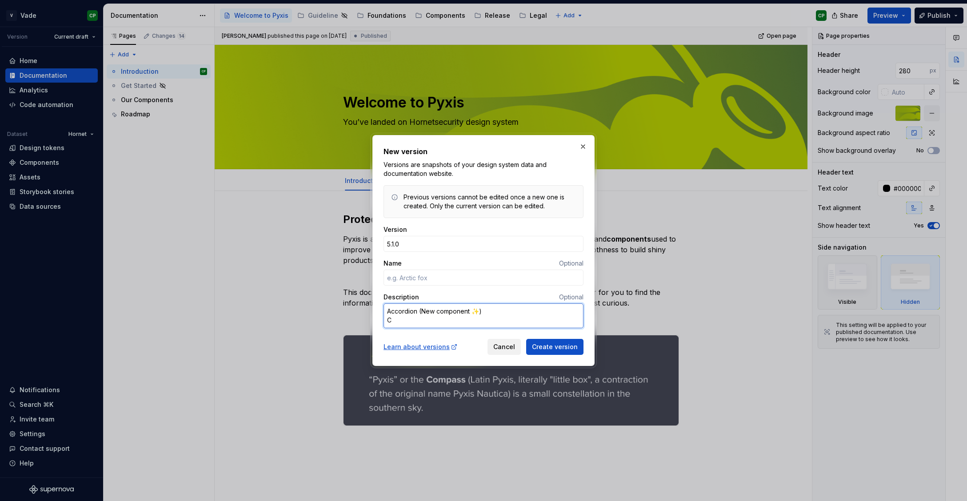
type textarea "Accordion (New component ✨) Co"
type textarea "*"
type textarea "Accordion (New component ✨) Cod"
type textarea "*"
type textarea "Accordion (New component ✨) Code"
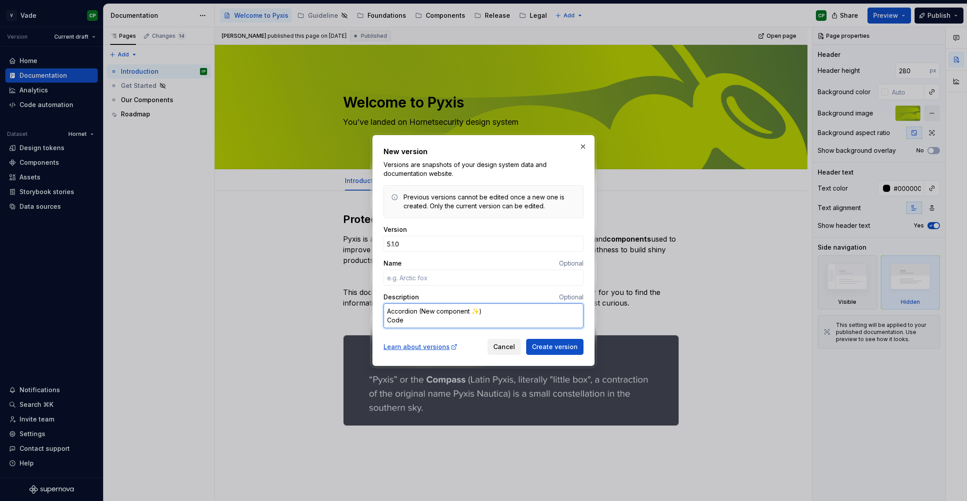
type textarea "*"
type textarea "Accordion (New component ✨) Code"
type textarea "*"
type textarea "Accordion (New component ✨) Code b"
type textarea "*"
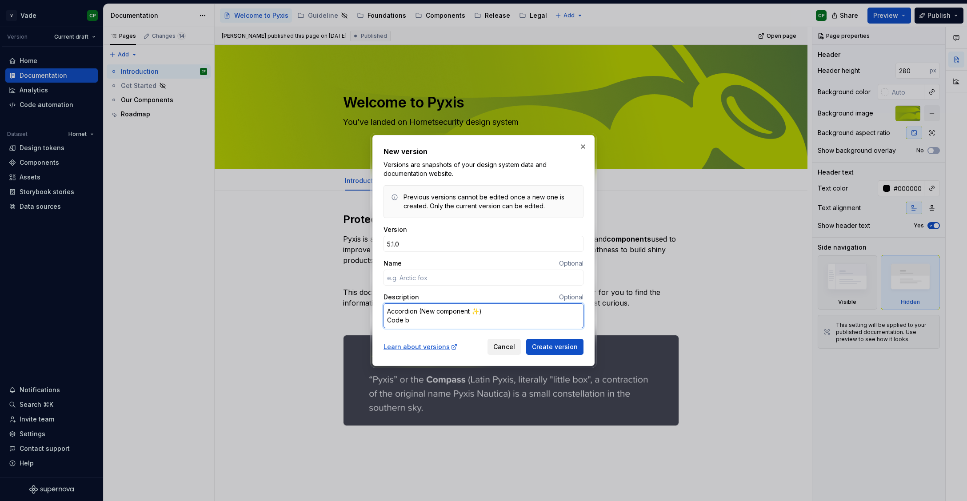
type textarea "Accordion (New component ✨) Code bl"
type textarea "*"
type textarea "Accordion (New component ✨) Code blo"
type textarea "*"
type textarea "Accordion (New component ✨) Code blox"
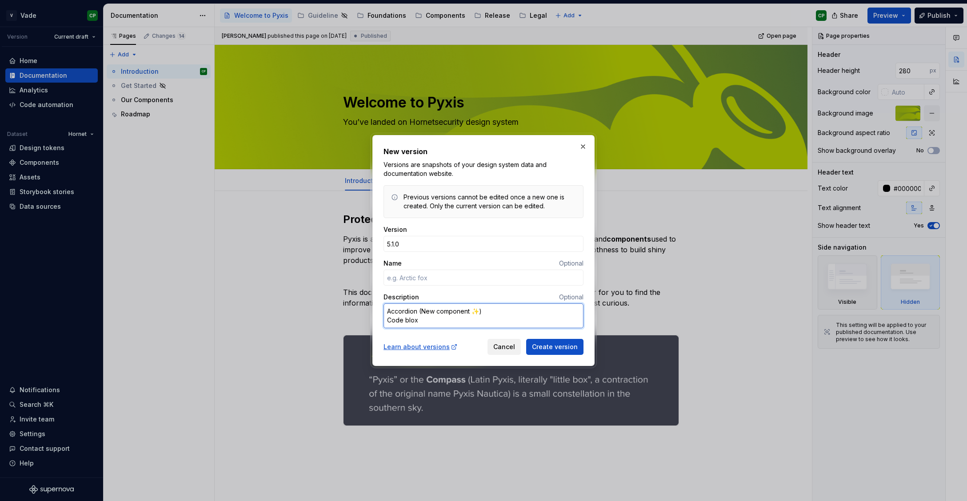
type textarea "*"
type textarea "Accordion (New component ✨) Code blo"
type textarea "*"
type textarea "Accordion (New component ✨) Code bloc"
type textarea "*"
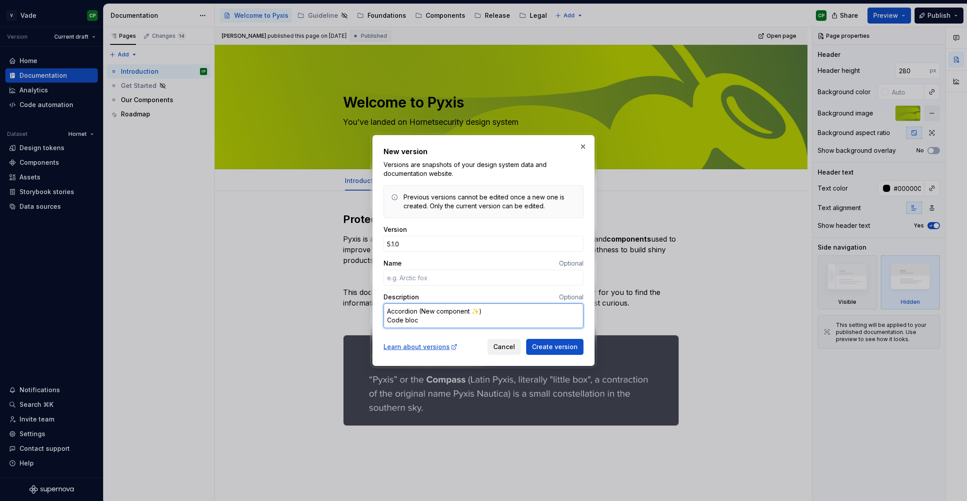
type textarea "Accordion (New component ✨) Code block"
type textarea "*"
type textarea "Accordion (New component ✨) Code block"
drag, startPoint x: 420, startPoint y: 312, endPoint x: 487, endPoint y: 312, distance: 67.1
click at [487, 312] on textarea "Accordion (New component ✨) Code block" at bounding box center [483, 315] width 200 height 25
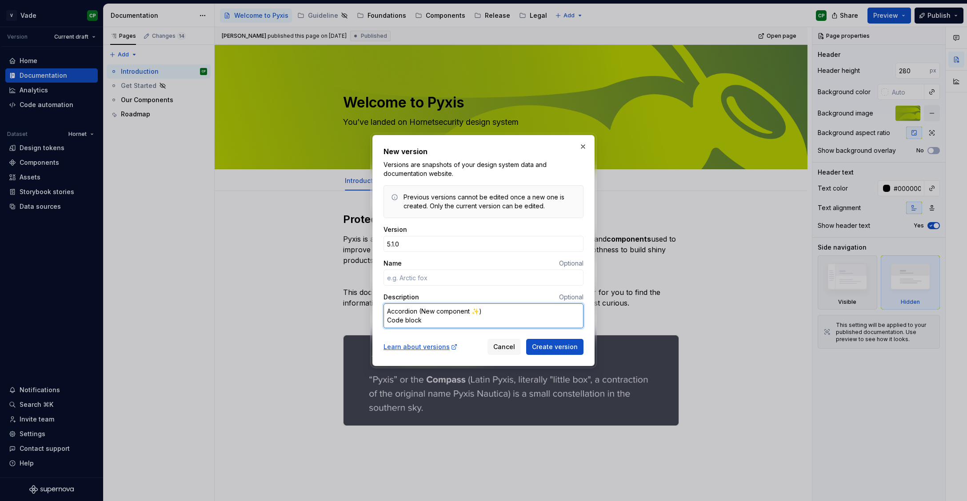
click at [435, 321] on textarea "Accordion (New component ✨) Code block" at bounding box center [483, 315] width 200 height 25
paste textarea "New component ✨)"
type textarea "*"
type textarea "Accordion (New component ✨) Code block New component ✨)"
click at [423, 321] on textarea "Accordion (New component ✨) Code block New component ✨)" at bounding box center [483, 315] width 200 height 25
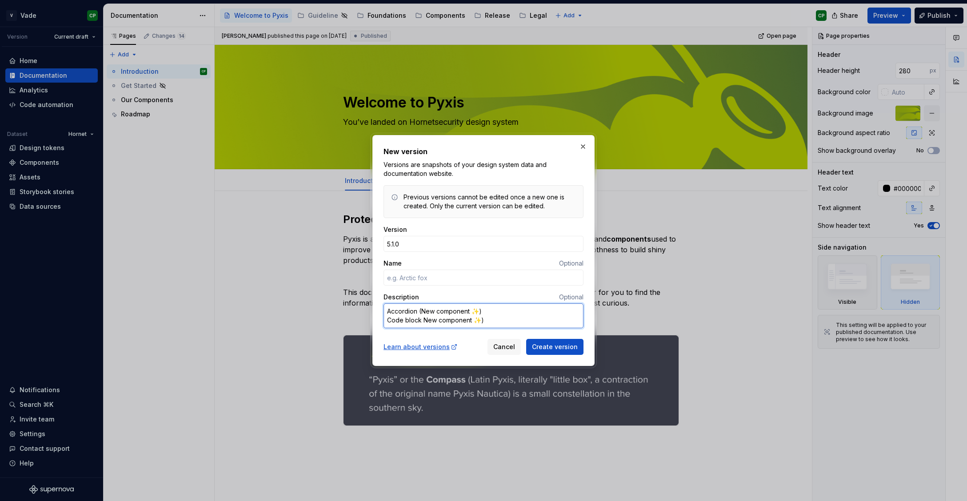
type textarea "*"
type textarea "Accordion (New component ✨) Code block (New component ✨)"
click at [483, 321] on textarea "Accordion (New component ✨) Code block (New component ✨)" at bounding box center [483, 315] width 200 height 25
click at [492, 323] on textarea "Accordion (New component ✨) Code block (New component ✨)" at bounding box center [483, 315] width 200 height 25
type textarea "*"
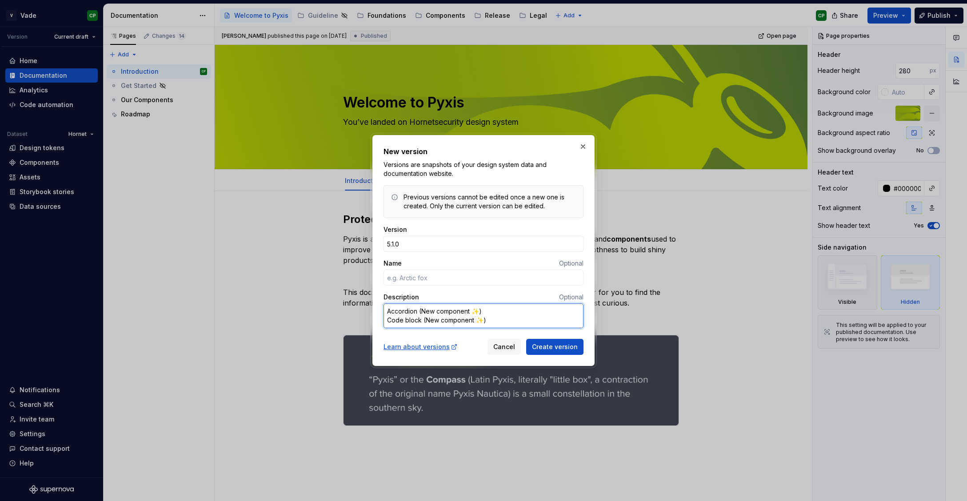
type textarea "Accordion (New component ✨) Code block (New component ✨)"
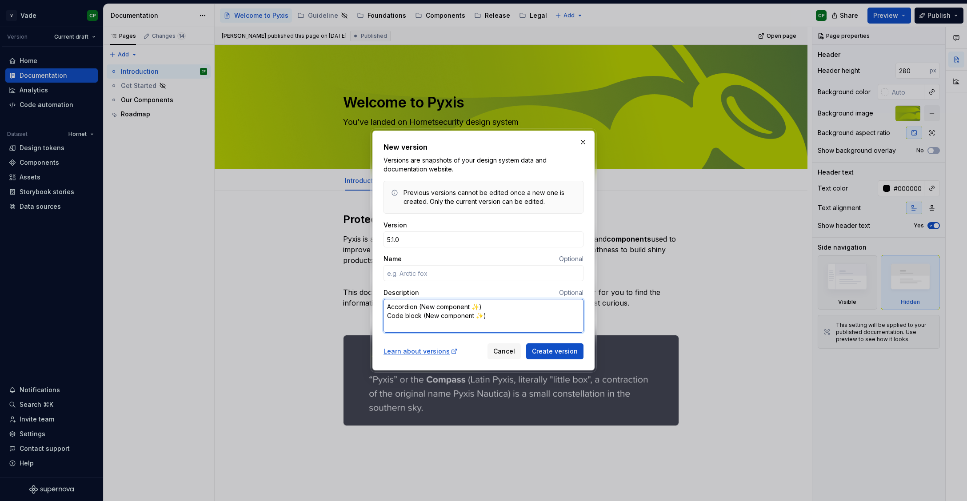
type textarea "*"
type textarea "Accordion (New component ✨) Code block (New component ✨) L"
type textarea "*"
type textarea "Accordion (New component ✨) Code block (New component ✨) Li"
type textarea "*"
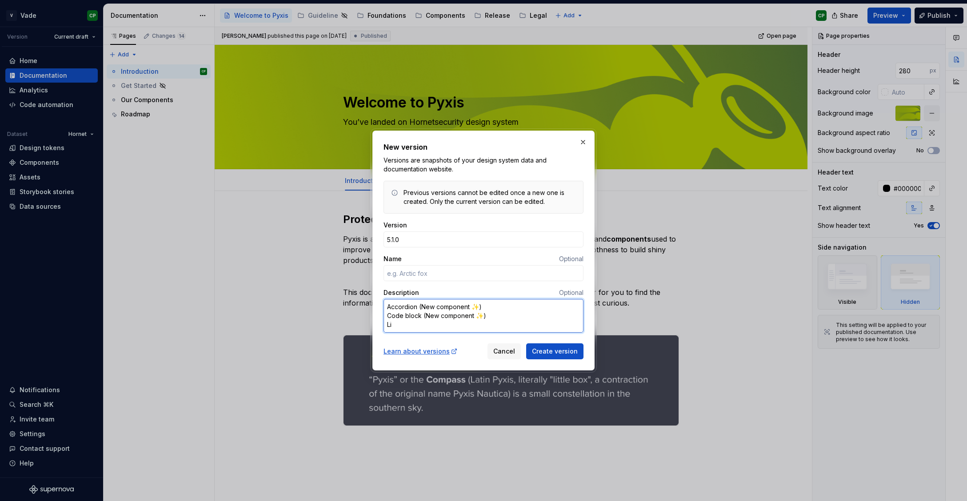
type textarea "Accordion (New component ✨) Code block (New component ✨) Lis"
type textarea "*"
type textarea "Accordion (New component ✨) Code block (New component ✨) List"
type textarea "*"
type textarea "Accordion (New component ✨) Code block (New component ✨) List"
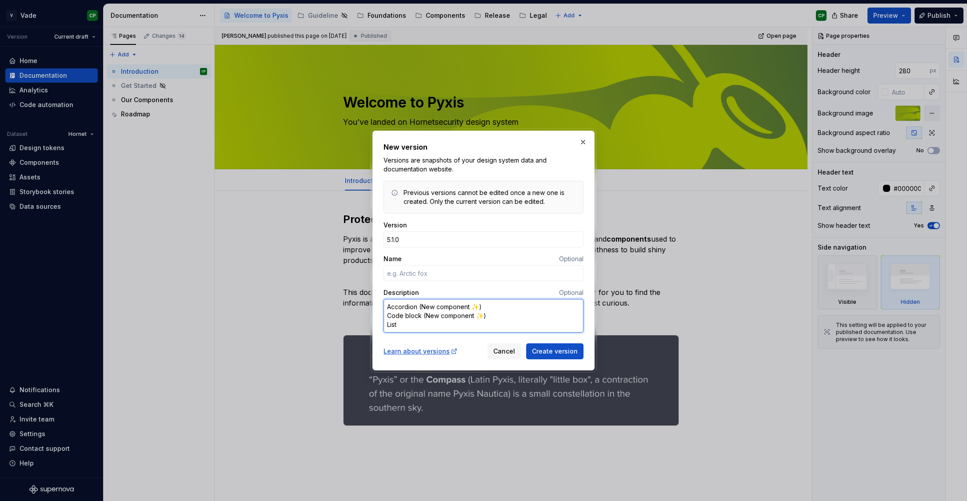
drag, startPoint x: 422, startPoint y: 317, endPoint x: 503, endPoint y: 316, distance: 80.4
click at [503, 316] on textarea "Accordion (New component ✨) Code block (New component ✨) List" at bounding box center [483, 316] width 200 height 34
click at [405, 327] on textarea "Accordion (New component ✨) Code block (New component ✨) List" at bounding box center [483, 316] width 200 height 34
paste textarea "(New component ✨)"
type textarea "*"
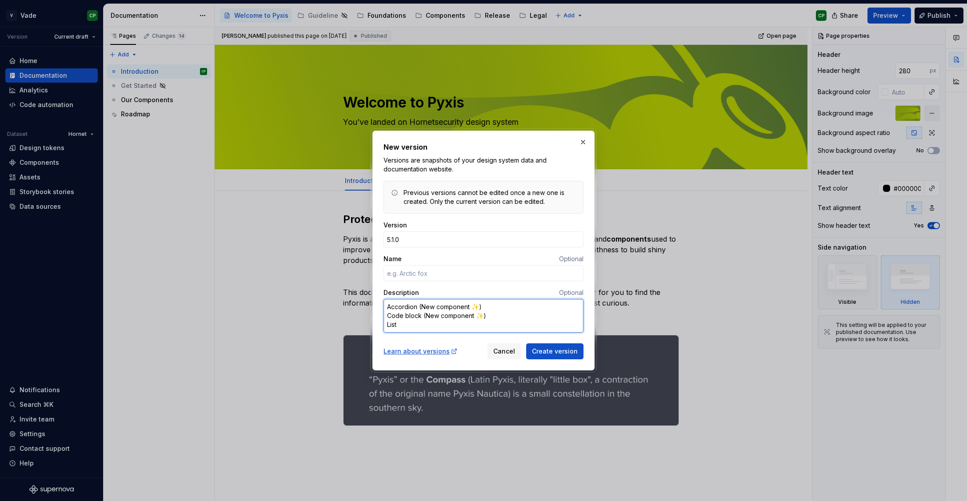
type textarea "Accordion (New component ✨) Code block (New component ✨) List (New component ✨)"
type textarea "*"
type textarea "Accordion (New component ✨) Code block (New component ✨) List (New component ✨)"
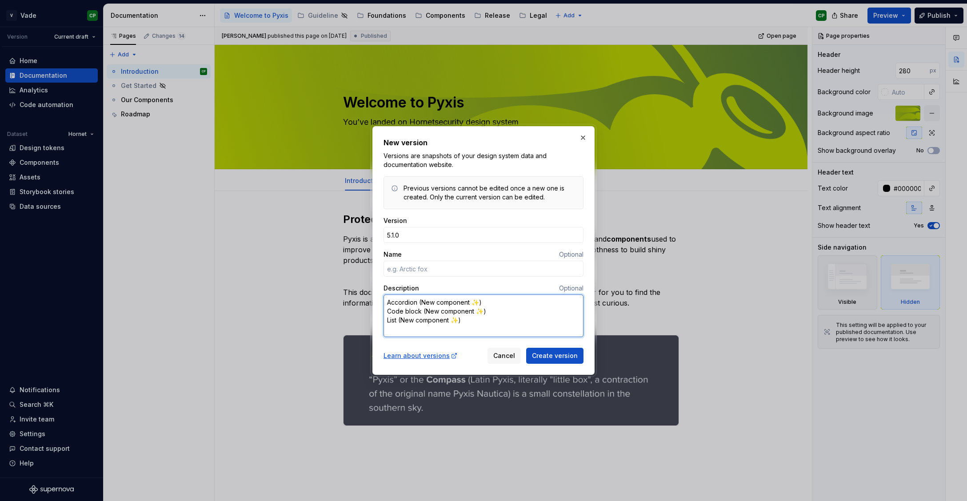
type textarea "*"
type textarea "Accordion (New component ✨) Code block (New component ✨) List (New component ✨)…"
type textarea "*"
type textarea "Accordion (New component ✨) Code block (New component ✨) List (New component ✨)…"
type textarea "*"
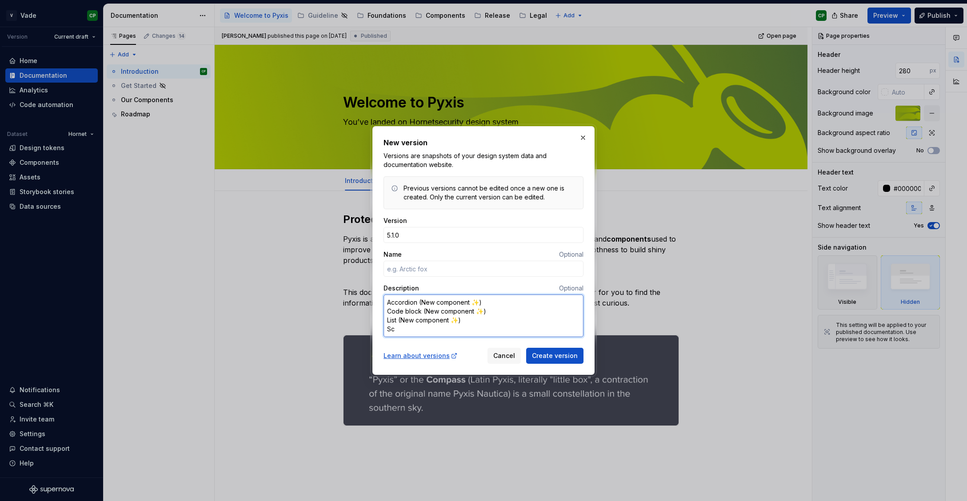
type textarea "Accordion (New component ✨) Code block (New component ✨) List (New component ✨)…"
type textarea "*"
type textarea "Accordion (New component ✨) Code block (New component ✨) List (New component ✨)…"
type textarea "*"
type textarea "Accordion (New component ✨) Code block (New component ✨) List (New component ✨)…"
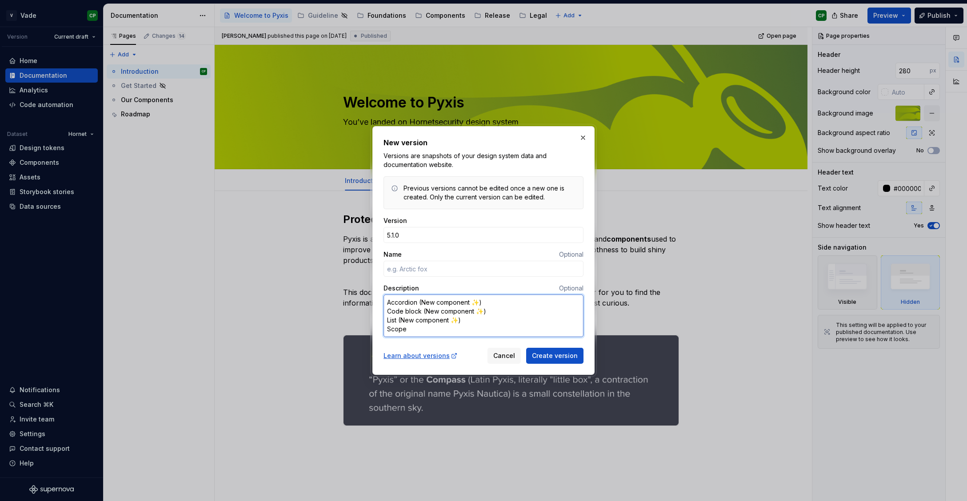
type textarea "*"
type textarea "Accordion (New component ✨) Code block (New component ✨) List (New component ✨)…"
type textarea "*"
type textarea "Accordion (New component ✨) Code block (New component ✨) List (New component ✨)…"
type textarea "*"
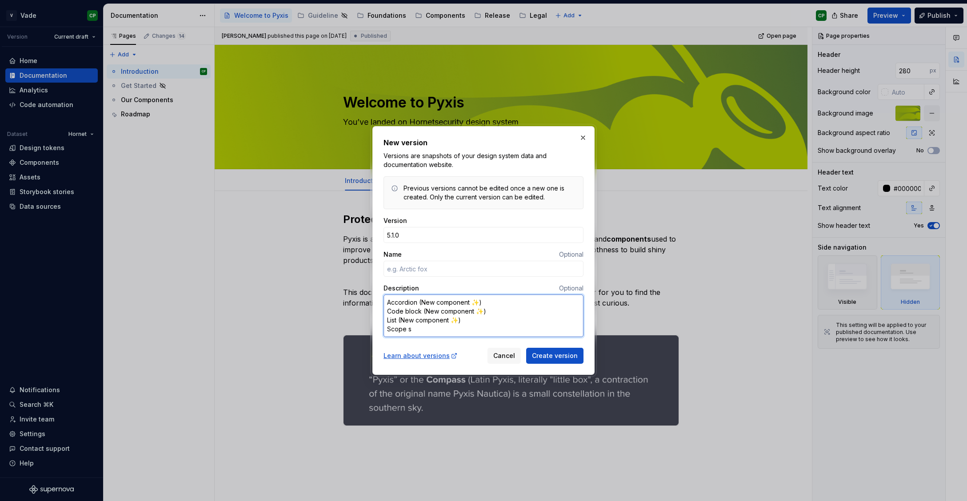
type textarea "Accordion (New component ✨) Code block (New component ✨) List (New component ✨)…"
type textarea "*"
type textarea "Accordion (New component ✨) Code block (New component ✨) List (New component ✨)…"
type textarea "*"
type textarea "Accordion (New component ✨) Code block (New component ✨) List (New component ✨)…"
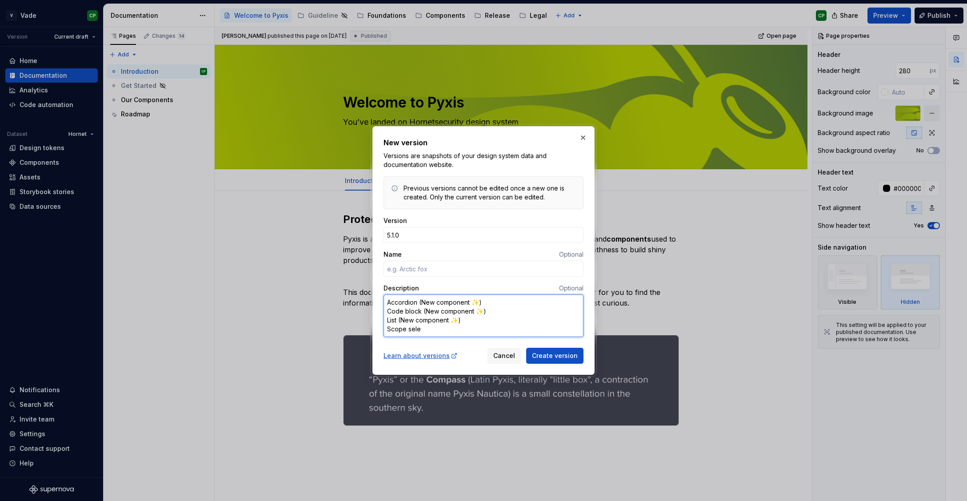
type textarea "*"
type textarea "Accordion (New component ✨) Code block (New component ✨) List (New component ✨)…"
type textarea "*"
type textarea "Accordion (New component ✨) Code block (New component ✨) List (New component ✨)…"
type textarea "*"
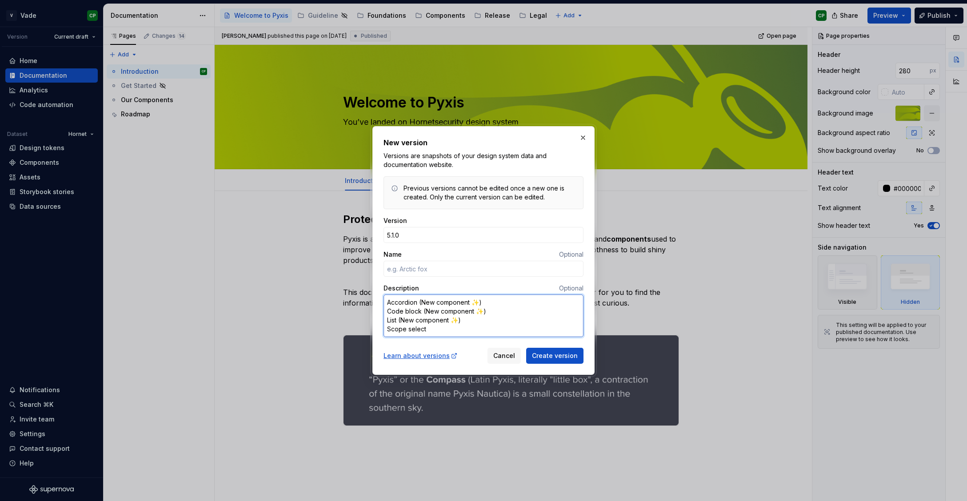
type textarea "Accordion (New component ✨) Code block (New component ✨) List (New component ✨)…"
type textarea "*"
type textarea "Accordion (New component ✨) Code block (New component ✨) List (New component ✨)…"
type textarea "*"
type textarea "Accordion (New component ✨) Code block (New component ✨) List (New component ✨)…"
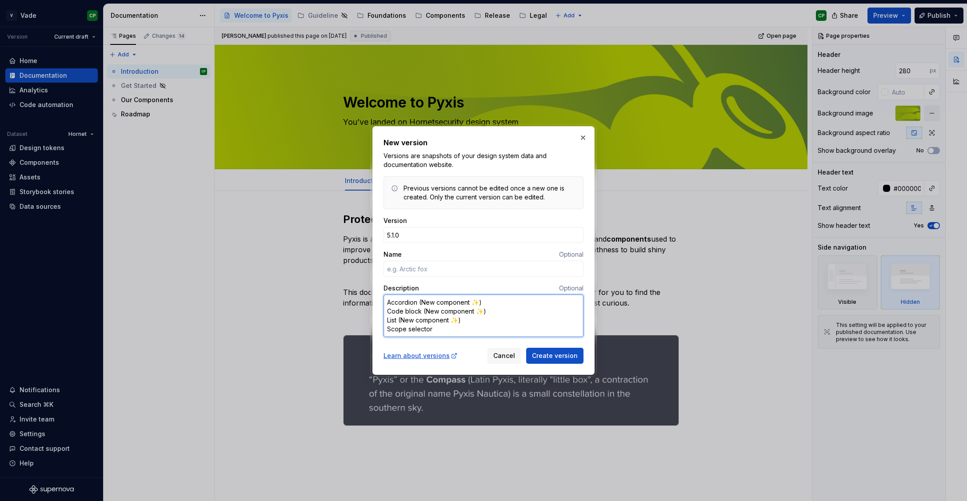
type textarea "*"
type textarea "Accordion (New component ✨) Code block (New component ✨) List (New component ✨)…"
type textarea "*"
type textarea "Accordion (New component ✨) Code block (New component ✨) List (New component ✨)…"
type textarea "*"
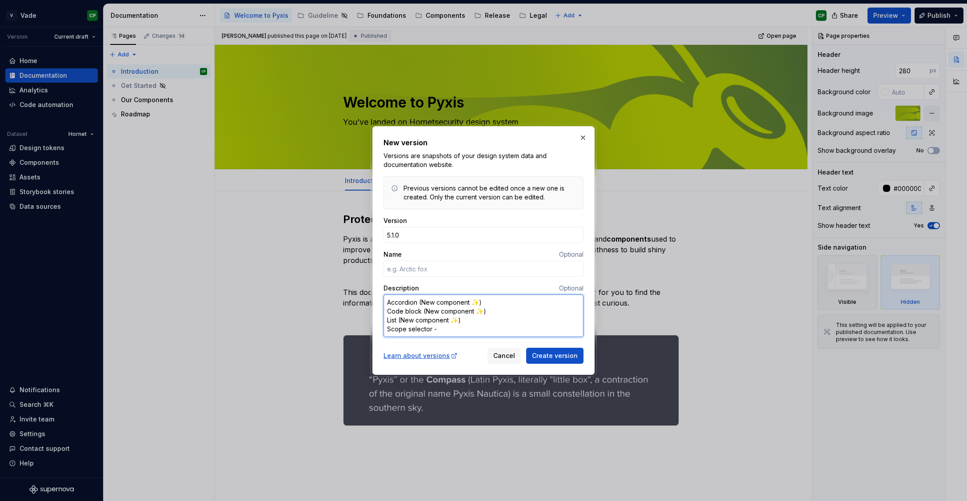
type textarea "Accordion (New component ✨) Code block (New component ✨) List (New component ✨)…"
type textarea "*"
type textarea "Accordion (New component ✨) Code block (New component ✨) List (New component ✨)…"
type textarea "*"
type textarea "Accordion (New component ✨) Code block (New component ✨) List (New component ✨)…"
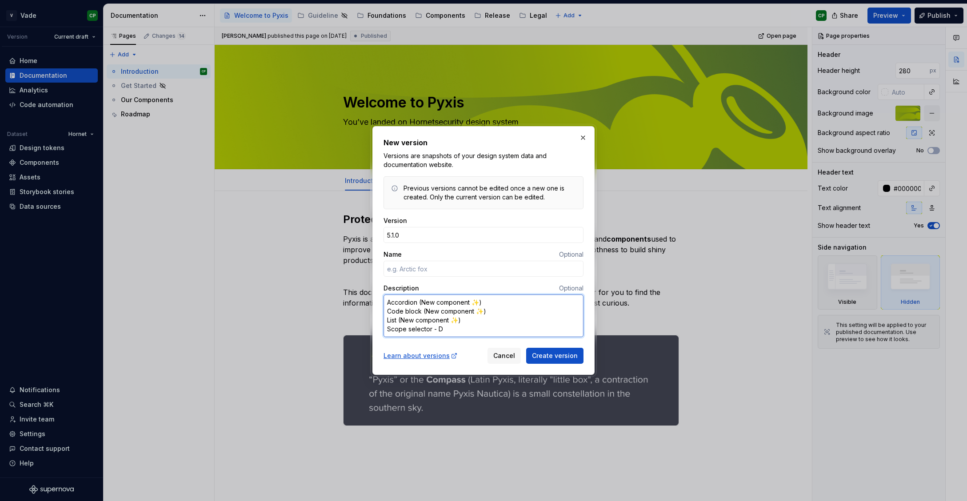
type textarea "*"
type textarea "Accordion (New component ✨) Code block (New component ✨) List (New component ✨)…"
type textarea "*"
type textarea "Accordion (New component ✨) Code block (New component ✨) List (New component ✨)…"
type textarea "*"
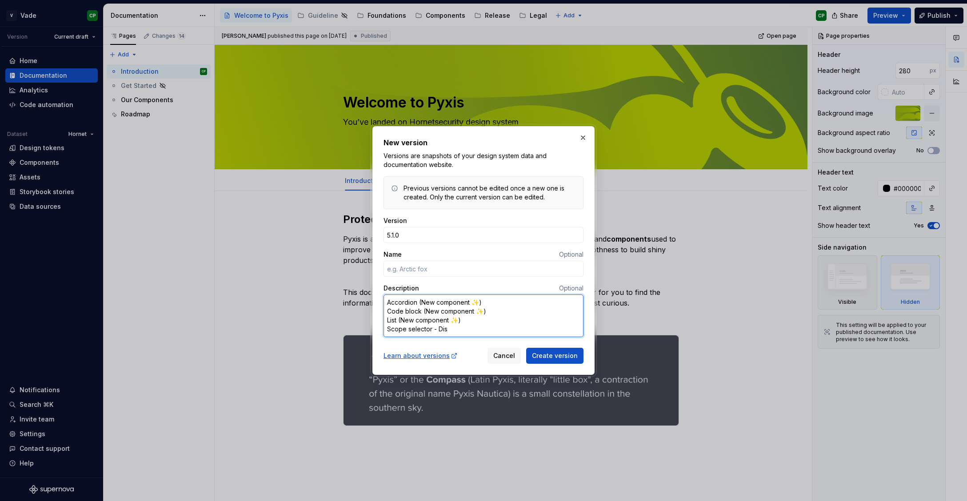
type textarea "Accordion (New component ✨) Code block (New component ✨) List (New component ✨)…"
drag, startPoint x: 422, startPoint y: 312, endPoint x: 493, endPoint y: 310, distance: 70.6
click at [493, 310] on textarea "Accordion (New component ✨) Code block (New component ✨) List (New component ✨)…" at bounding box center [483, 315] width 200 height 43
click at [483, 331] on textarea "Accordion (New component ✨) Code block (New component ✨) List (New component ✨)…" at bounding box center [483, 315] width 200 height 43
paste textarea "(New component ✨)"
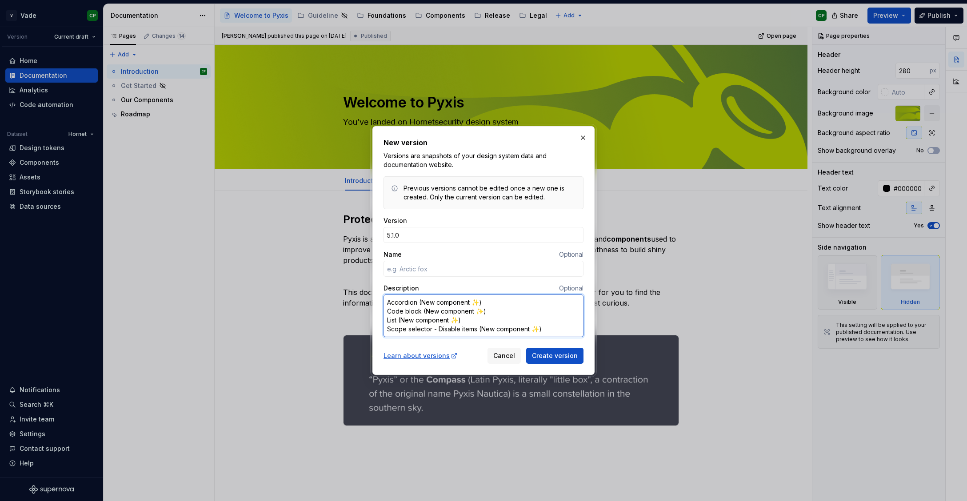
click at [513, 336] on textarea "Accordion (New component ✨) Code block (New component ✨) List (New component ✨)…" at bounding box center [483, 315] width 200 height 43
drag, startPoint x: 479, startPoint y: 330, endPoint x: 549, endPoint y: 330, distance: 70.2
click at [549, 330] on textarea "Accordion (New component ✨) Code block (New component ✨) List (New component ✨)…" at bounding box center [483, 315] width 200 height 43
paste textarea "(Improvement ⬆️)"
click at [483, 319] on textarea "Accordion (New component ✨) Code block (New component ✨) List (New component ✨)…" at bounding box center [483, 315] width 200 height 43
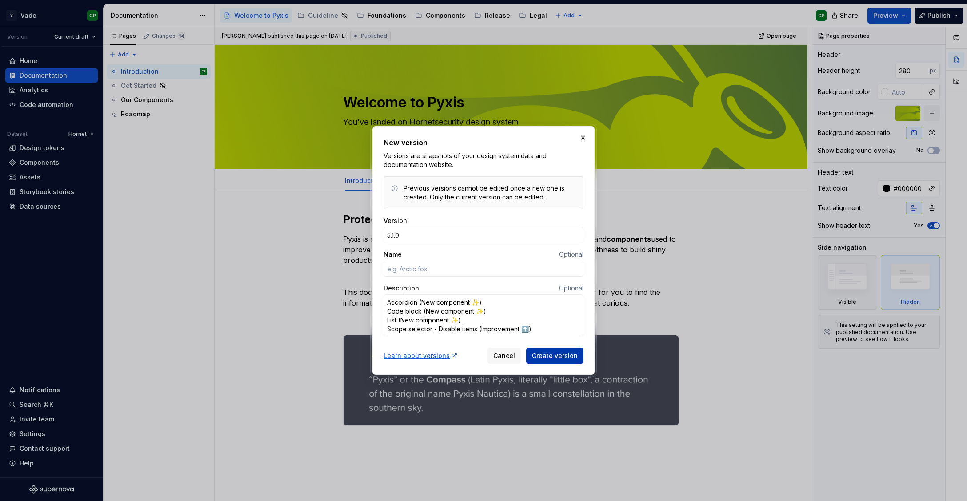
click at [559, 356] on span "Create version" at bounding box center [555, 355] width 46 height 9
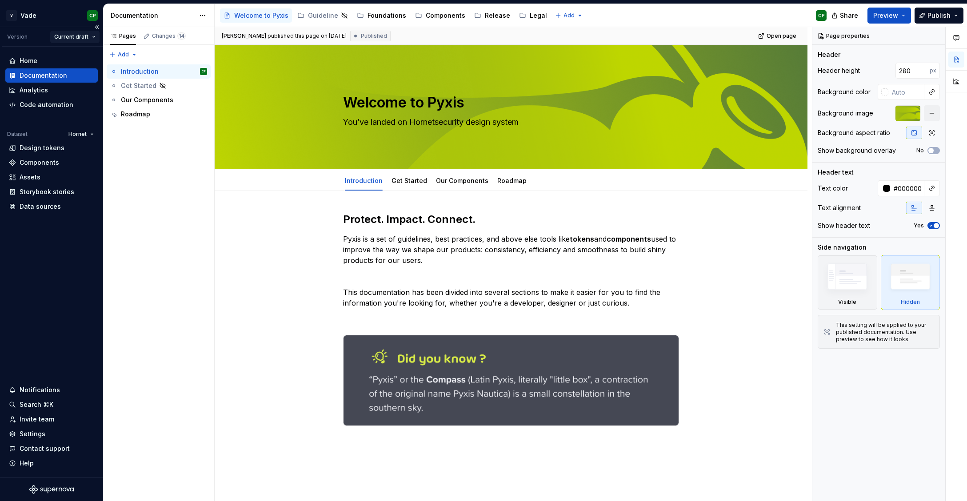
click at [72, 37] on html "V Vade CP Version Current draft Home Documentation Analytics Code automation Da…" at bounding box center [483, 250] width 967 height 501
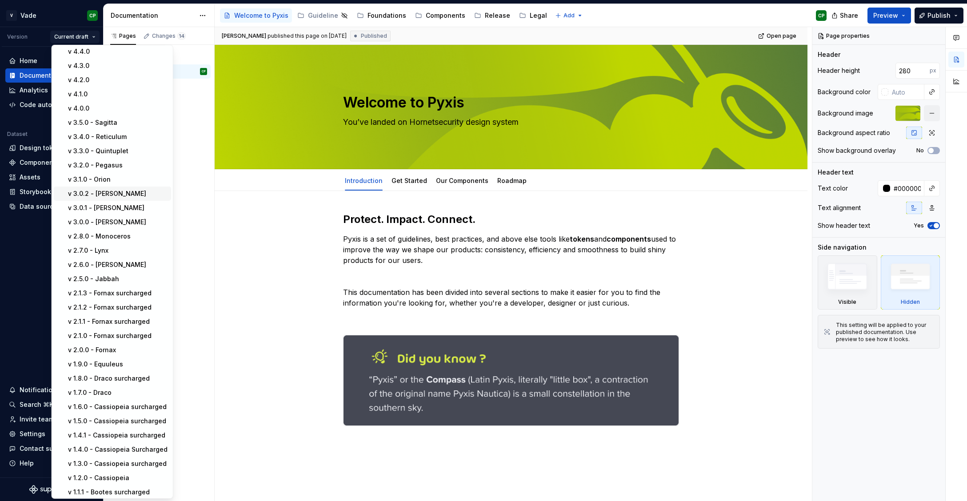
scroll to position [0, 0]
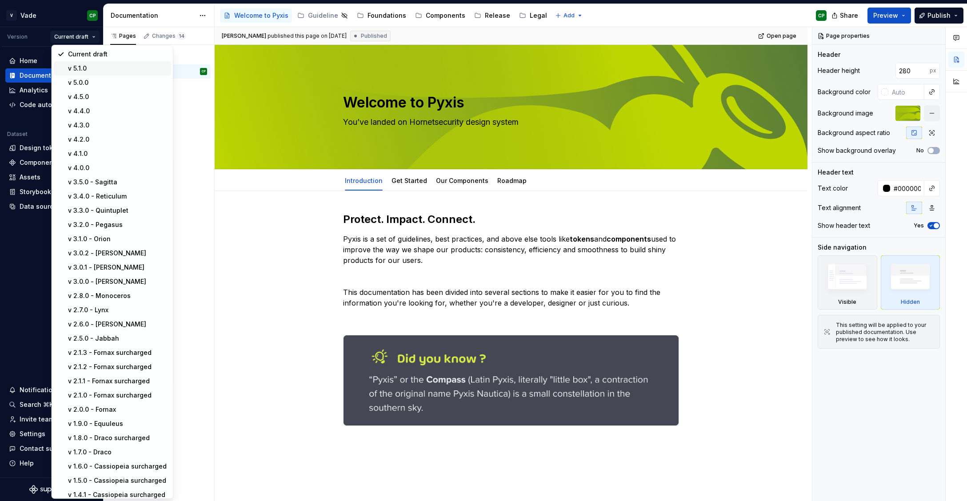
click at [80, 69] on div "v 5.1.0" at bounding box center [117, 68] width 99 height 9
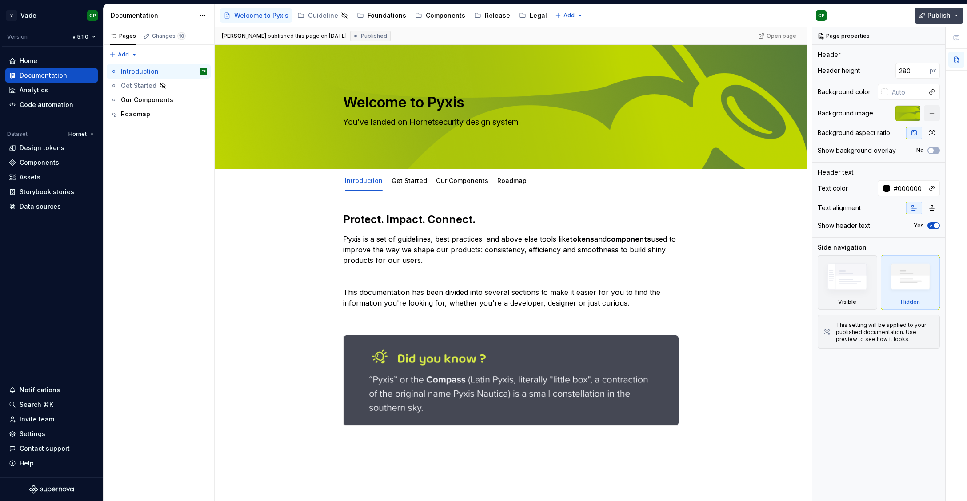
click at [937, 18] on span "Publish" at bounding box center [938, 15] width 23 height 9
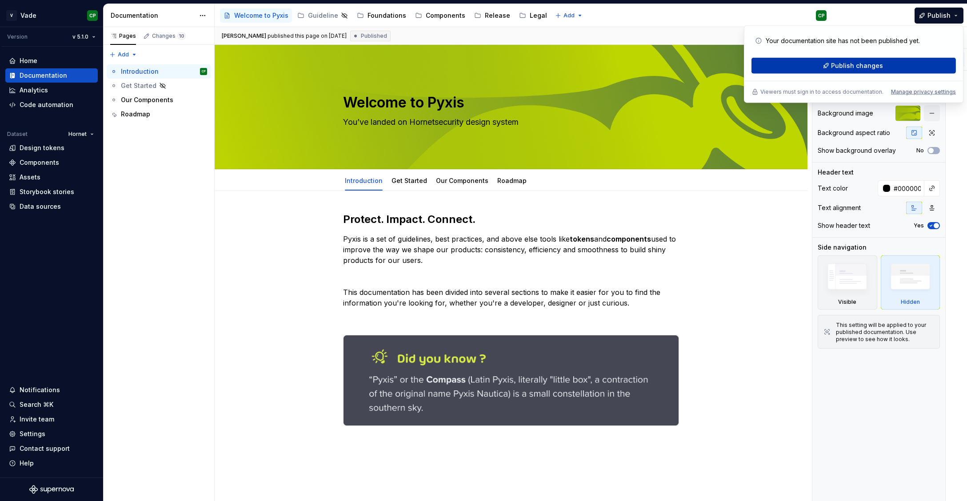
click at [896, 63] on button "Publish changes" at bounding box center [853, 66] width 204 height 16
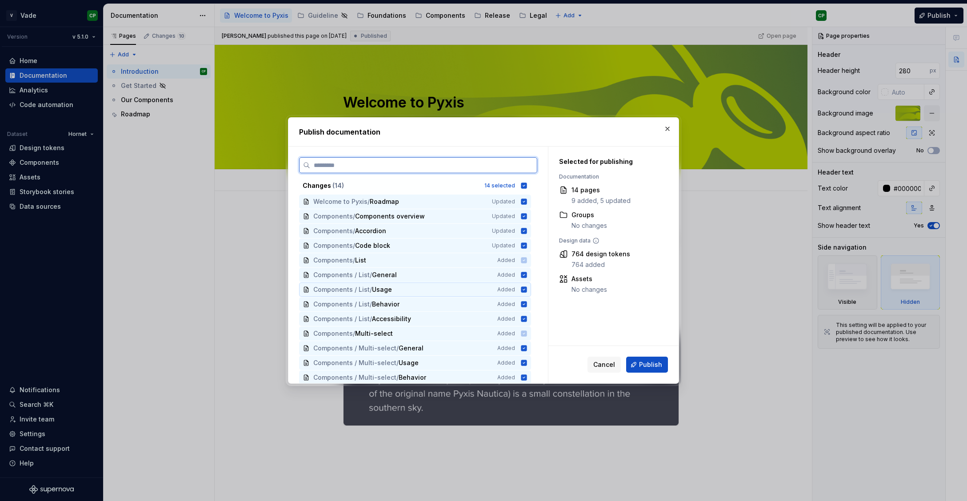
scroll to position [16, 0]
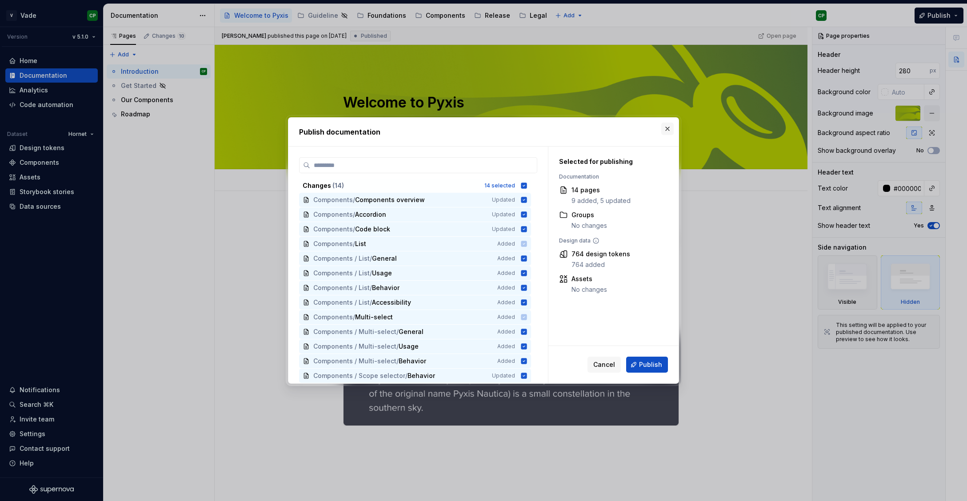
click at [668, 128] on button "button" at bounding box center [667, 129] width 12 height 12
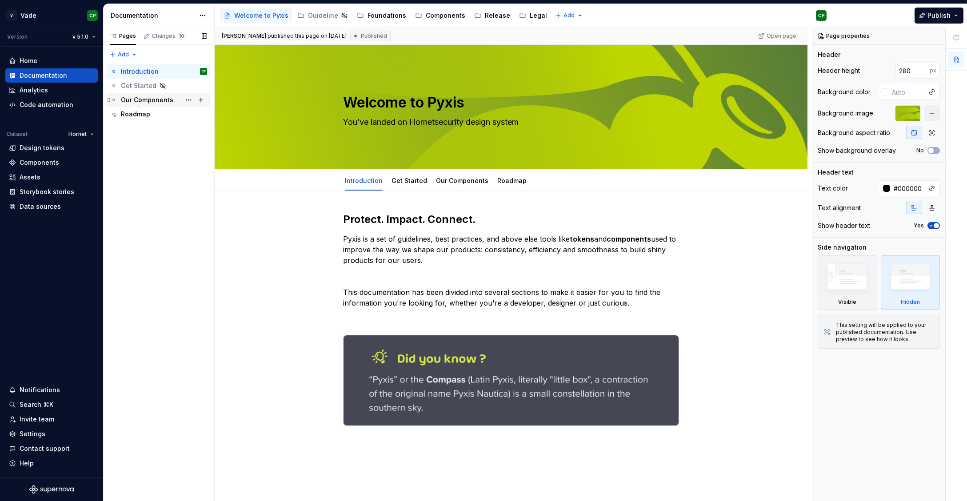
click at [148, 102] on div "Our Components" at bounding box center [147, 100] width 52 height 9
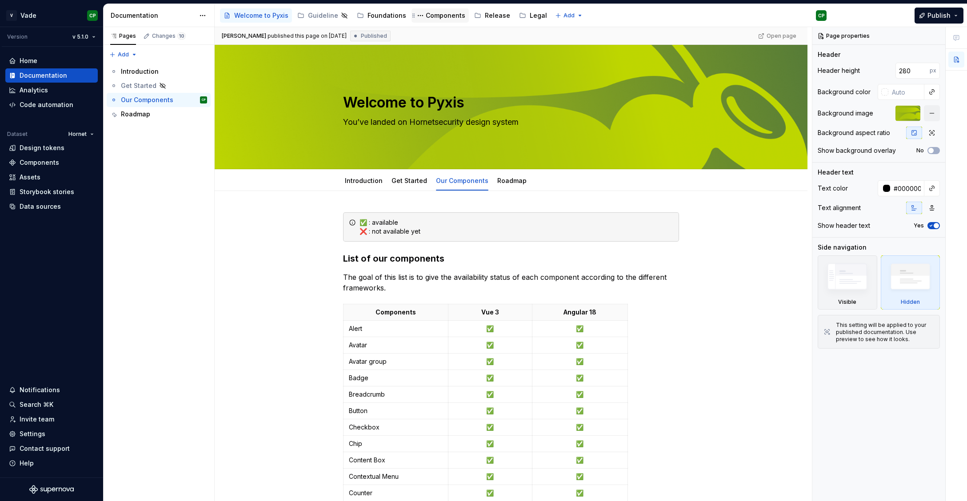
click at [434, 15] on div "Components" at bounding box center [446, 15] width 40 height 9
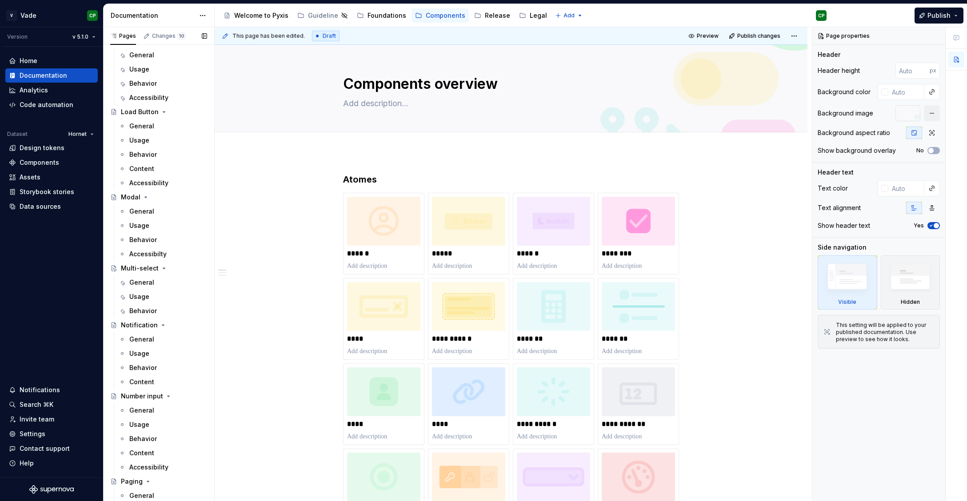
scroll to position [1535, 0]
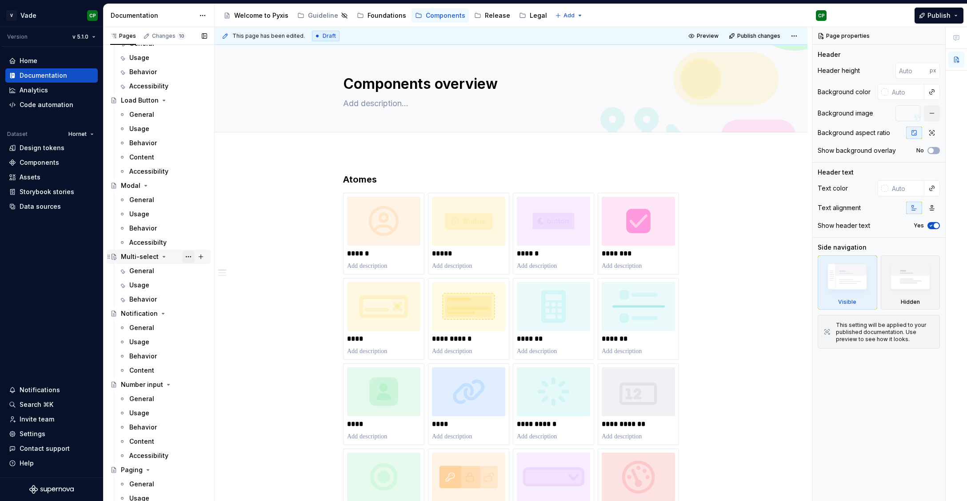
click at [188, 260] on button "Page tree" at bounding box center [188, 257] width 12 height 12
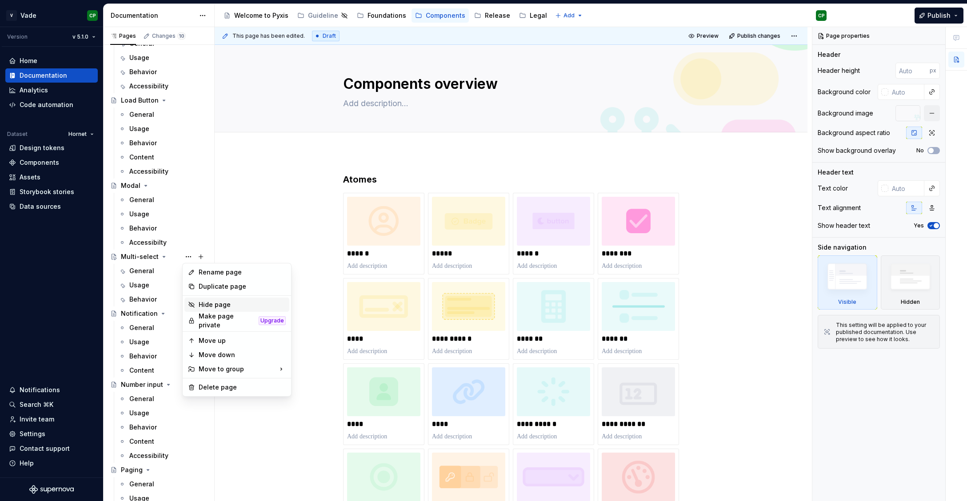
click at [211, 308] on div "Hide page" at bounding box center [242, 304] width 87 height 9
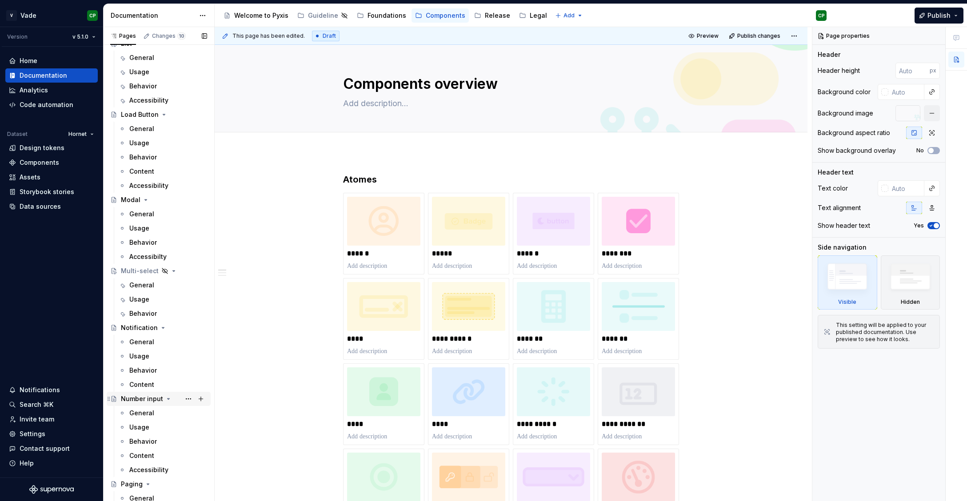
scroll to position [1521, 0]
click at [925, 15] on button "Publish" at bounding box center [938, 16] width 49 height 16
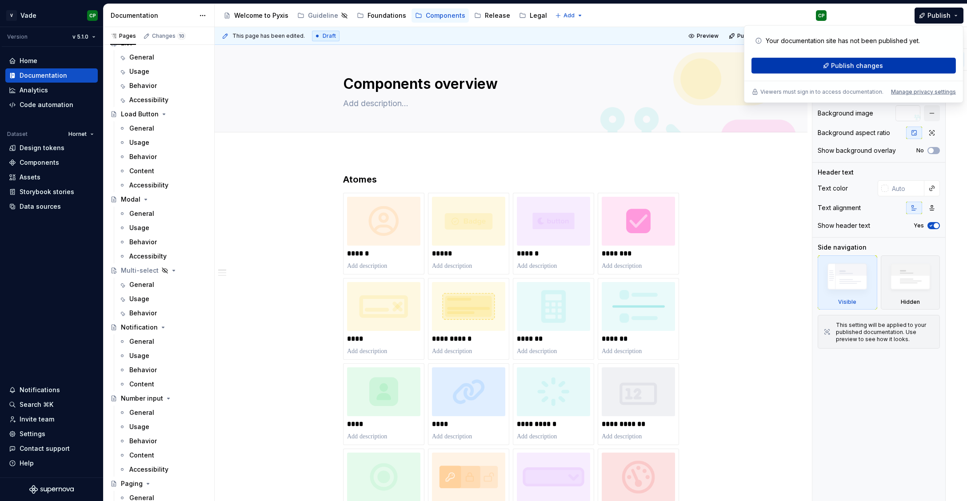
click at [808, 69] on button "Publish changes" at bounding box center [853, 66] width 204 height 16
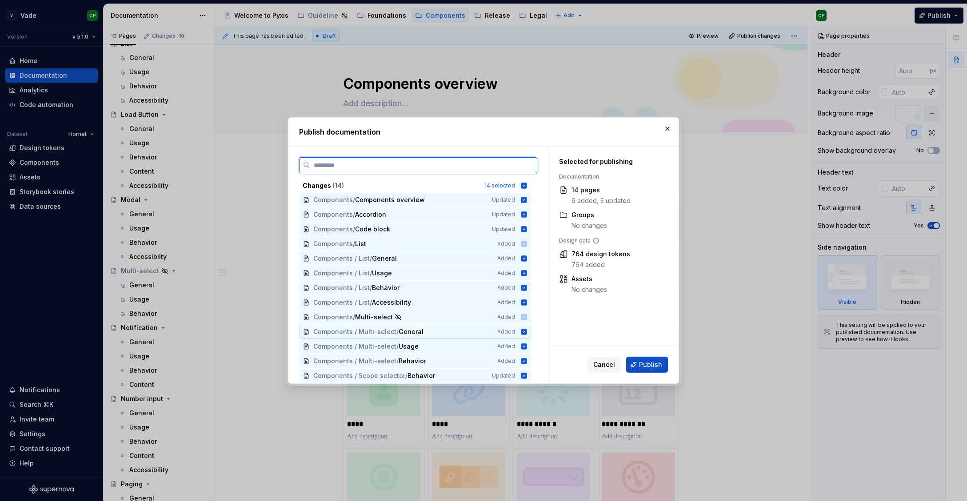
scroll to position [0, 0]
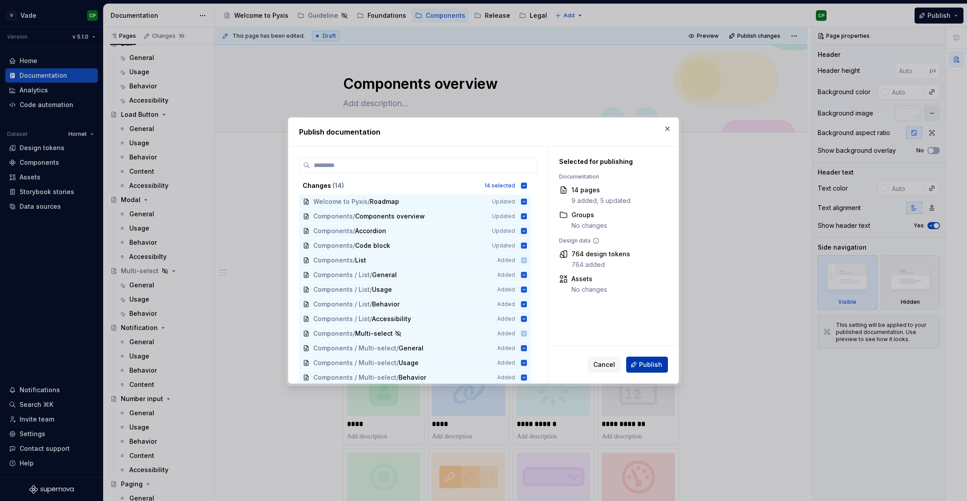
click at [643, 363] on span "Publish" at bounding box center [650, 364] width 23 height 9
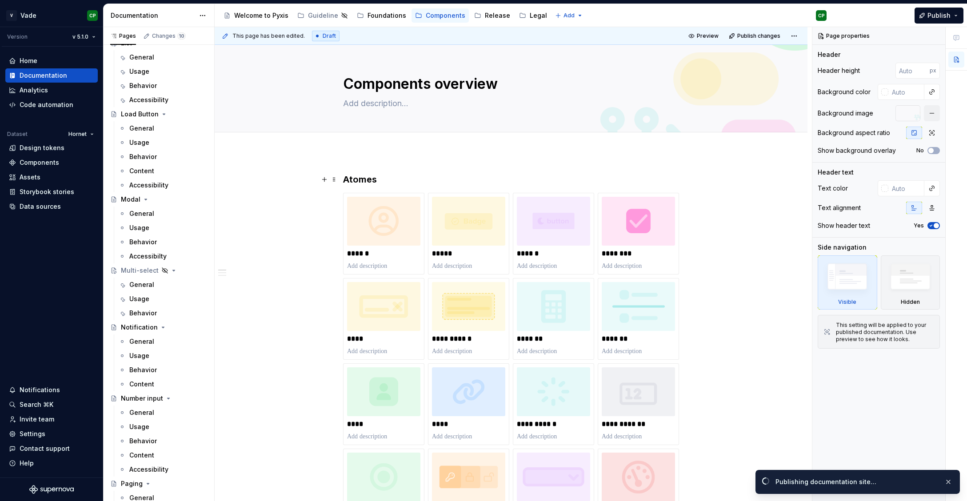
click at [375, 181] on h3 "Atomes" at bounding box center [511, 179] width 336 height 12
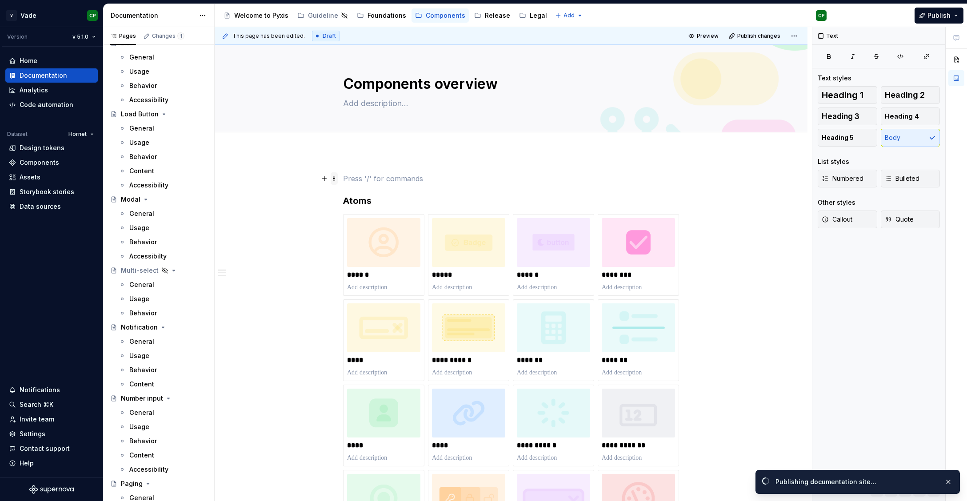
click at [335, 181] on span at bounding box center [333, 178] width 7 height 12
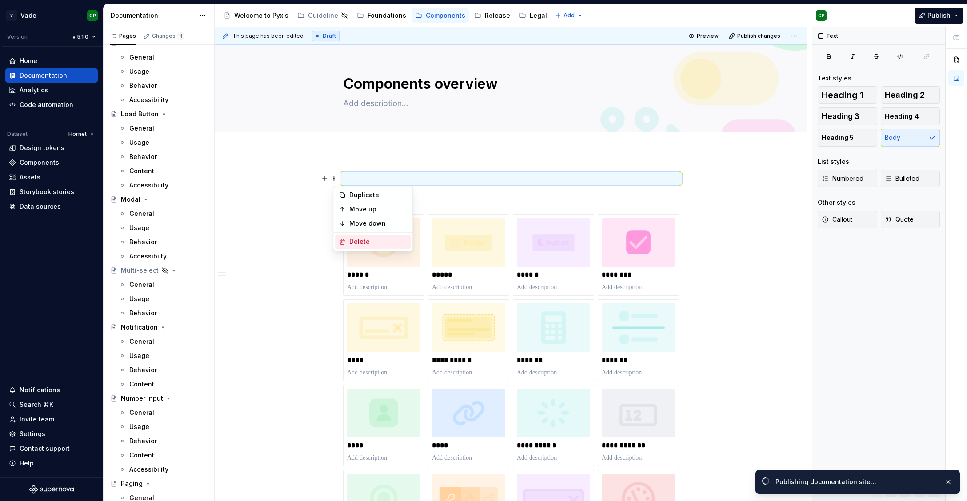
click at [343, 240] on icon at bounding box center [342, 241] width 5 height 5
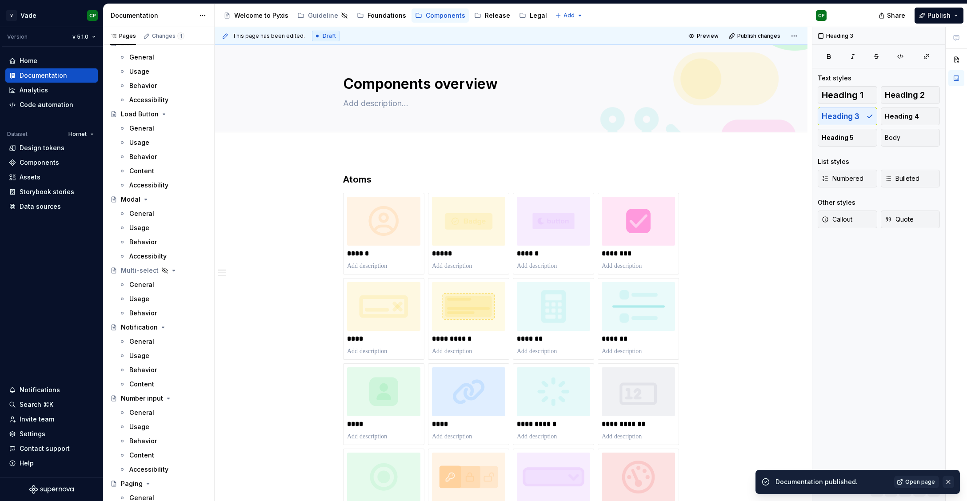
click at [947, 482] on button "button" at bounding box center [948, 482] width 12 height 12
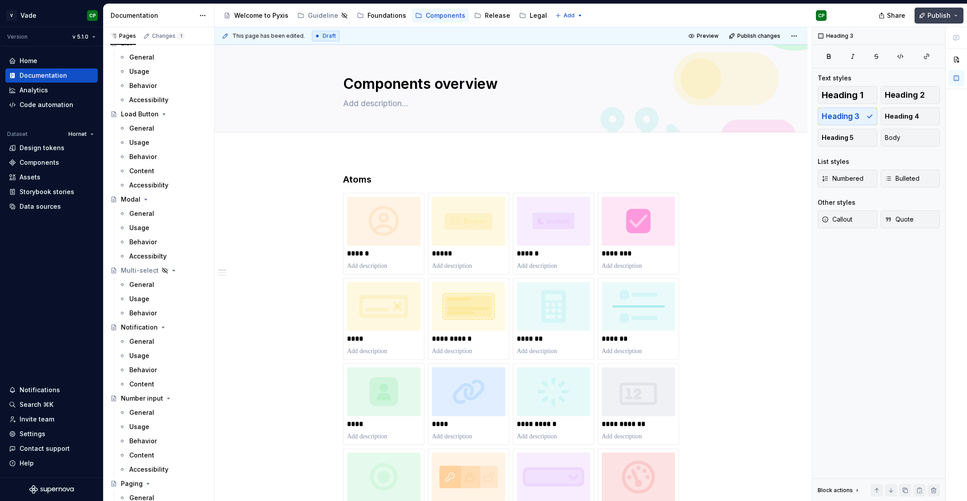
click at [933, 20] on button "Publish" at bounding box center [938, 16] width 49 height 16
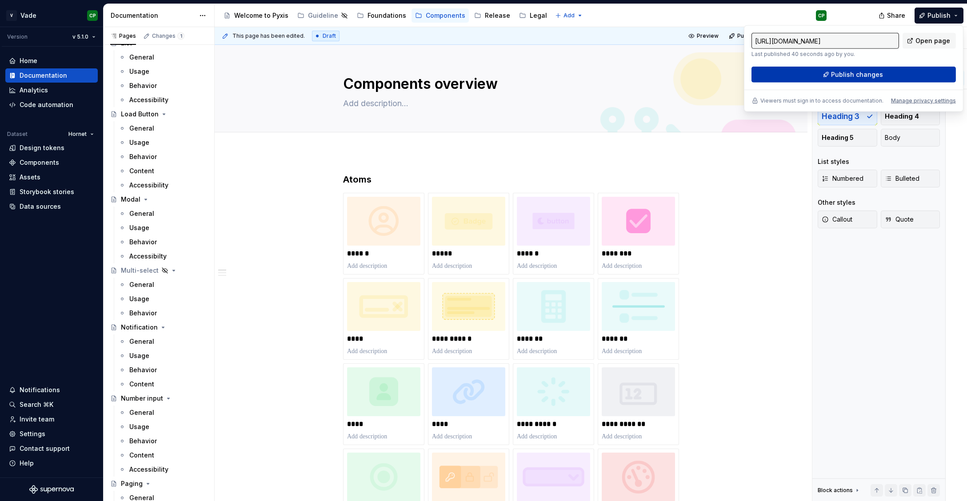
click at [879, 72] on span "Publish changes" at bounding box center [857, 74] width 52 height 9
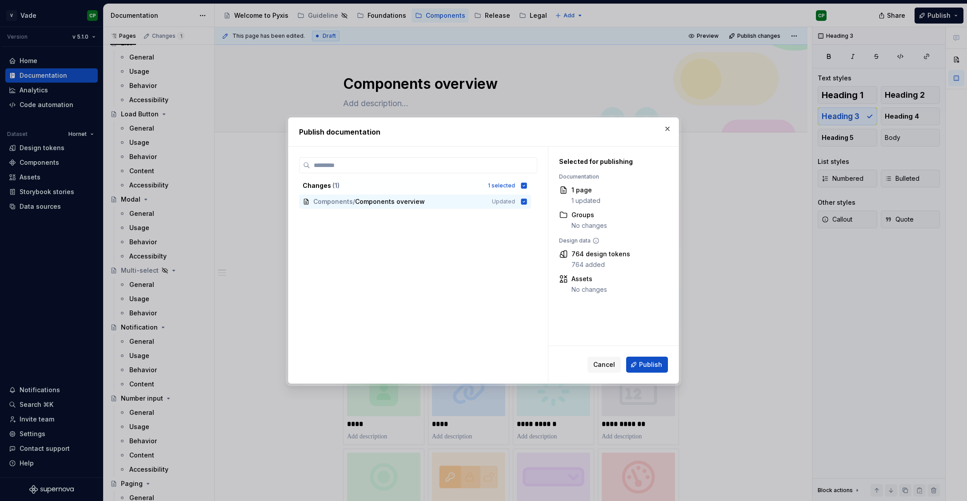
scroll to position [1521, 0]
click at [657, 363] on span "Publish" at bounding box center [650, 364] width 23 height 9
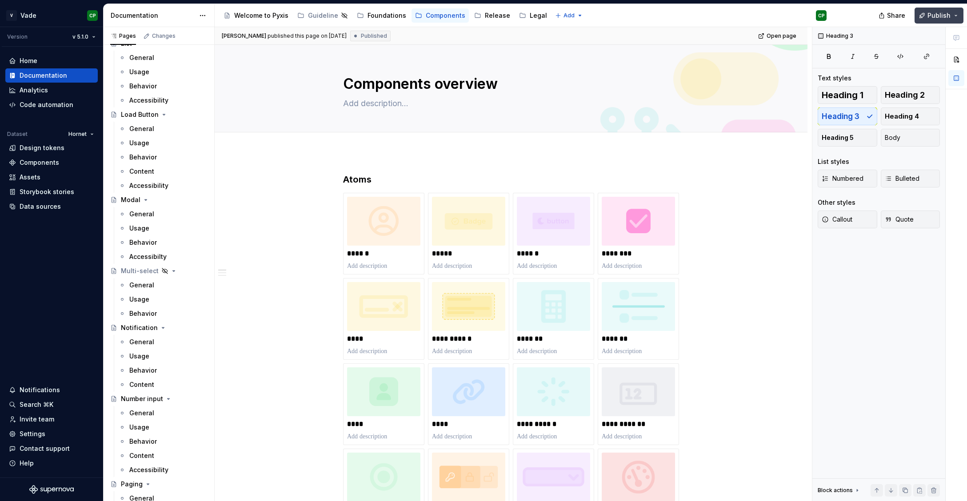
click at [931, 18] on span "Publish" at bounding box center [938, 15] width 23 height 9
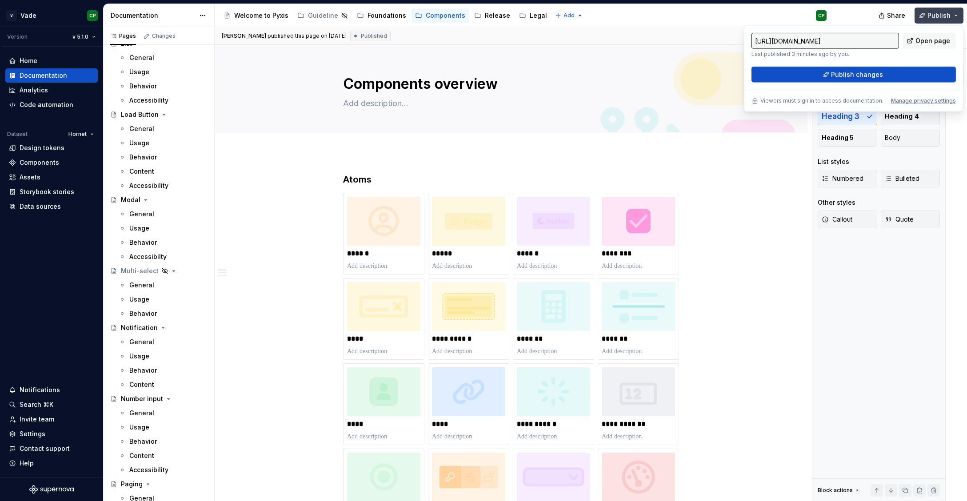
click at [935, 19] on span "Publish" at bounding box center [938, 15] width 23 height 9
click at [847, 73] on span "Publish changes" at bounding box center [857, 74] width 52 height 9
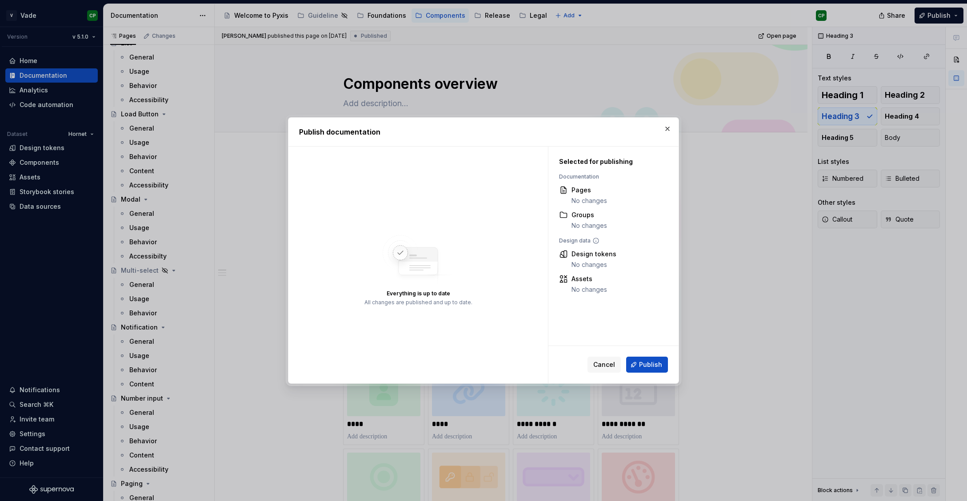
scroll to position [1521, 0]
click at [665, 129] on button "button" at bounding box center [667, 129] width 12 height 12
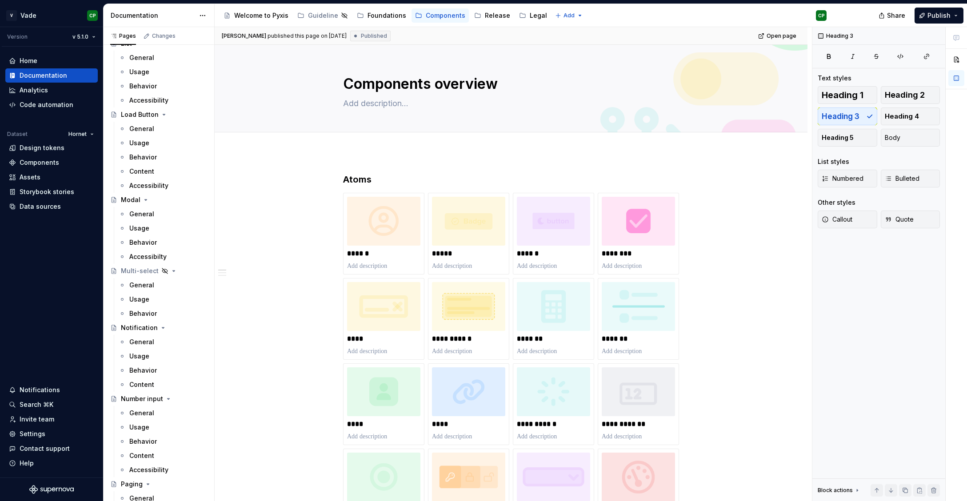
scroll to position [1520, 0]
click at [76, 35] on html "V Vade CP Version v 5.1.0 Home Documentation Analytics Code automation Dataset …" at bounding box center [483, 250] width 967 height 501
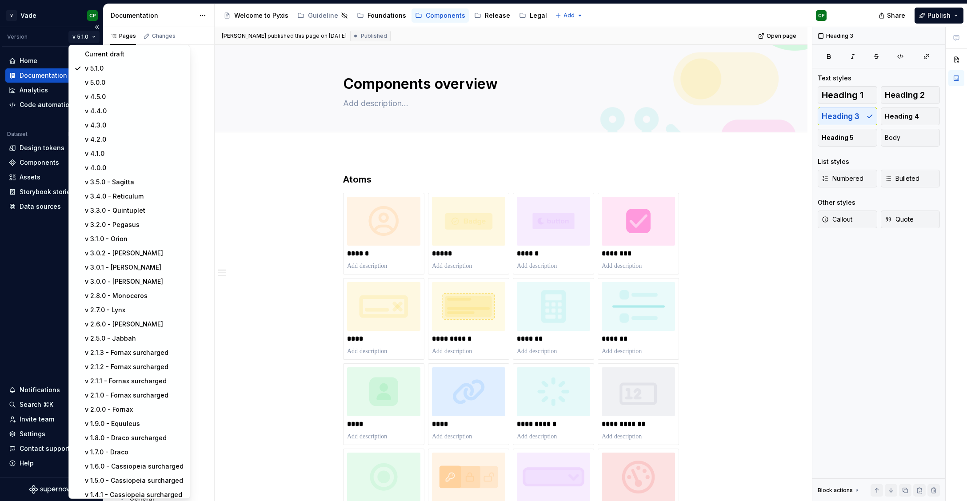
scroll to position [1521, 0]
click at [258, 56] on html "V Vade CP Version v 5.1.0 Home Documentation Analytics Code automation Dataset …" at bounding box center [483, 250] width 967 height 501
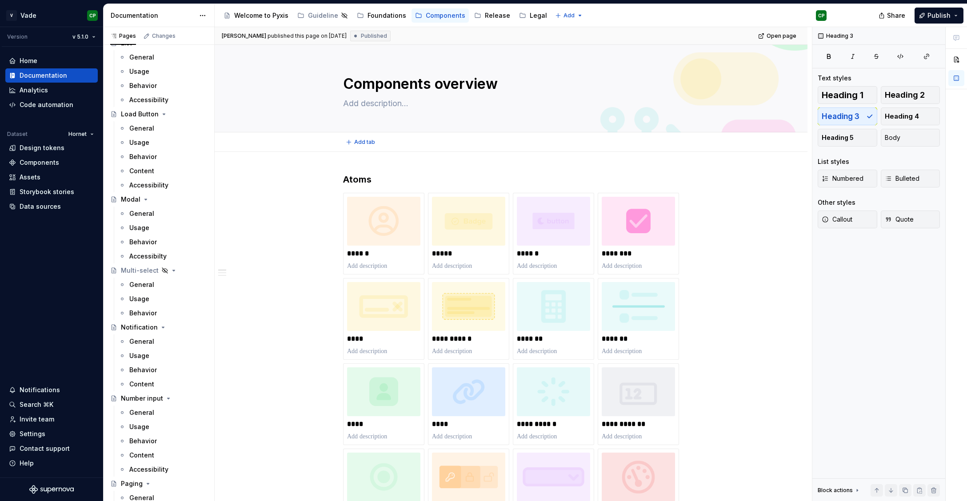
scroll to position [1520, 0]
click at [237, 19] on div "Welcome to Pyxis" at bounding box center [261, 15] width 54 height 9
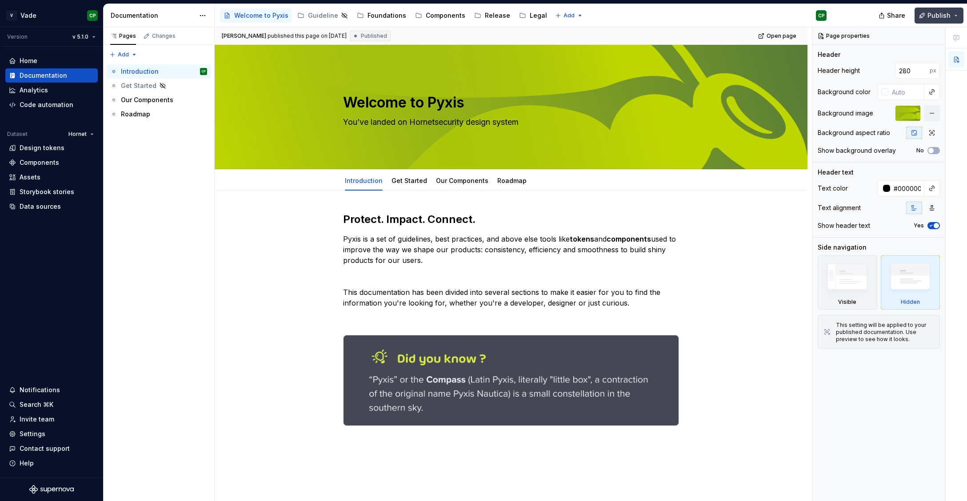
click at [931, 12] on span "Publish" at bounding box center [938, 15] width 23 height 9
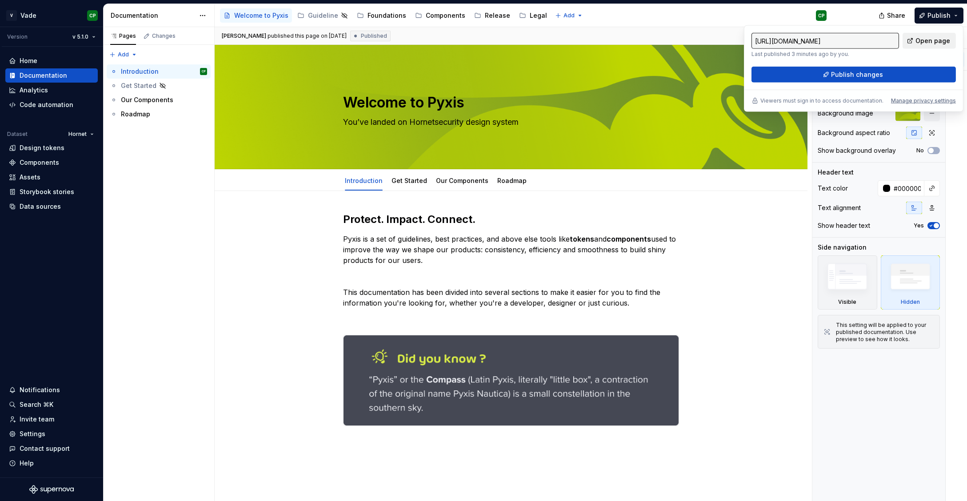
click at [923, 41] on span "Open page" at bounding box center [932, 40] width 35 height 9
click at [84, 39] on html "V Vade CP Version v 5.1.0 Home Documentation Analytics Code automation Dataset …" at bounding box center [483, 250] width 967 height 501
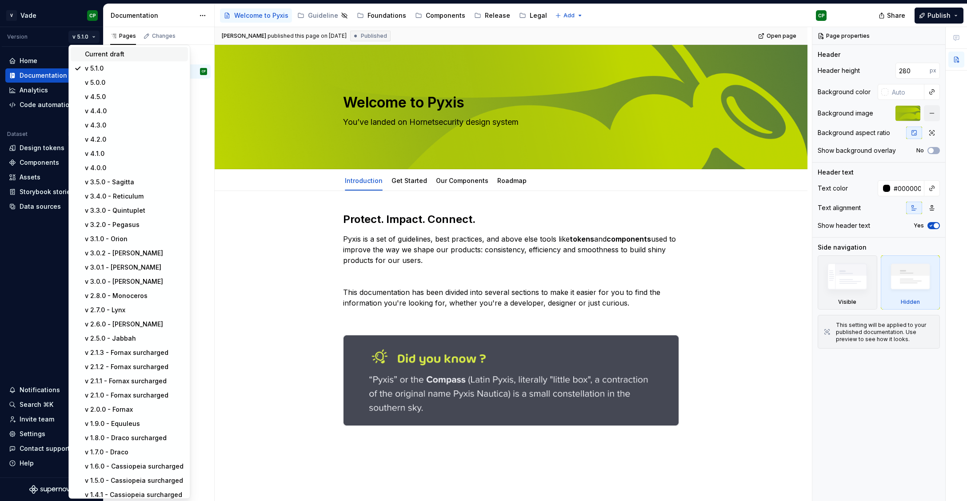
click at [86, 49] on div "Current draft" at bounding box center [129, 54] width 117 height 14
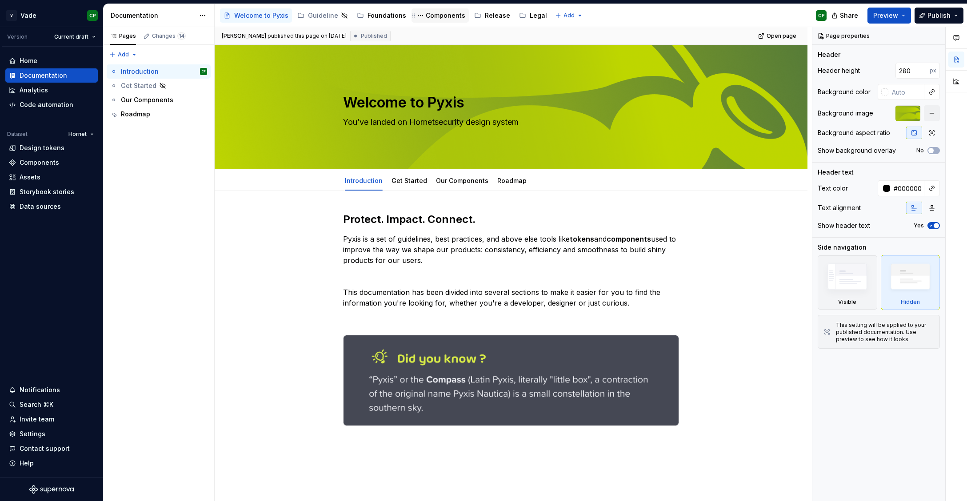
click at [445, 18] on div "Components" at bounding box center [446, 15] width 40 height 9
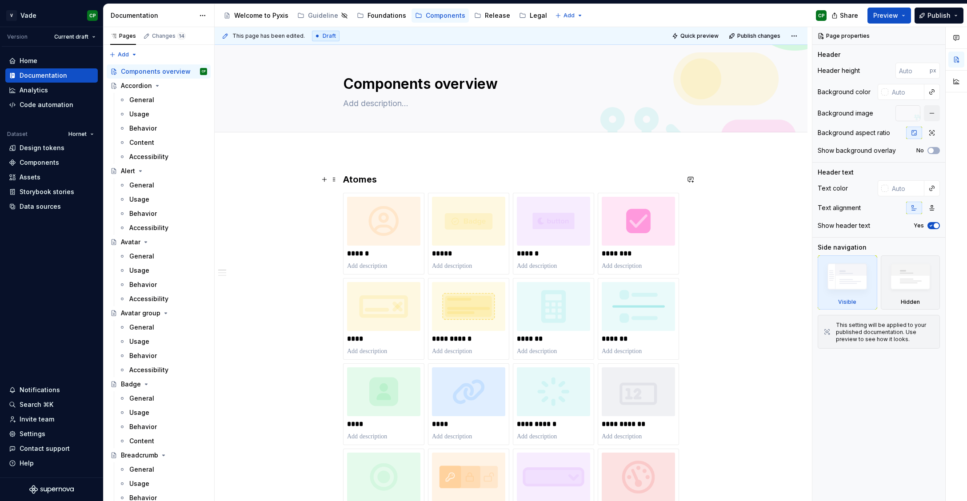
click at [370, 182] on h3 "Atomes" at bounding box center [511, 179] width 336 height 12
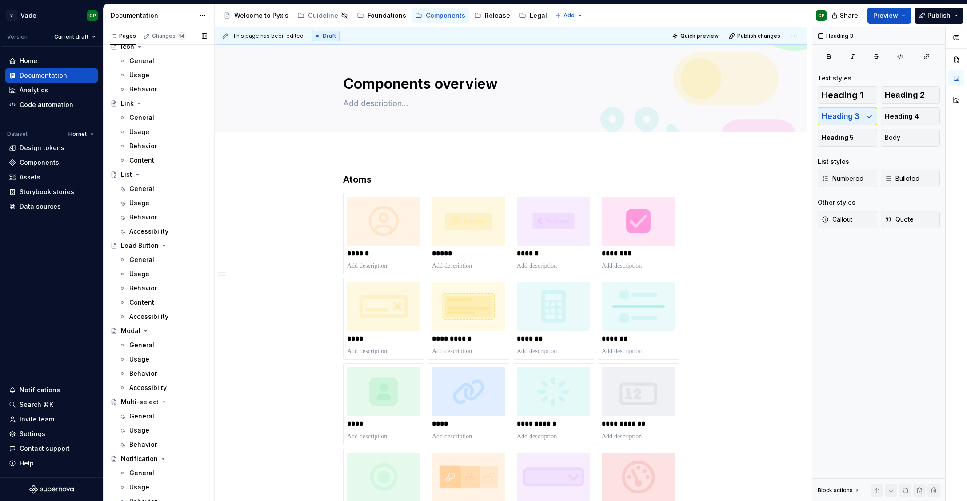
scroll to position [1551, 0]
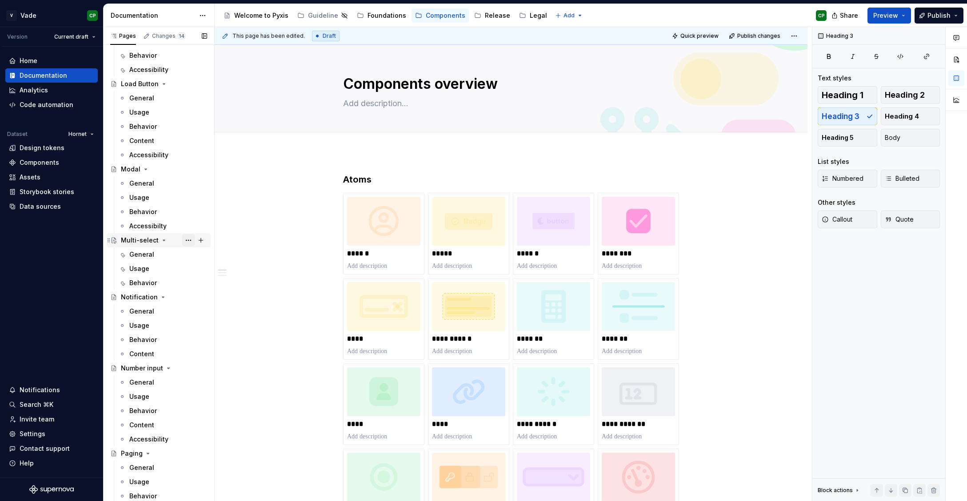
click at [190, 239] on button "Page tree" at bounding box center [188, 240] width 12 height 12
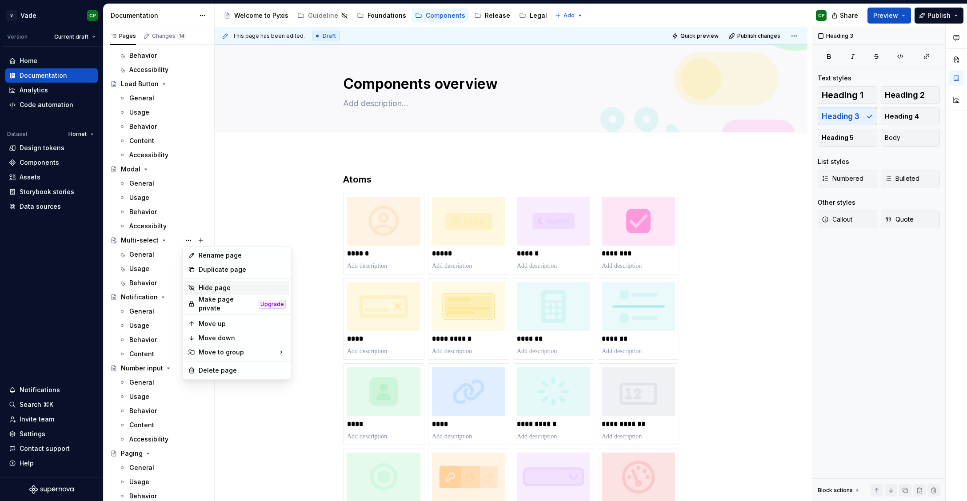
click at [205, 290] on div "Hide page" at bounding box center [242, 287] width 87 height 9
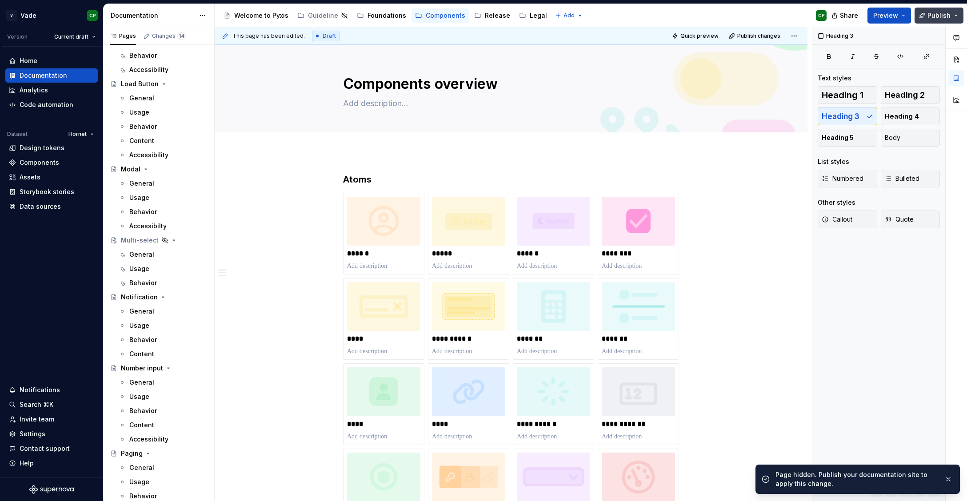
click at [928, 15] on button "Publish" at bounding box center [938, 16] width 49 height 16
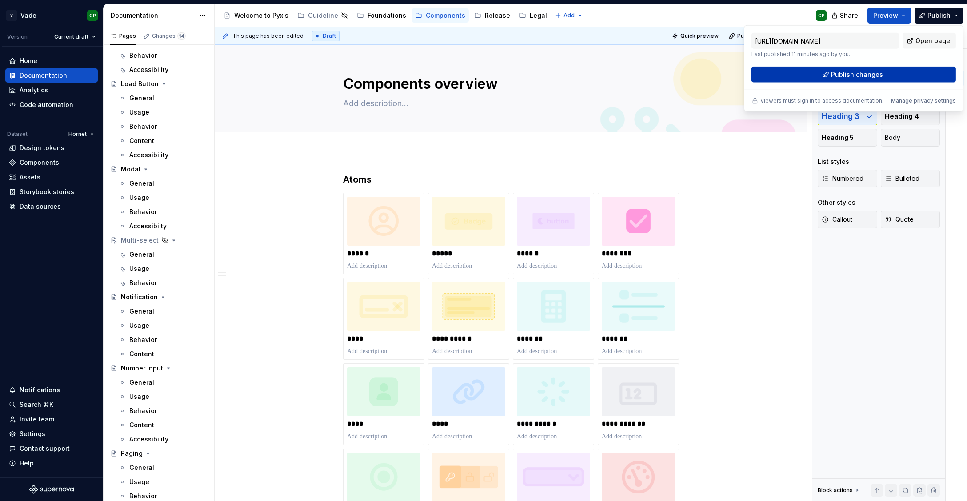
click at [868, 72] on span "Publish changes" at bounding box center [857, 74] width 52 height 9
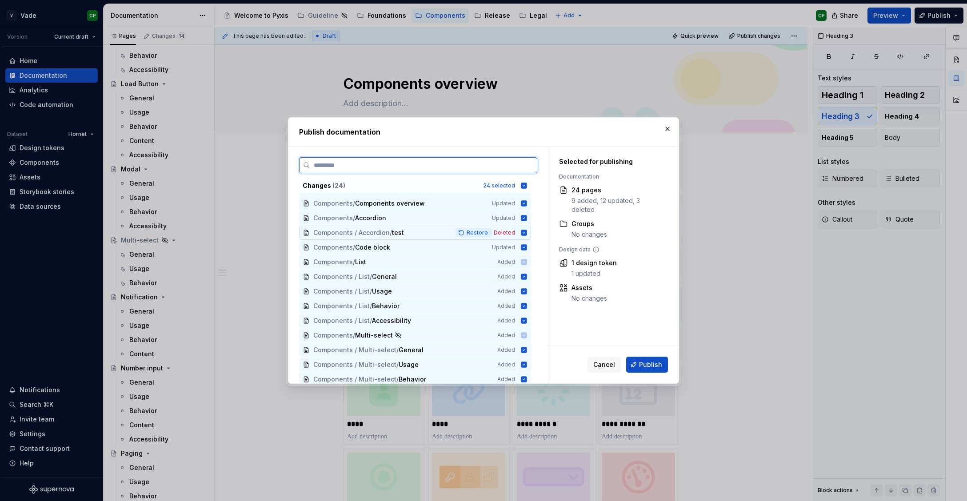
scroll to position [96, 0]
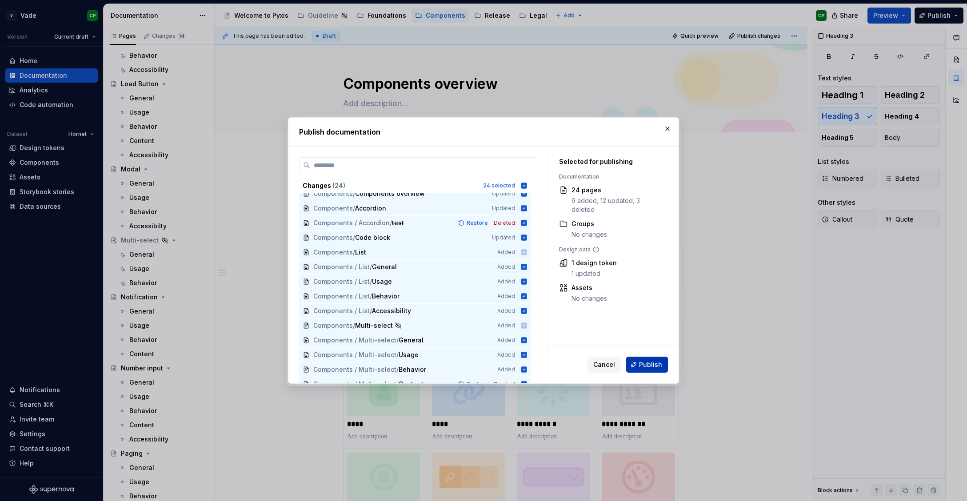
click at [649, 366] on span "Publish" at bounding box center [650, 364] width 23 height 9
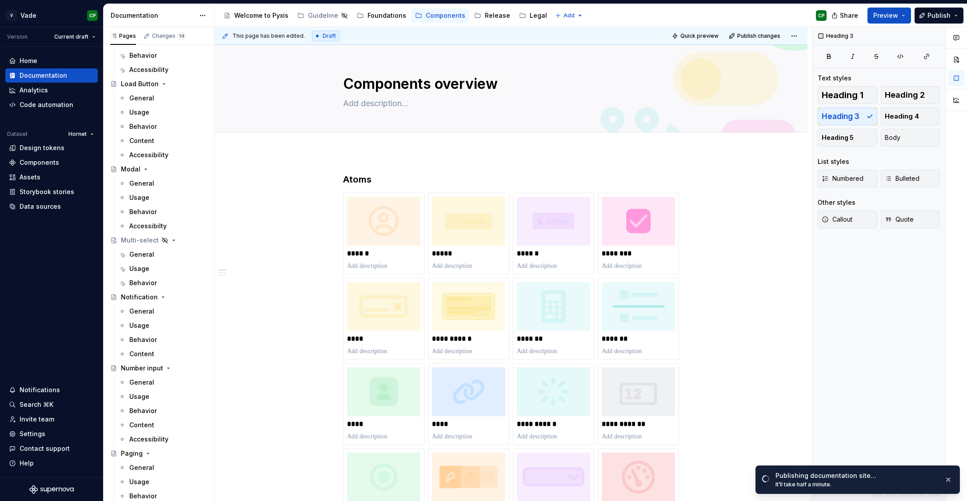
scroll to position [1551, 0]
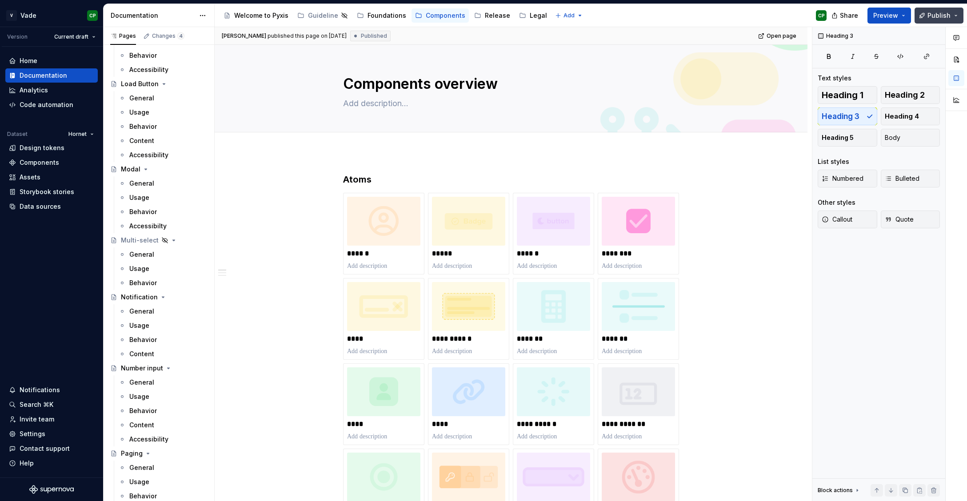
click at [931, 16] on span "Publish" at bounding box center [938, 15] width 23 height 9
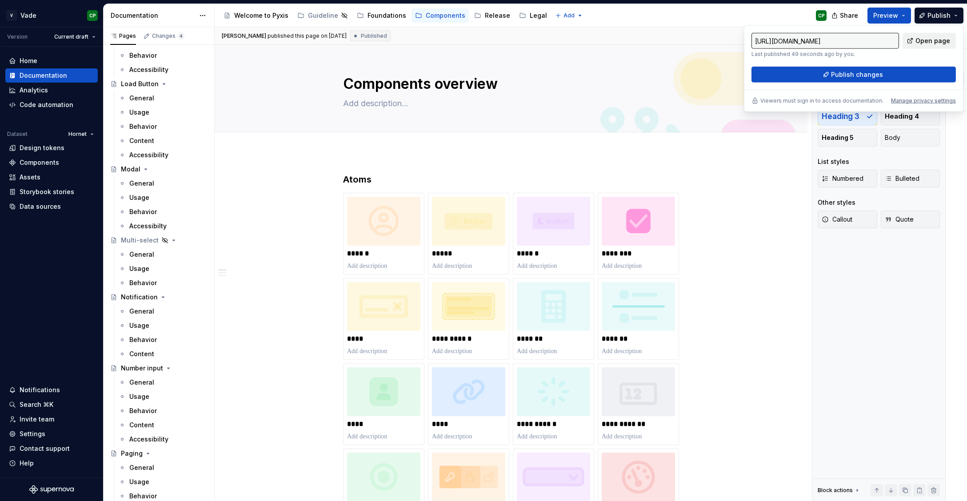
click at [923, 39] on span "Open page" at bounding box center [932, 40] width 35 height 9
